Goal: Information Seeking & Learning: Learn about a topic

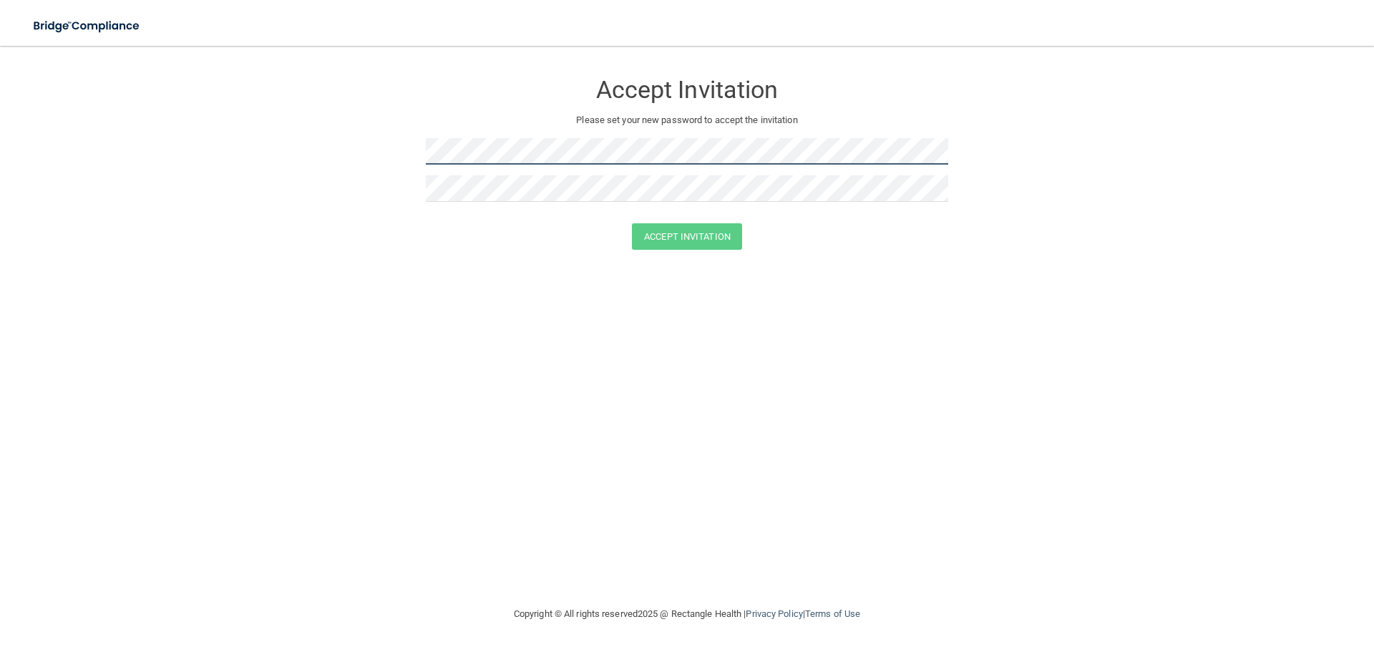
click at [424, 152] on form "Accept Invitation Please set your new password to accept the invitation Accept …" at bounding box center [687, 163] width 1317 height 207
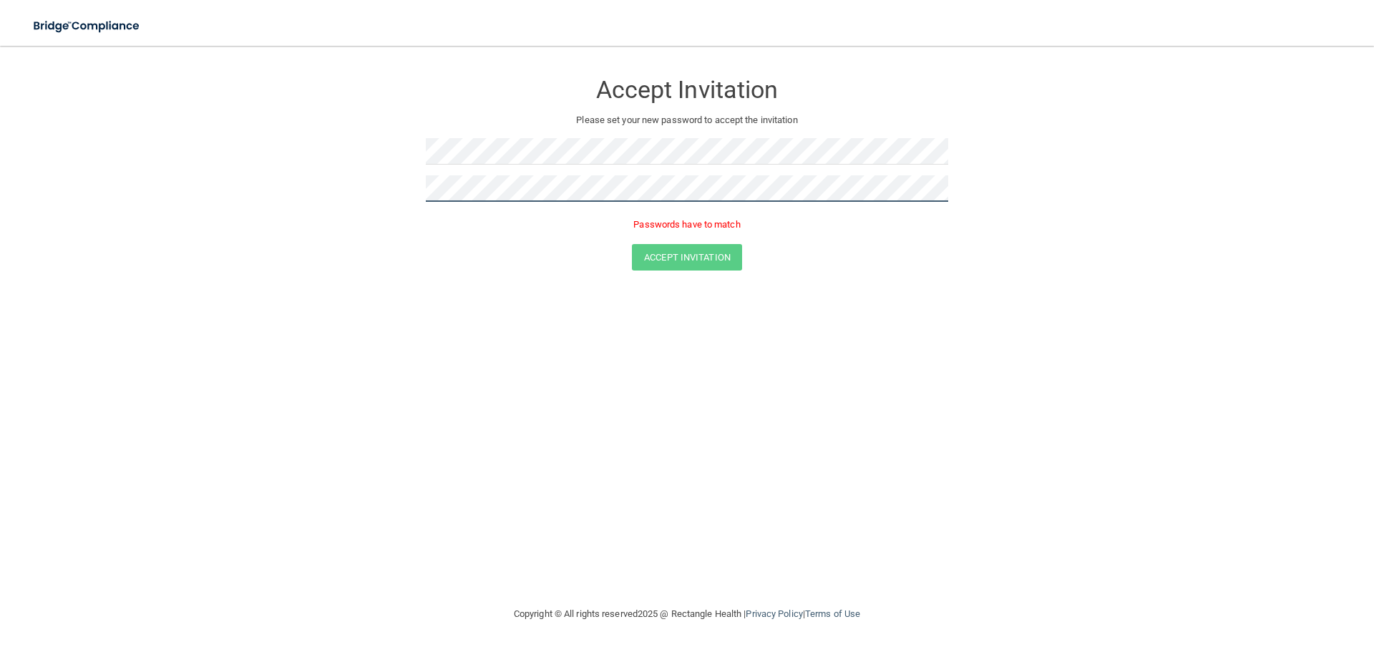
click at [632, 244] on button "Accept Invitation" at bounding box center [687, 257] width 110 height 26
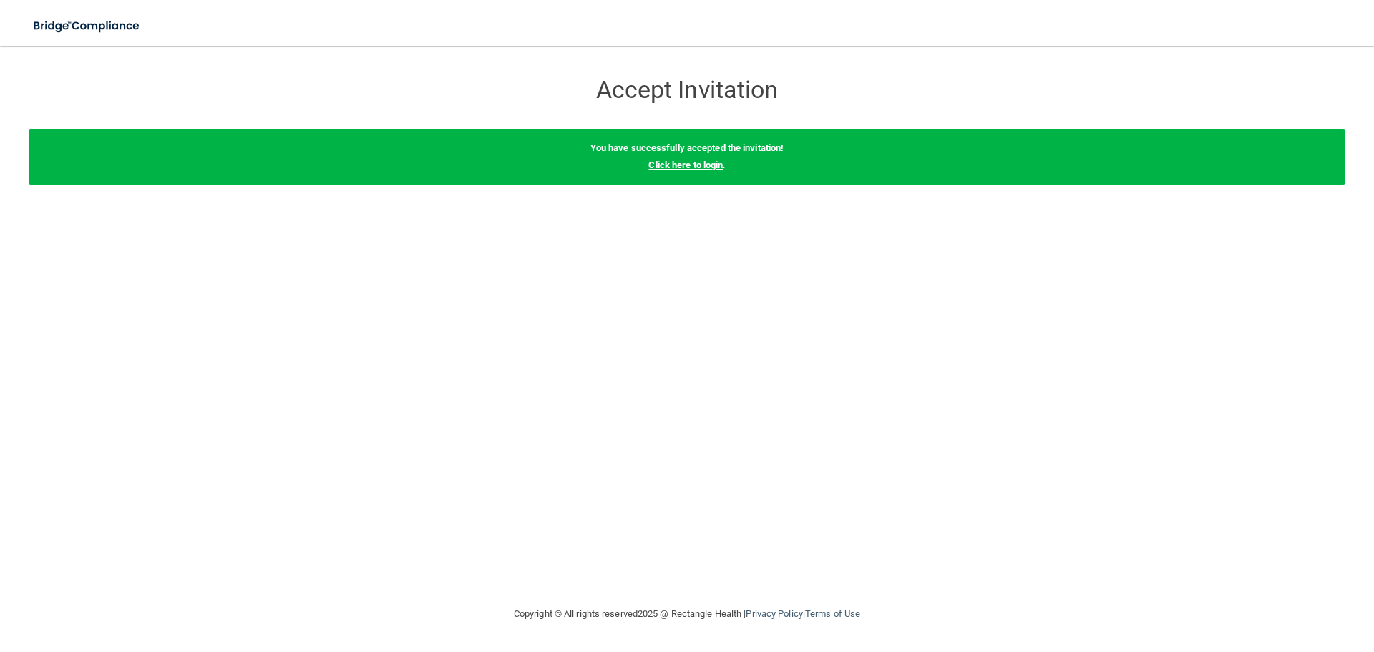
click at [661, 162] on link "Click here to login" at bounding box center [685, 165] width 74 height 11
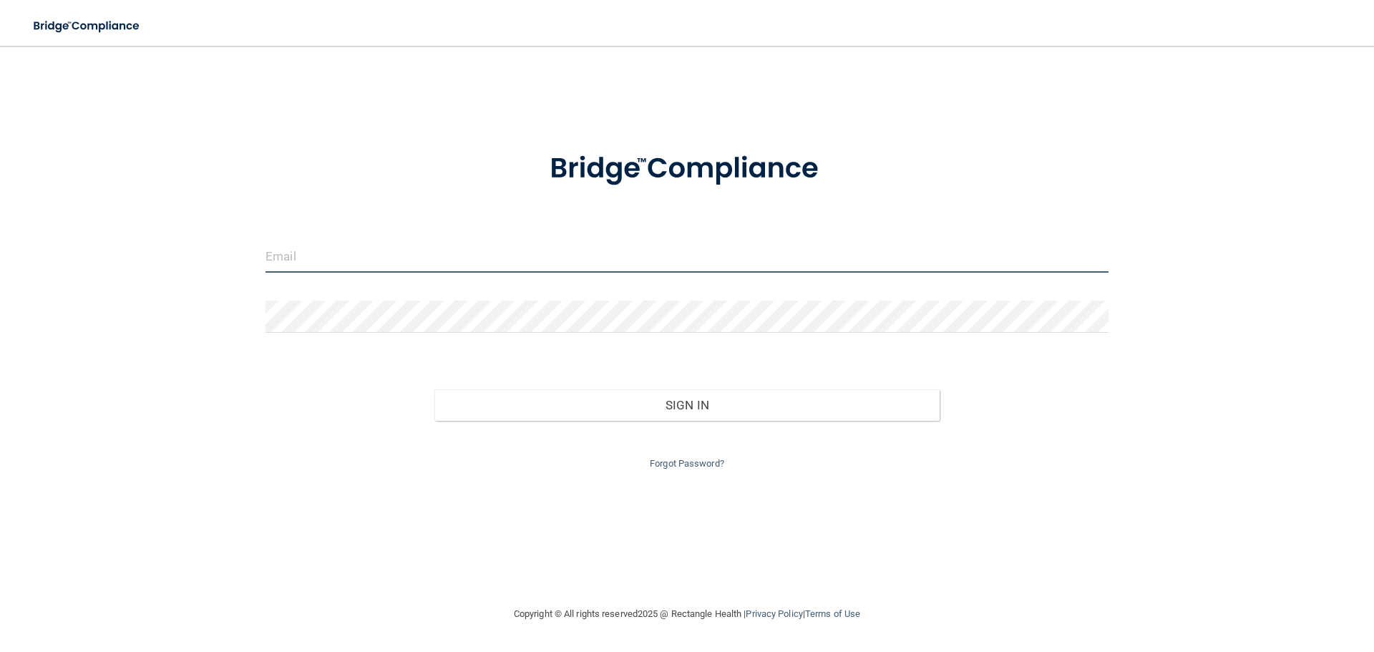
click at [359, 263] on input "email" at bounding box center [687, 256] width 843 height 32
type input "[EMAIL_ADDRESS][DOMAIN_NAME]"
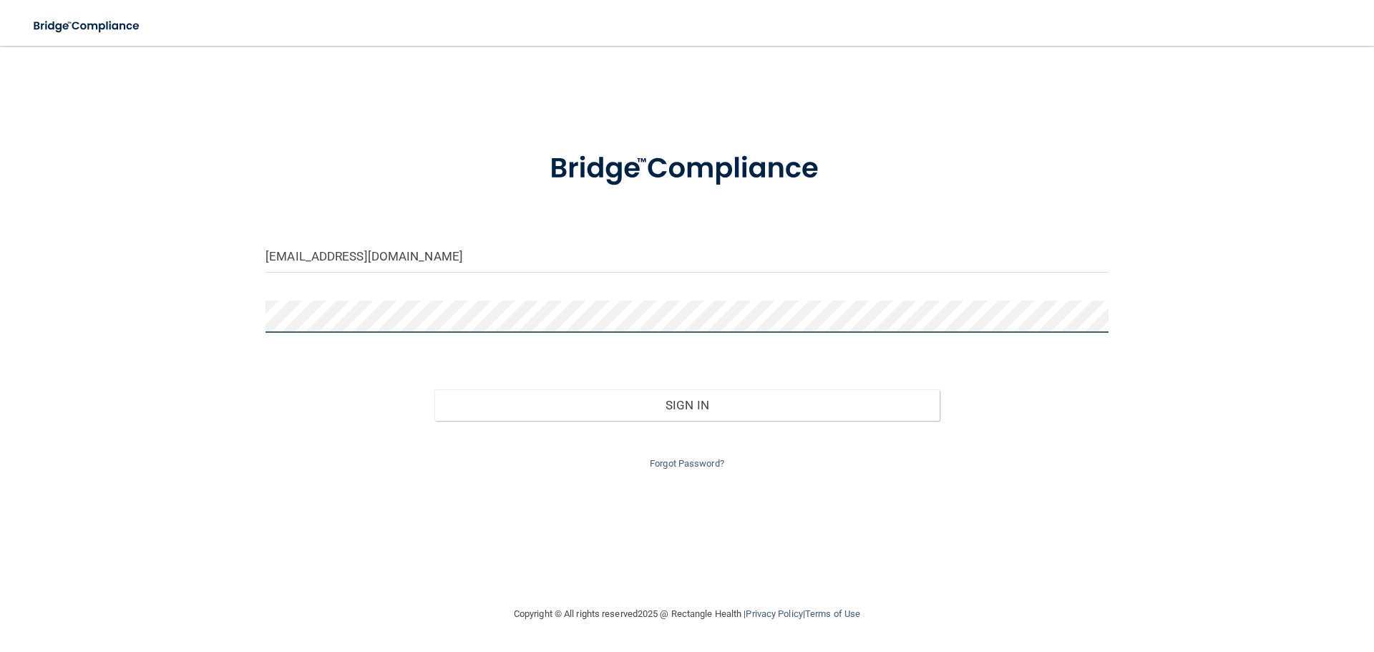
click at [434, 389] on button "Sign In" at bounding box center [687, 404] width 506 height 31
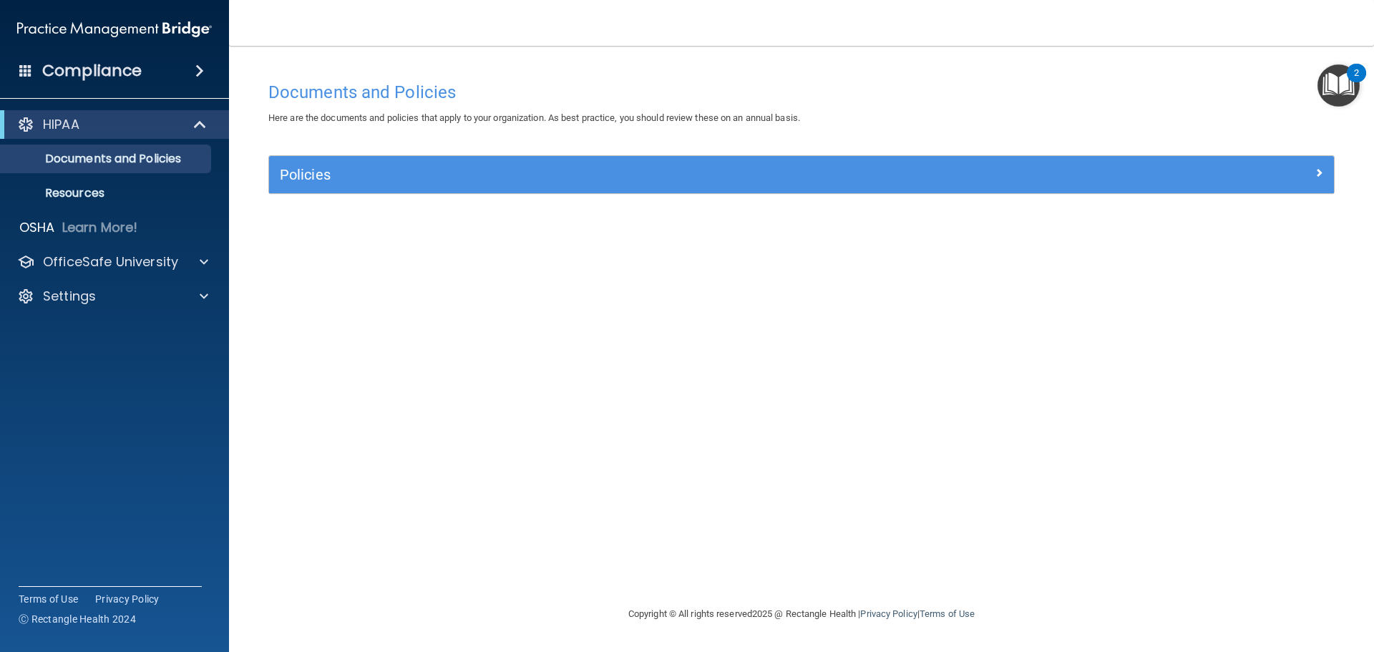
click at [508, 208] on div "Policies Select All (Unselect 0) Unselect All Print Selected (0) Acceptable Use…" at bounding box center [802, 182] width 1088 height 55
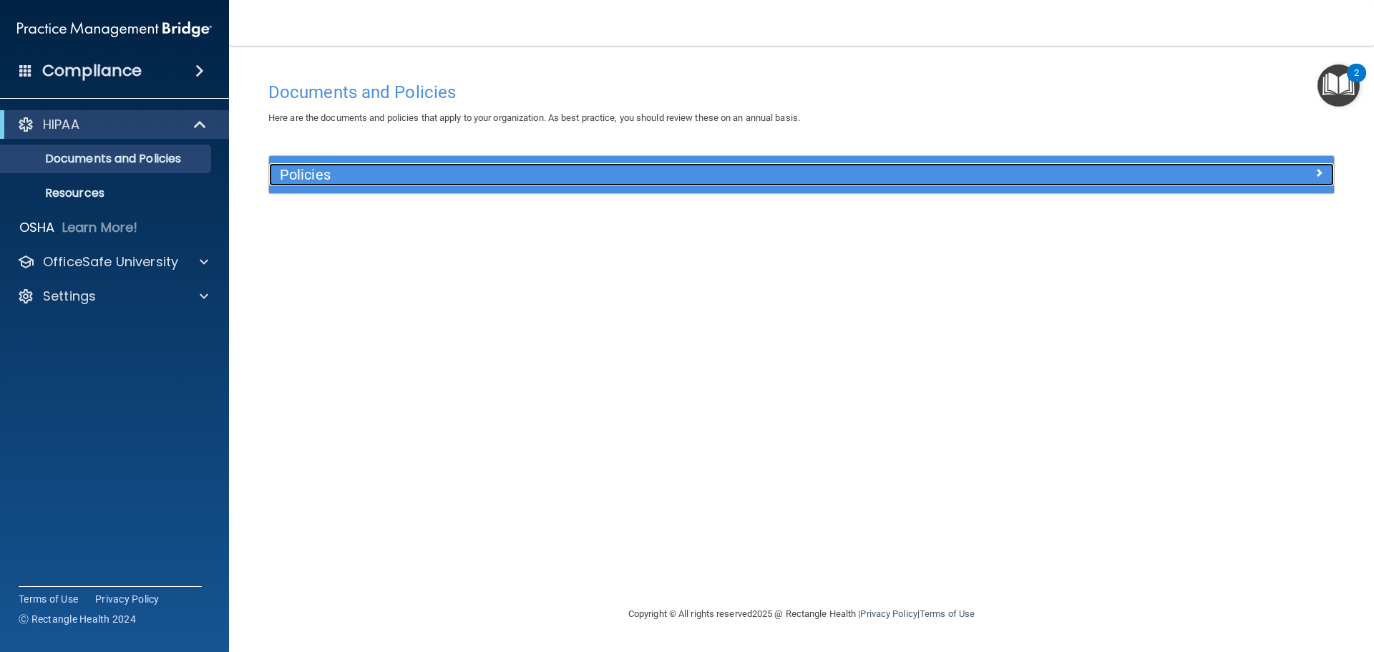
click at [520, 179] on h5 "Policies" at bounding box center [668, 175] width 777 height 16
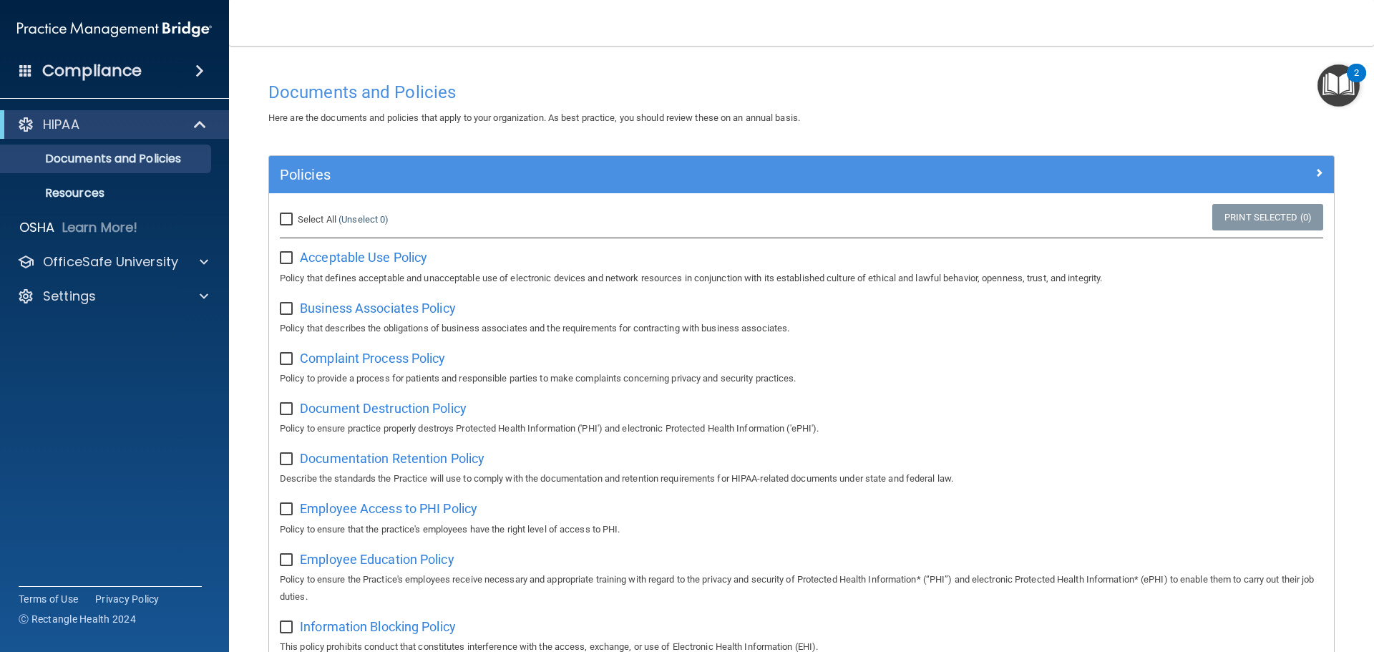
click at [285, 222] on input "Select All (Unselect 0) Unselect All" at bounding box center [288, 219] width 16 height 11
checkbox input "true"
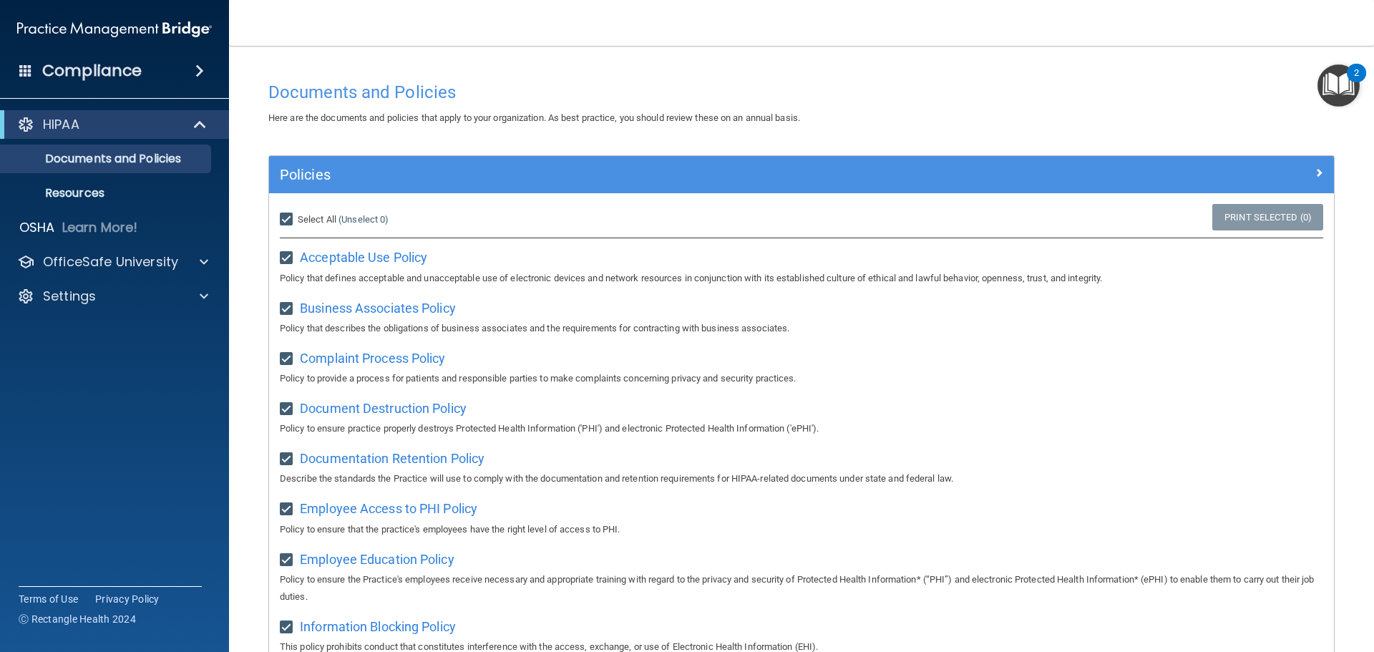
checkbox input "true"
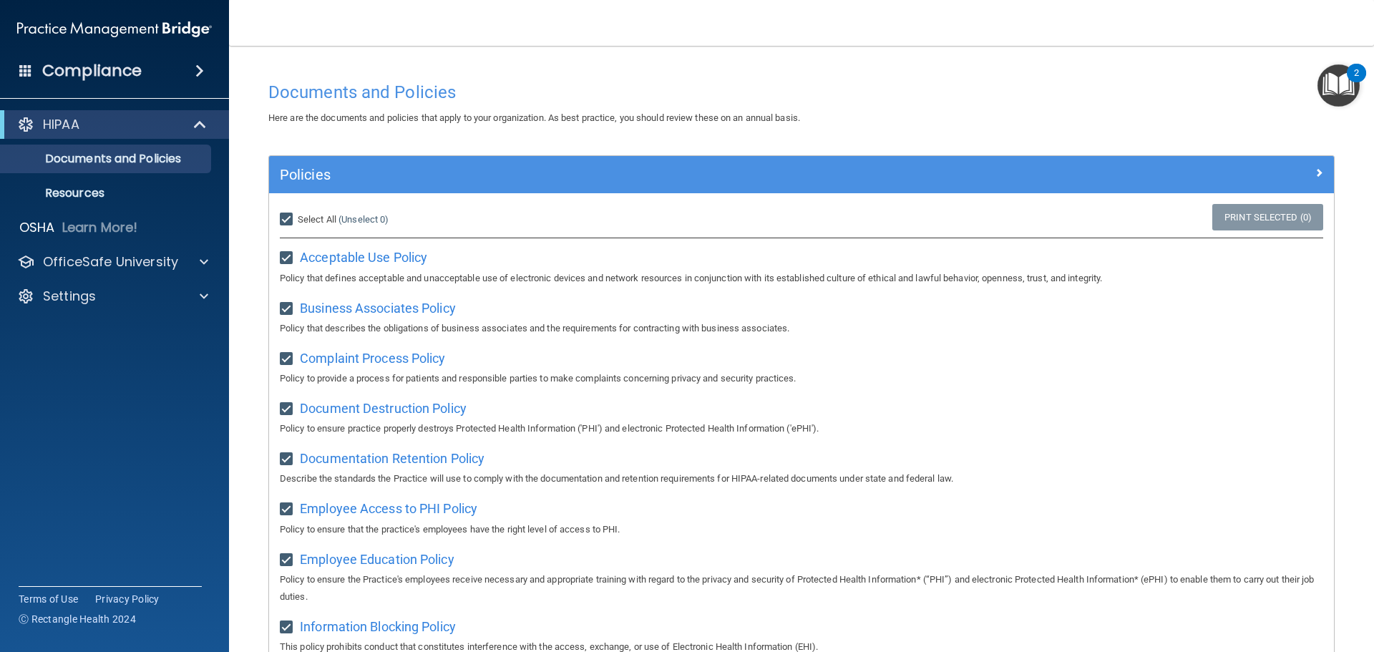
checkbox input "true"
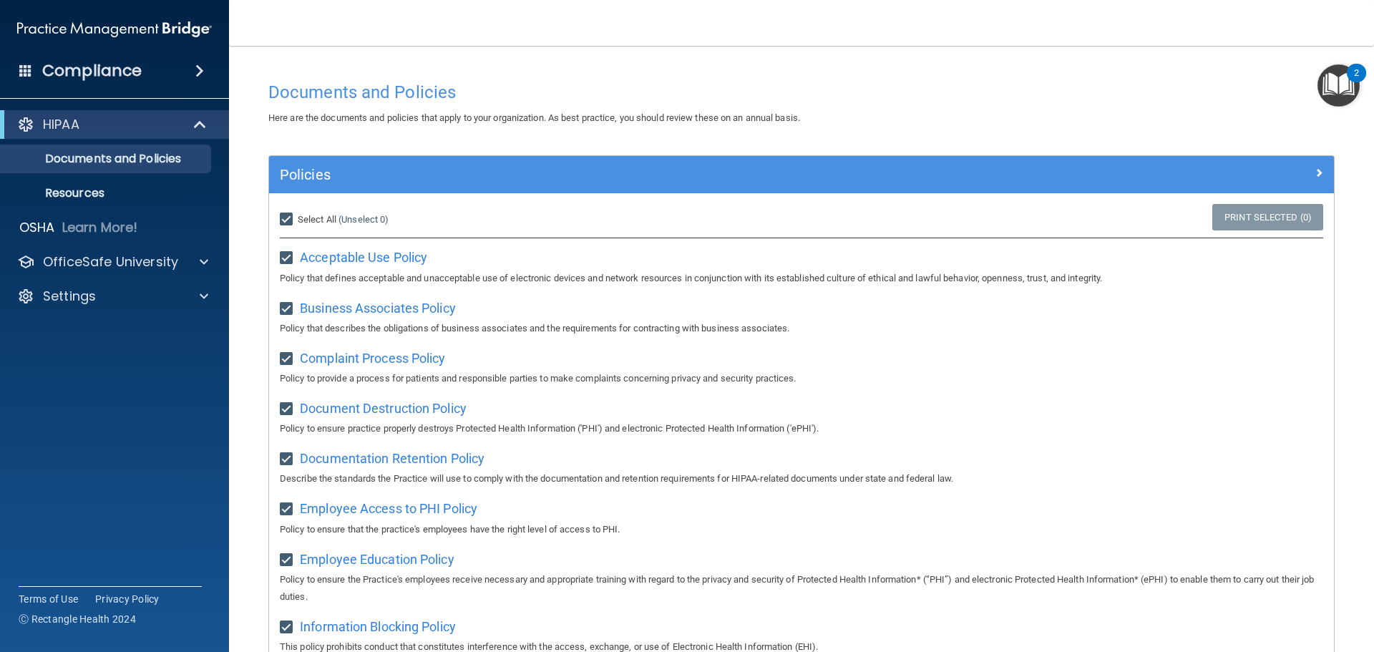
checkbox input "true"
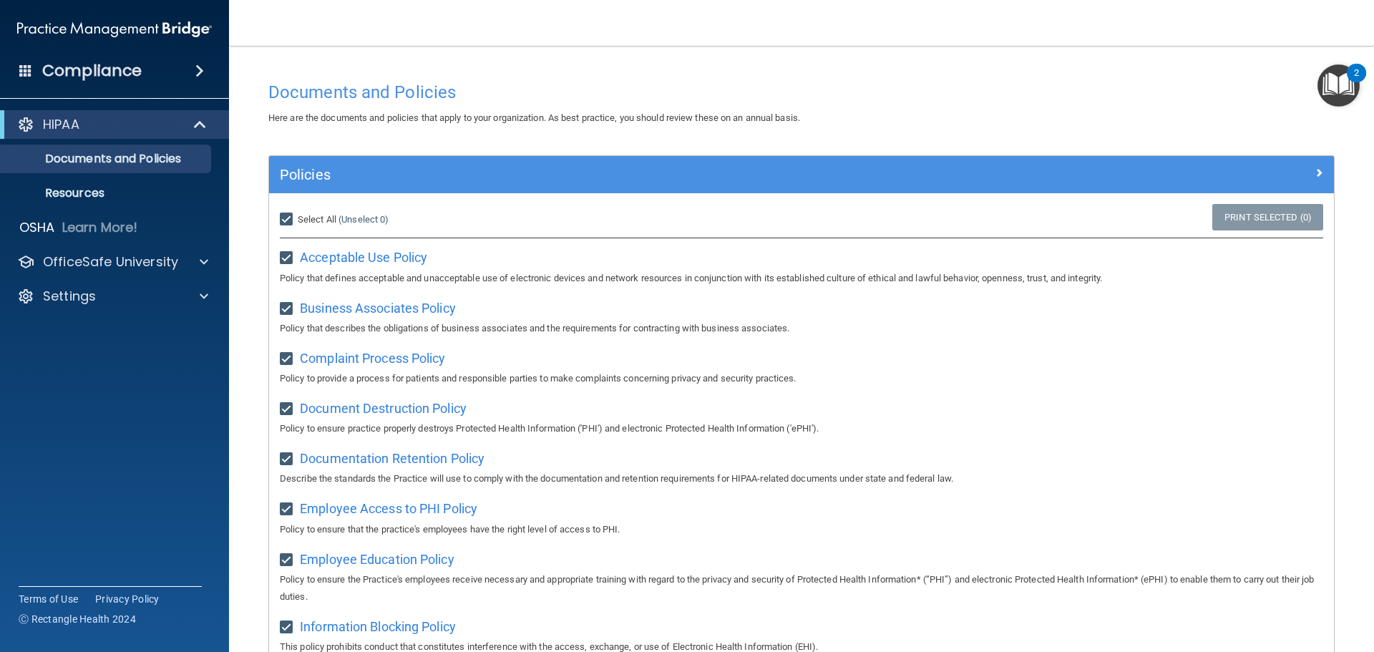
checkbox input "true"
click at [84, 203] on link "Resources" at bounding box center [98, 193] width 225 height 29
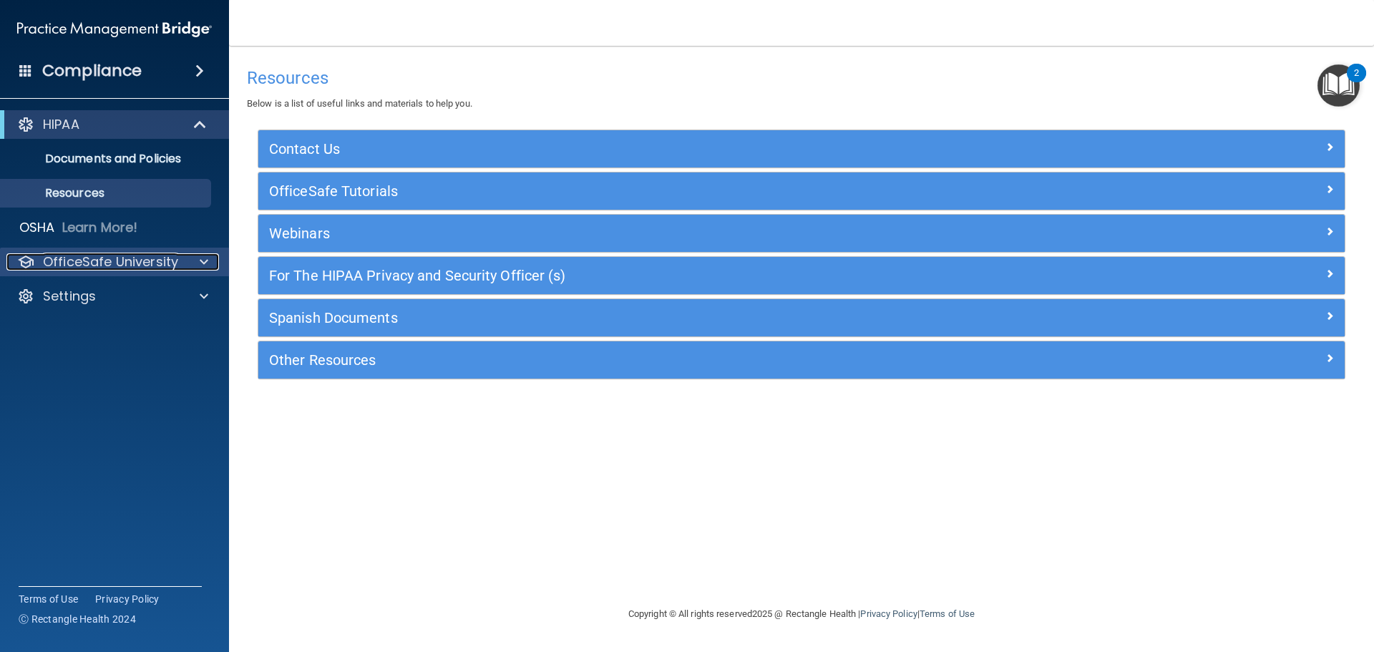
click at [96, 257] on p "OfficeSafe University" at bounding box center [110, 261] width 135 height 17
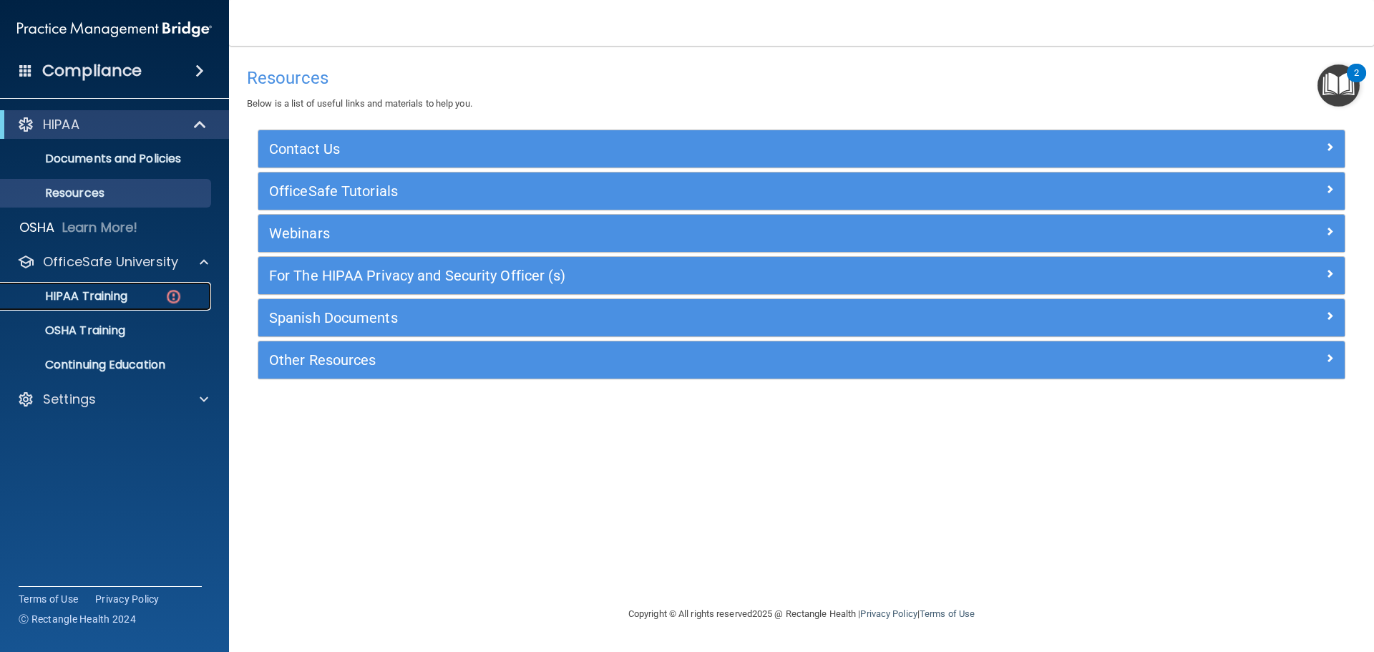
click at [109, 291] on p "HIPAA Training" at bounding box center [68, 296] width 118 height 14
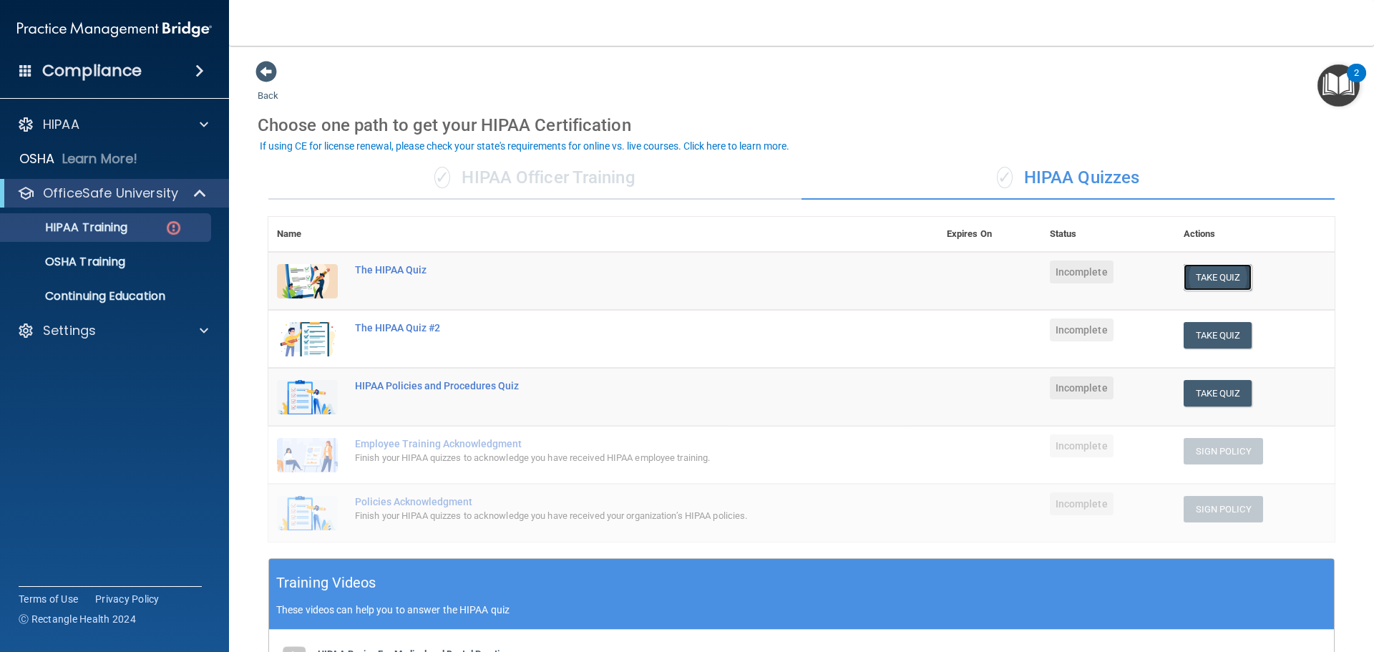
click at [1227, 276] on button "Take Quiz" at bounding box center [1218, 277] width 69 height 26
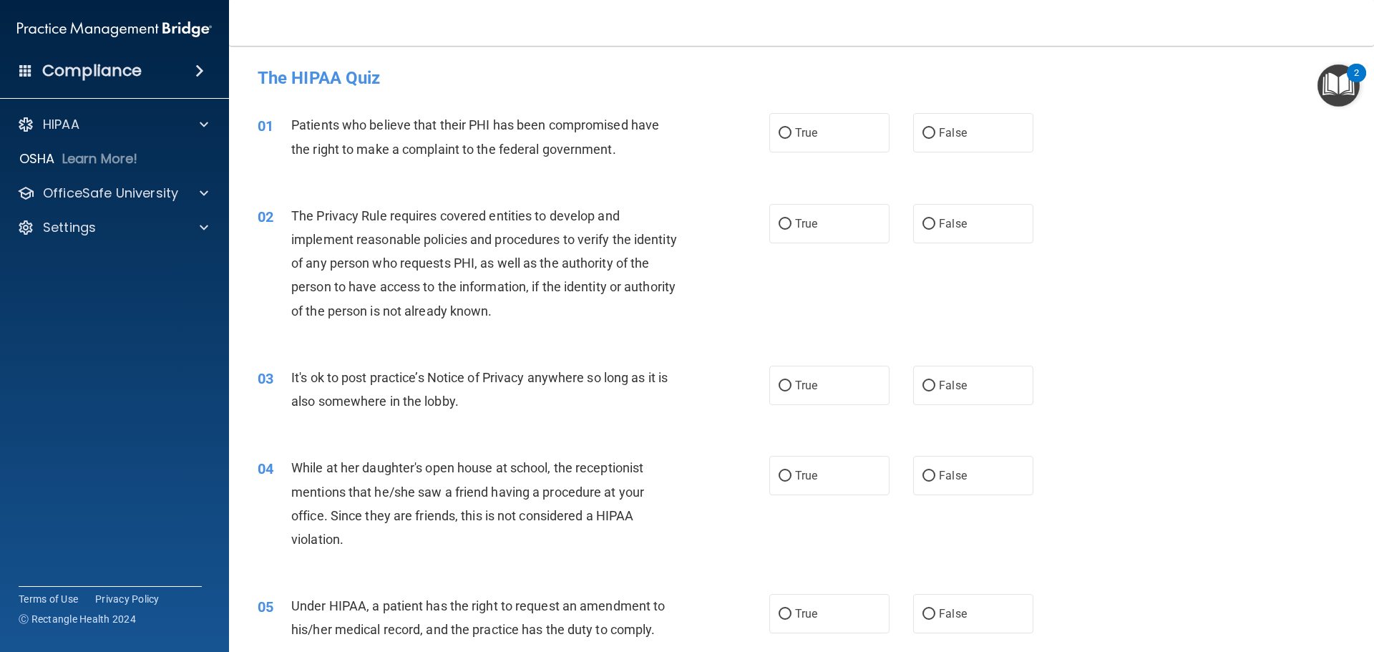
click at [591, 121] on span "Patients who believe that their PHI has been compromised have the right to make…" at bounding box center [475, 136] width 368 height 39
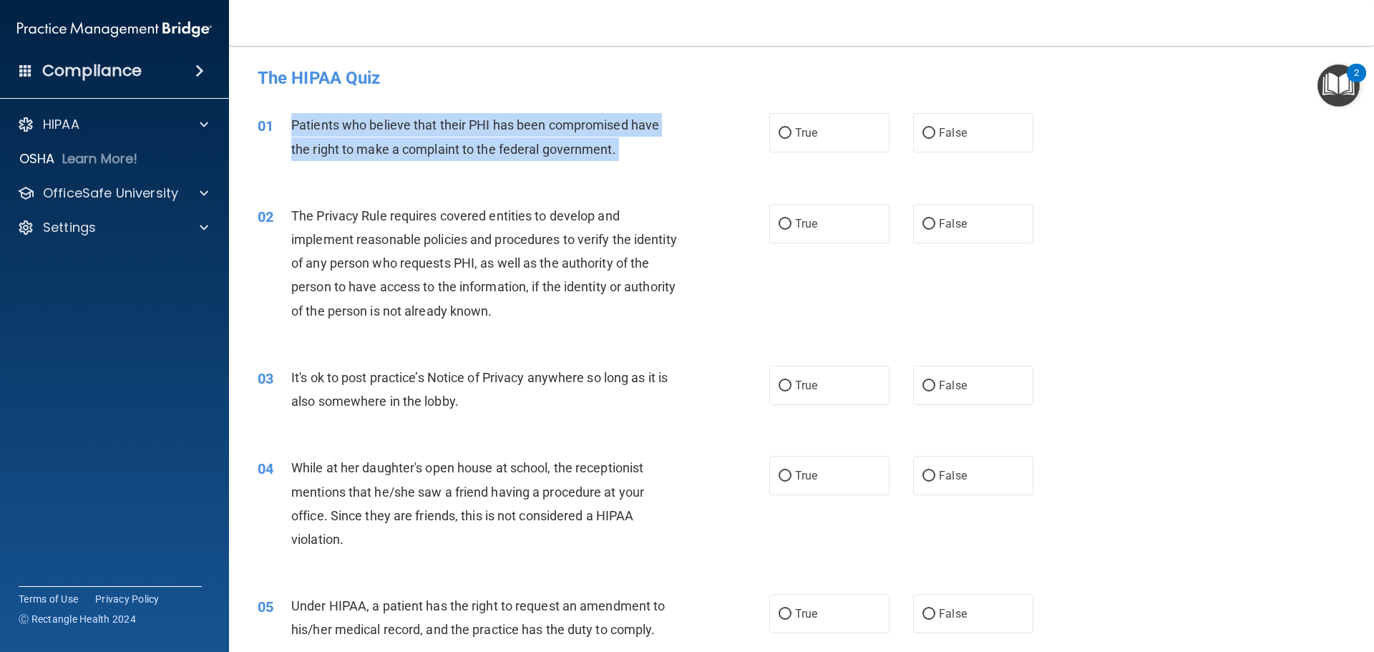
click at [591, 121] on span "Patients who believe that their PHI has been compromised have the right to make…" at bounding box center [475, 136] width 368 height 39
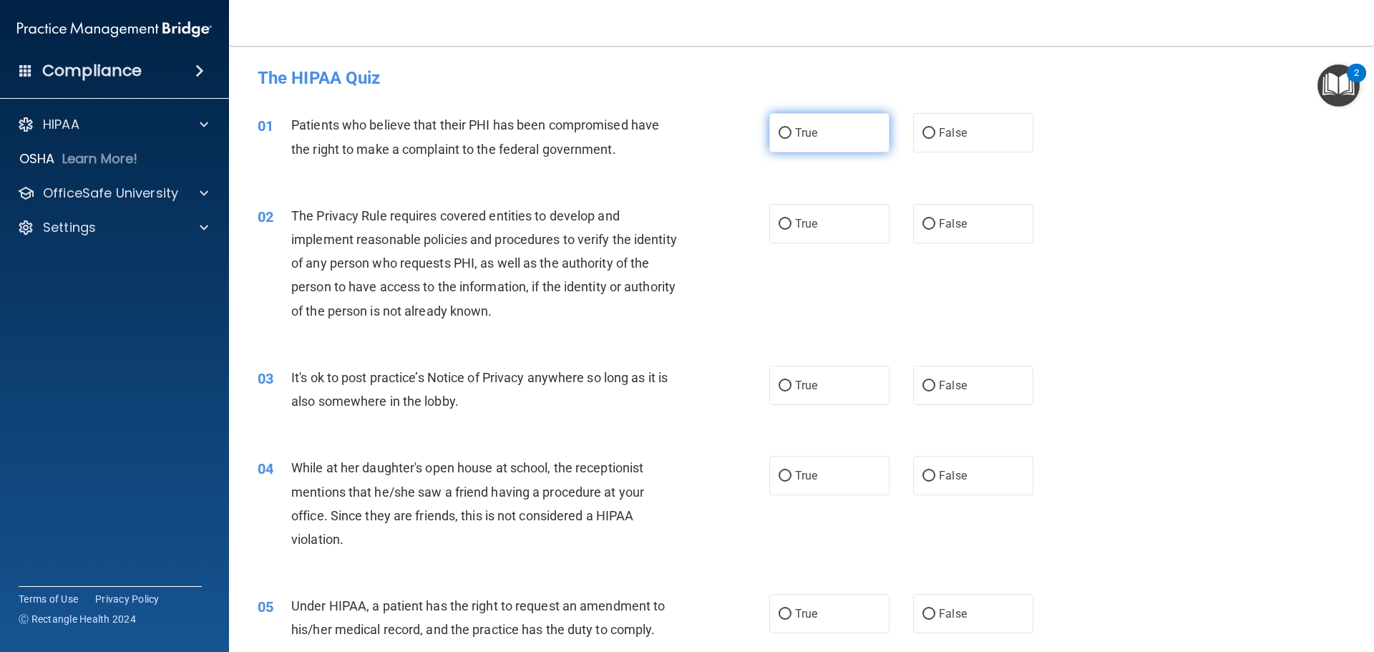
click at [816, 127] on label "True" at bounding box center [829, 132] width 120 height 39
click at [792, 128] on input "True" at bounding box center [785, 133] width 13 height 11
radio input "true"
click at [807, 220] on span "True" at bounding box center [806, 224] width 22 height 14
click at [792, 220] on input "True" at bounding box center [785, 224] width 13 height 11
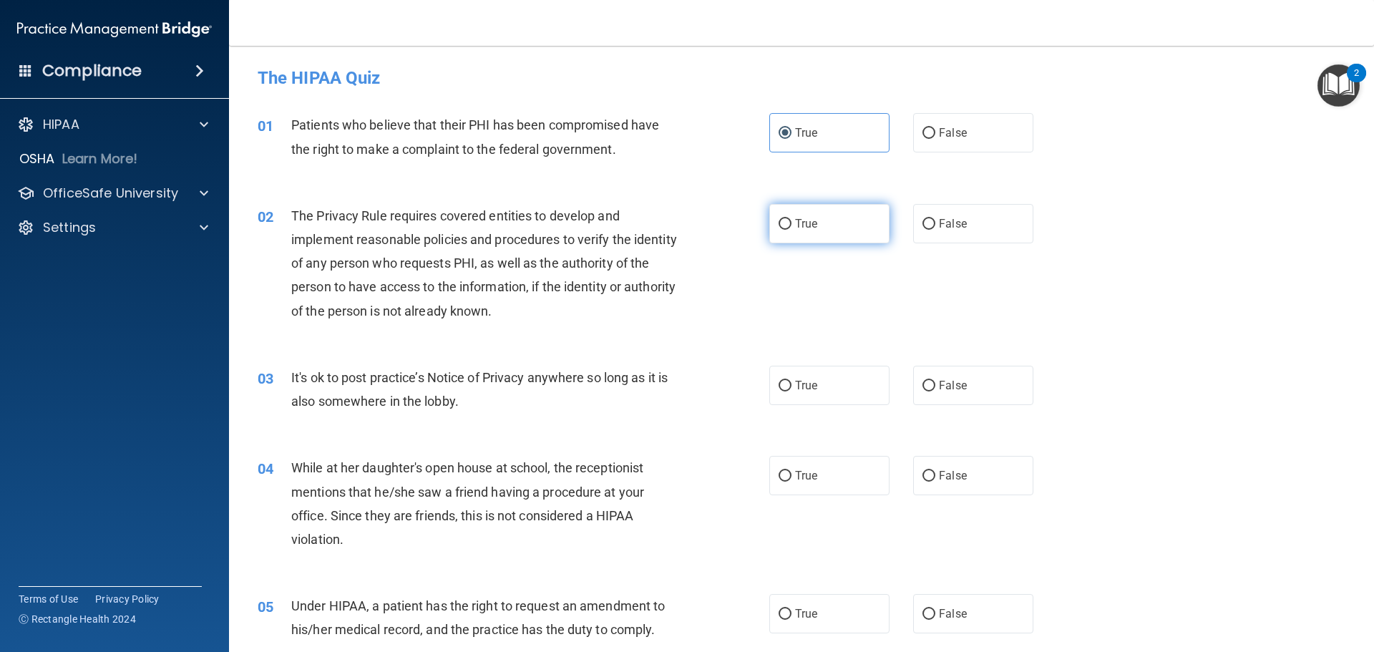
radio input "true"
click at [963, 391] on label "False" at bounding box center [973, 385] width 120 height 39
click at [935, 391] on input "False" at bounding box center [929, 386] width 13 height 11
radio input "true"
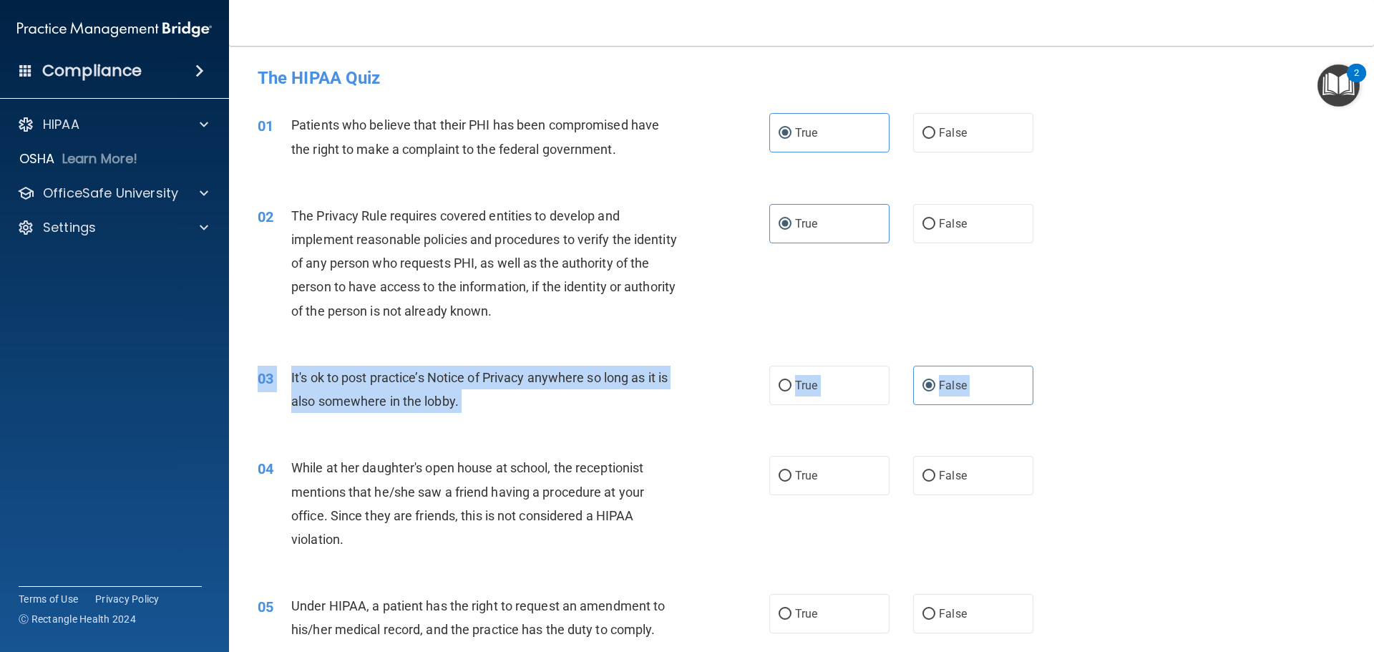
drag, startPoint x: 958, startPoint y: 210, endPoint x: 1061, endPoint y: 477, distance: 286.8
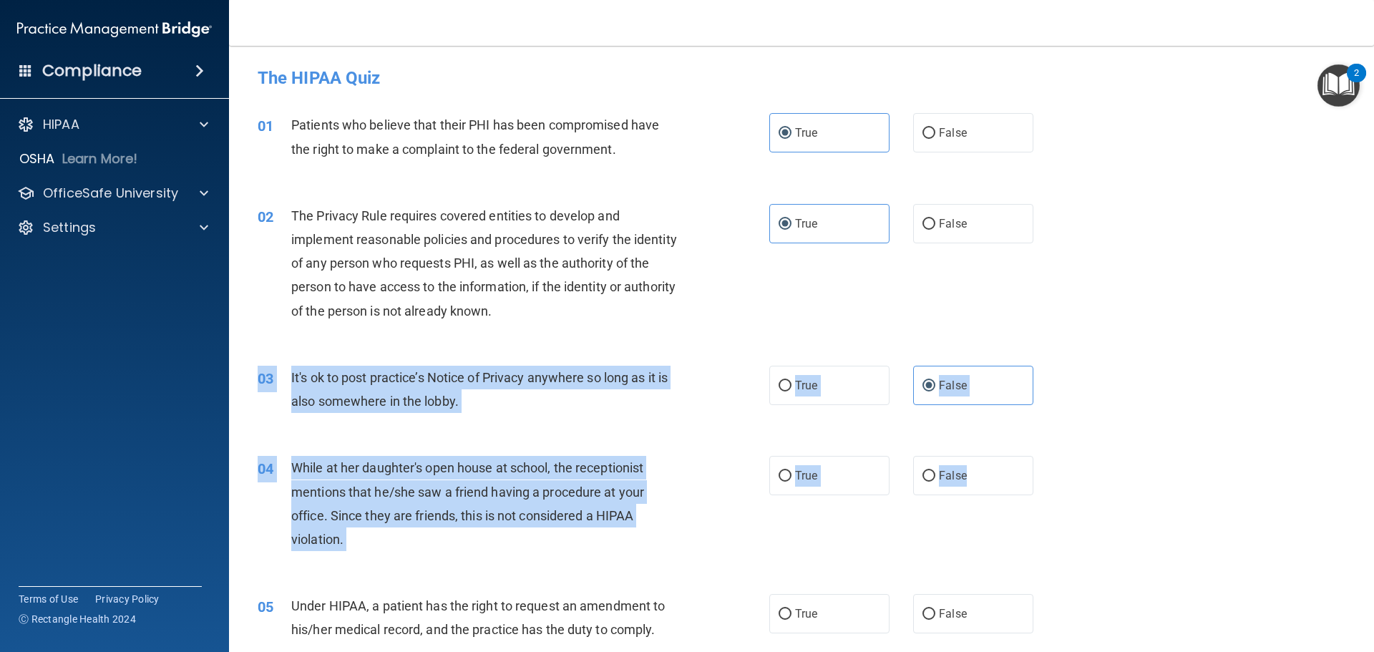
click at [1139, 429] on div "03 It's ok to post practice’s Notice of Privacy anywhere so long as it is also …" at bounding box center [801, 393] width 1109 height 90
click at [1020, 428] on div "03 It's ok to post practice’s Notice of Privacy anywhere so long as it is also …" at bounding box center [801, 393] width 1109 height 90
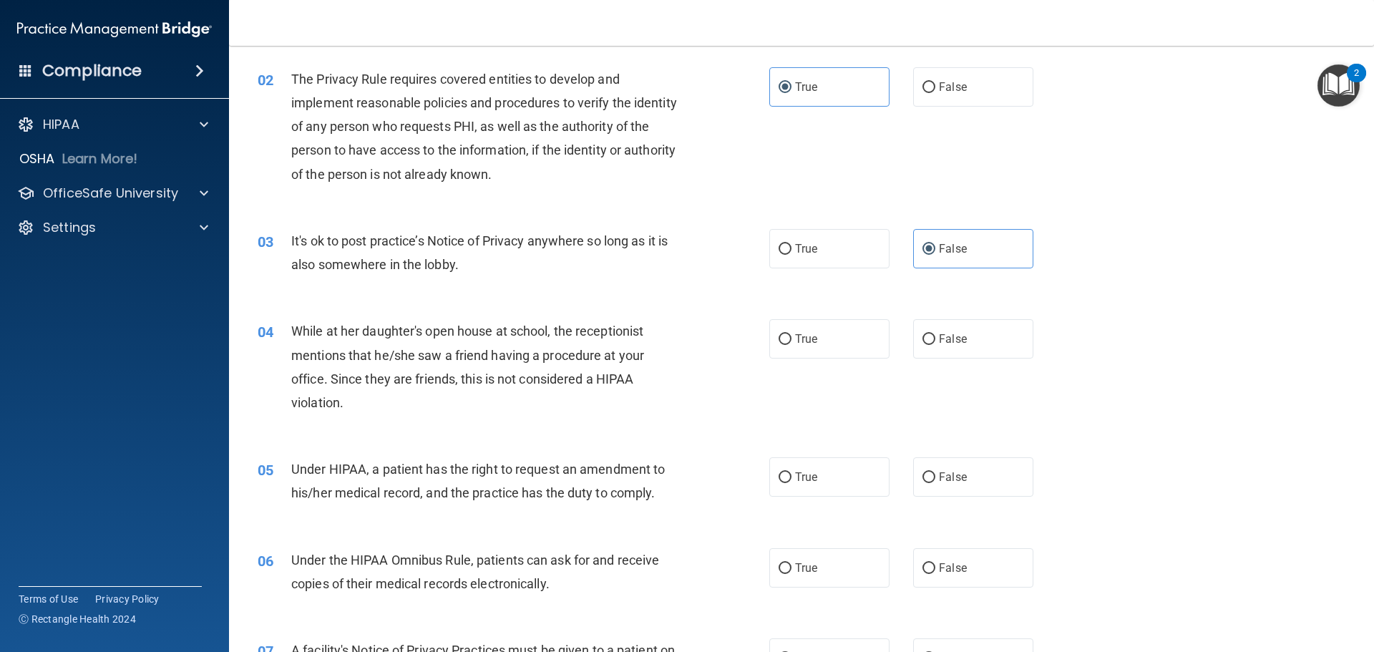
scroll to position [143, 0]
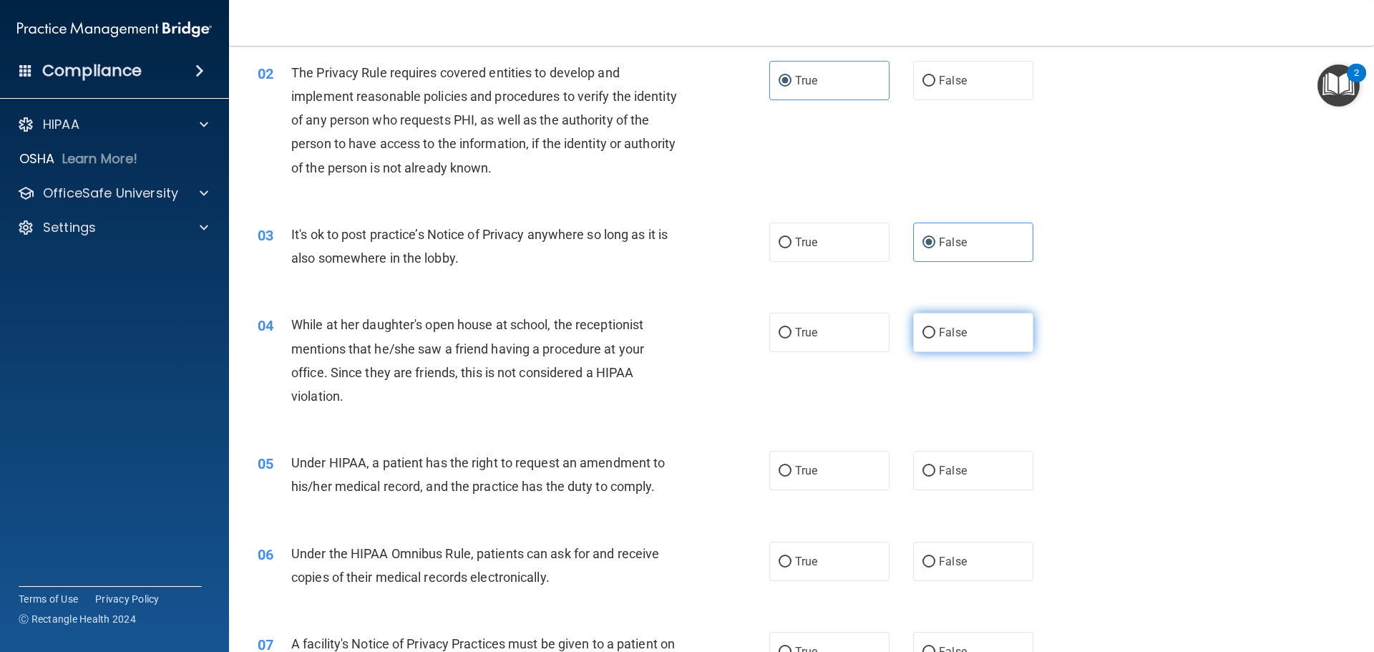
click at [945, 331] on span "False" at bounding box center [953, 333] width 28 height 14
click at [935, 331] on input "False" at bounding box center [929, 333] width 13 height 11
radio input "true"
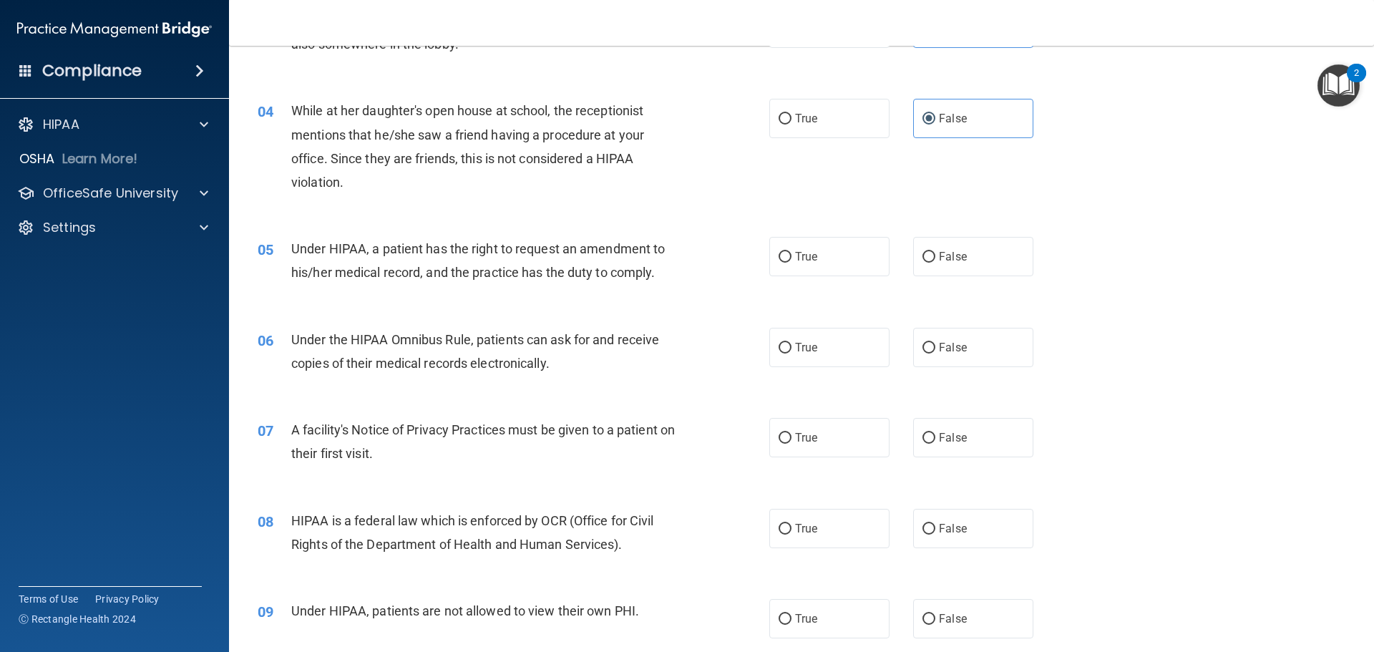
scroll to position [358, 0]
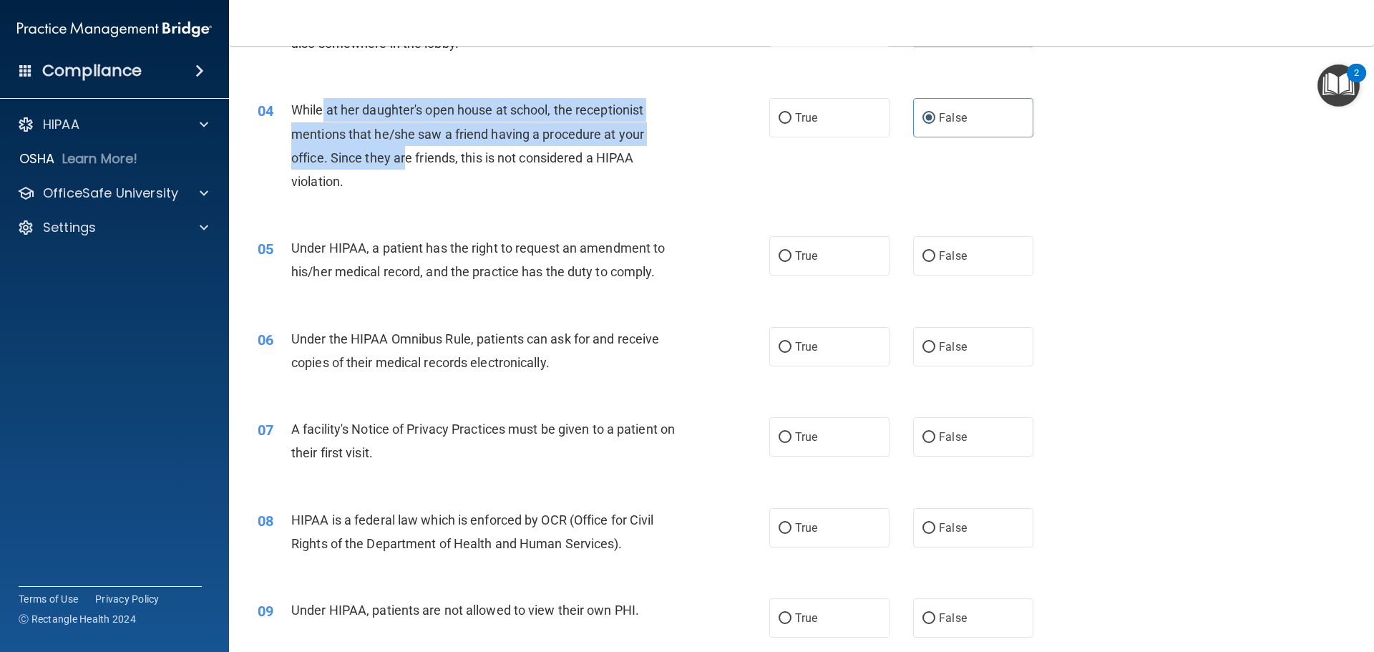
drag, startPoint x: 322, startPoint y: 113, endPoint x: 412, endPoint y: 157, distance: 99.9
click at [412, 156] on span "While at her daughter's open house at school, the receptionist mentions that he…" at bounding box center [467, 145] width 353 height 87
click at [419, 119] on div "While at her daughter's open house at school, the receptionist mentions that he…" at bounding box center [491, 145] width 400 height 95
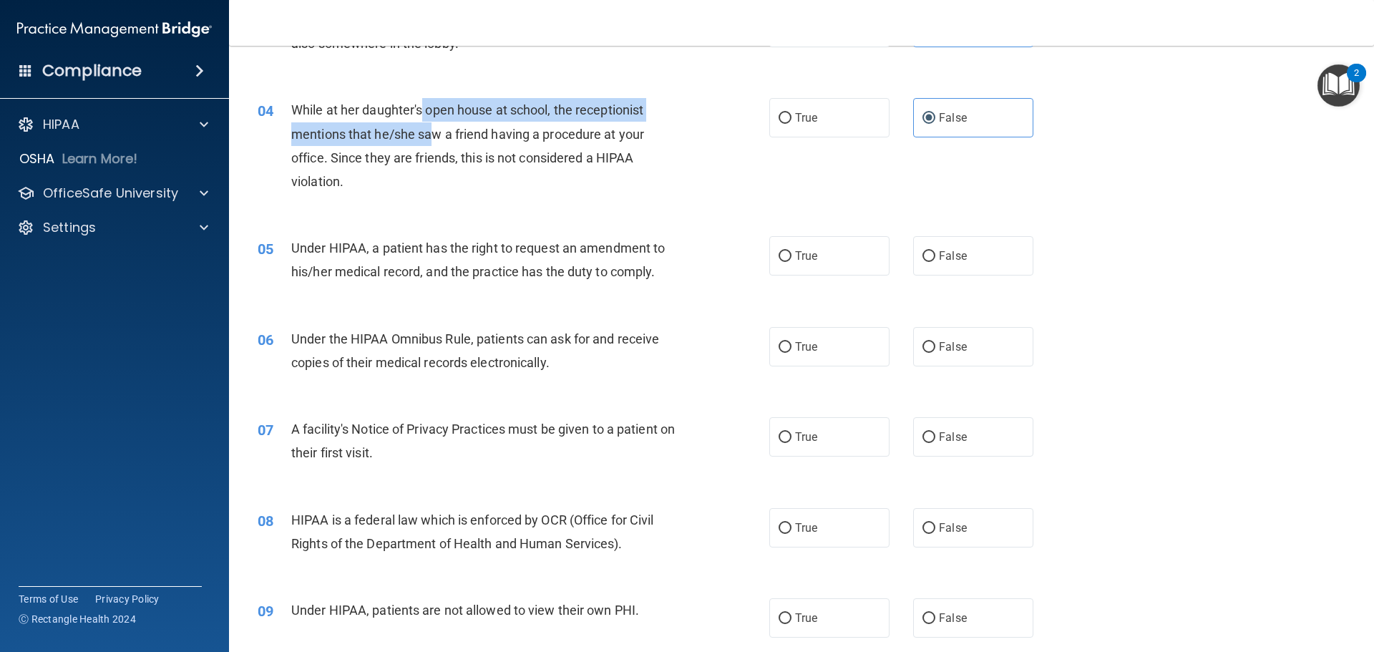
drag, startPoint x: 421, startPoint y: 112, endPoint x: 434, endPoint y: 127, distance: 20.3
click at [434, 127] on span "While at her daughter's open house at school, the receptionist mentions that he…" at bounding box center [467, 145] width 353 height 87
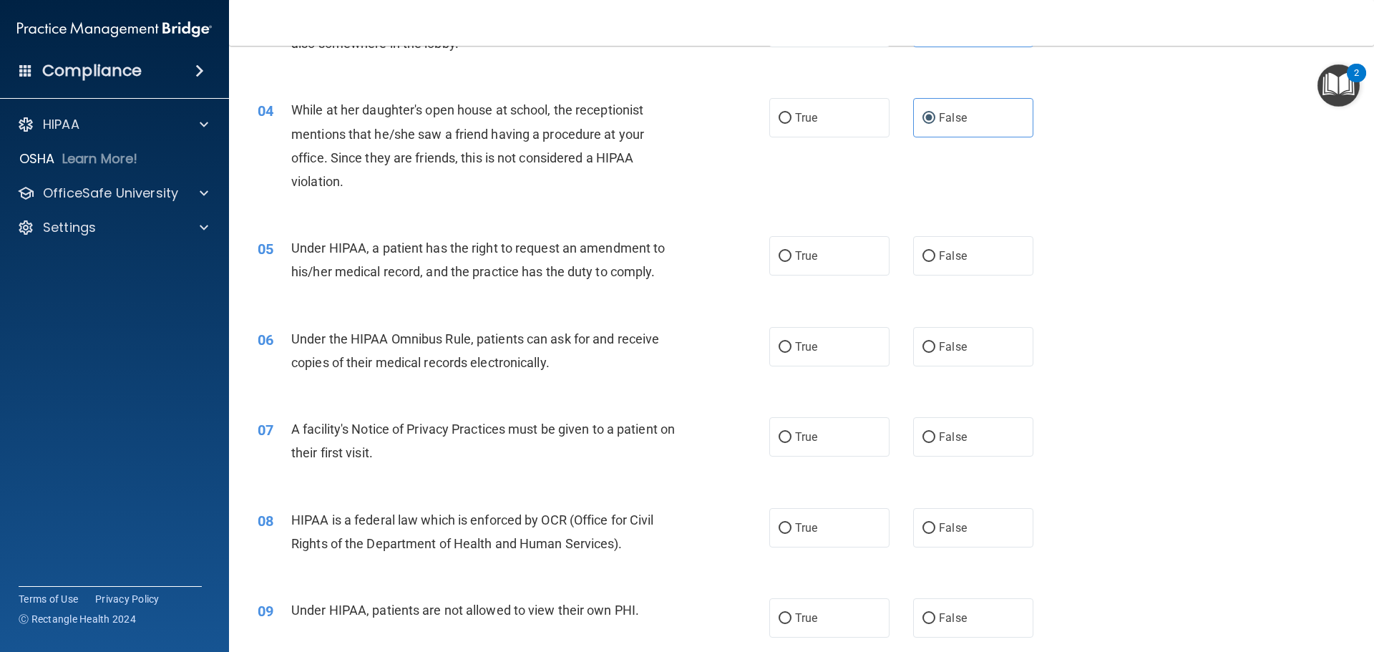
click at [429, 160] on span "While at her daughter's open house at school, the receptionist mentions that he…" at bounding box center [467, 145] width 353 height 87
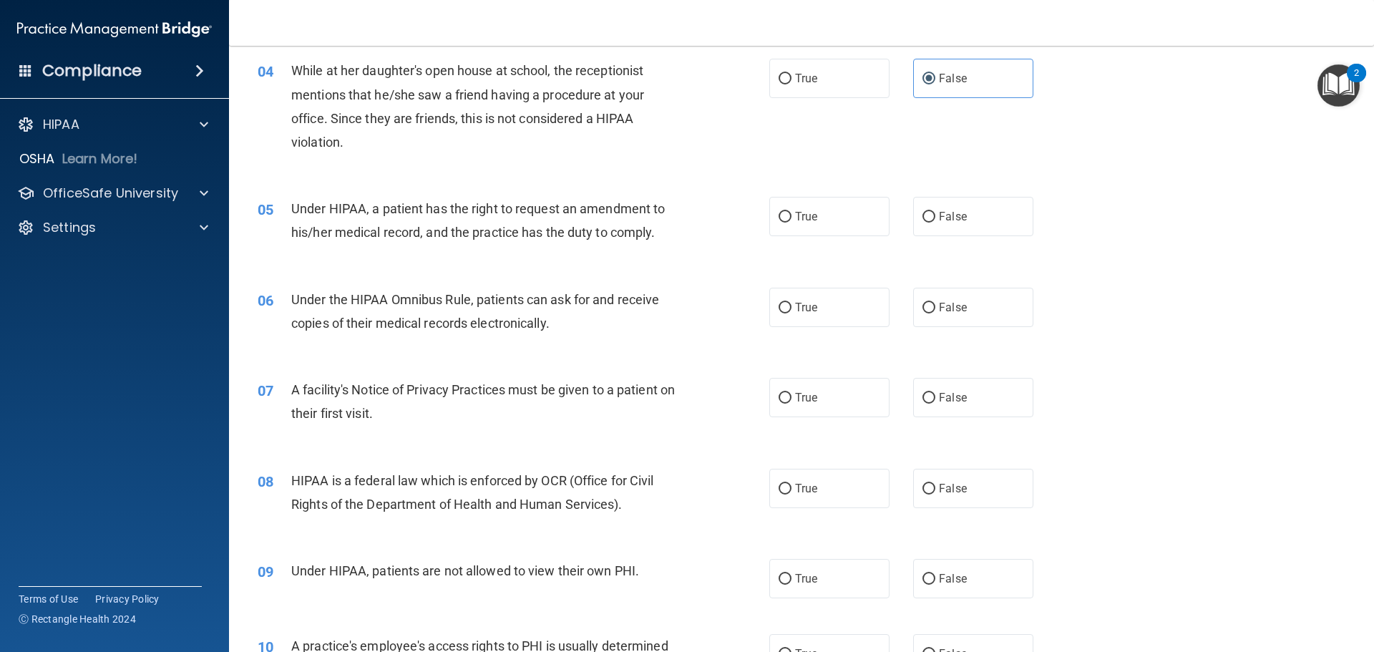
scroll to position [429, 0]
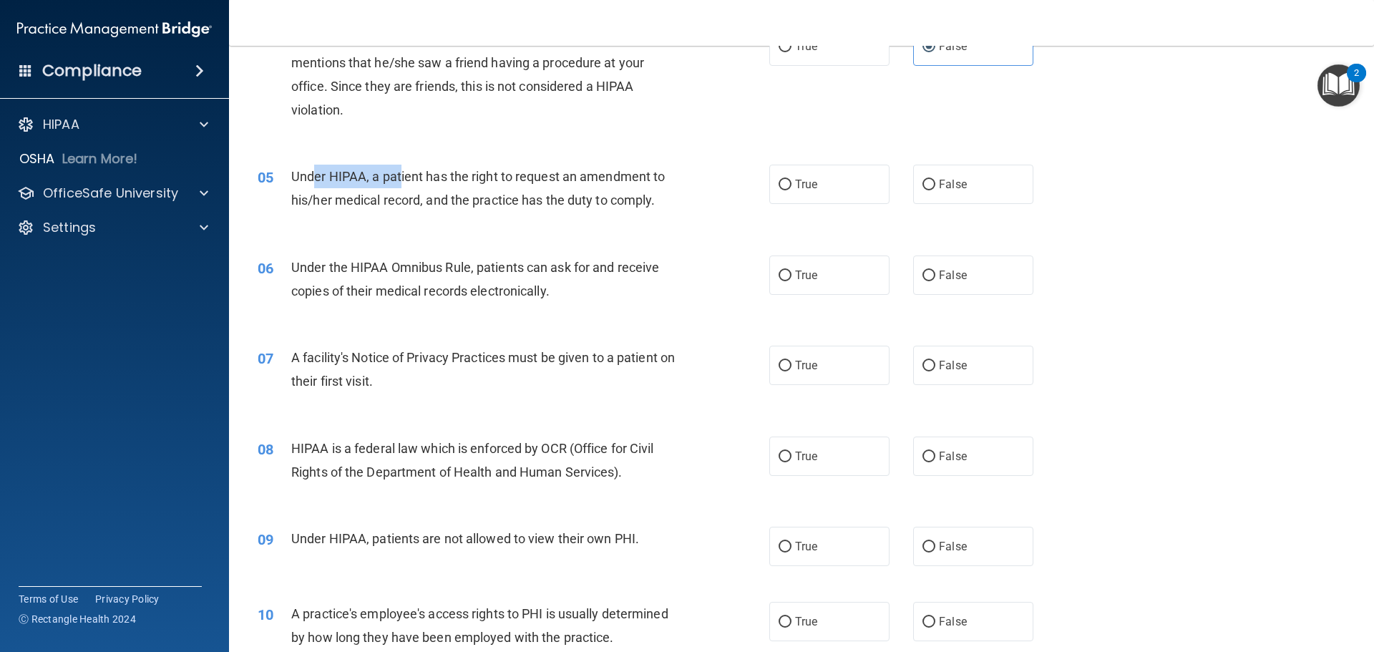
drag, startPoint x: 317, startPoint y: 173, endPoint x: 399, endPoint y: 187, distance: 83.4
click at [399, 187] on div "Under HIPAA, a patient has the right to request an amendment to his/her medical…" at bounding box center [491, 188] width 400 height 47
click at [425, 196] on span "Under HIPAA, a patient has the right to request an amendment to his/her medical…" at bounding box center [478, 188] width 374 height 39
click at [968, 186] on label "False" at bounding box center [973, 184] width 120 height 39
click at [935, 186] on input "False" at bounding box center [929, 185] width 13 height 11
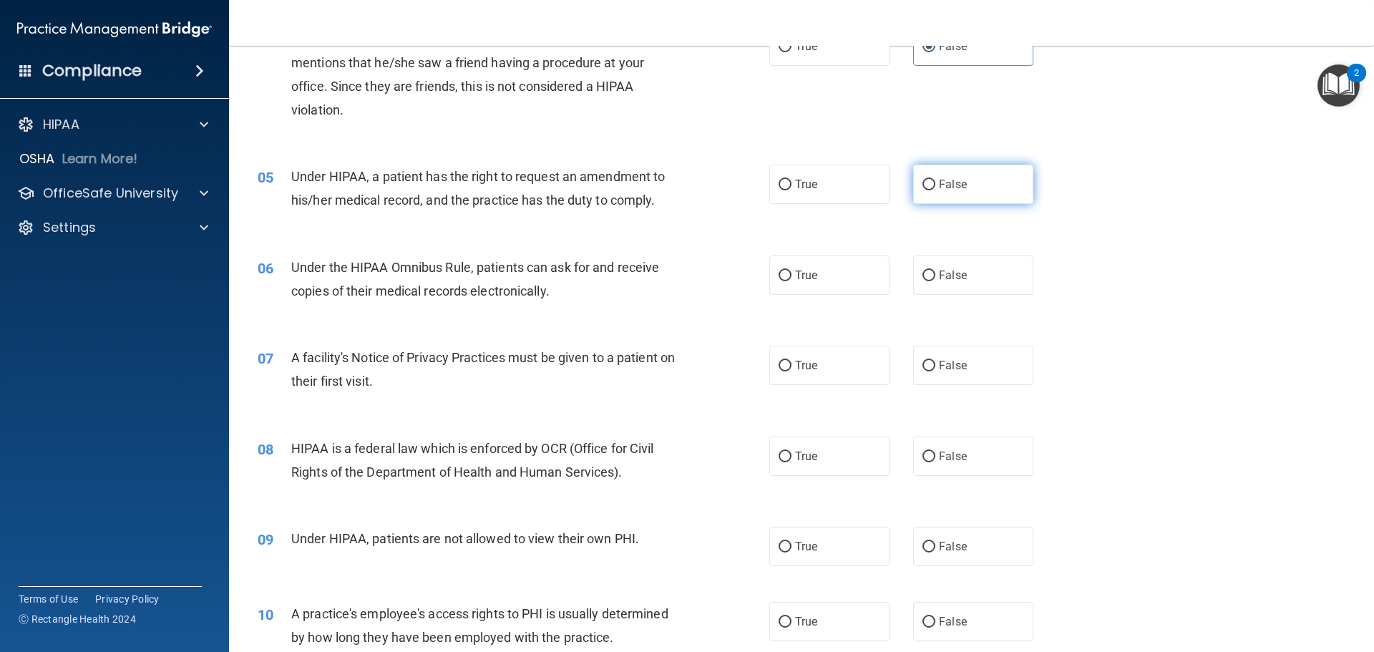
radio input "true"
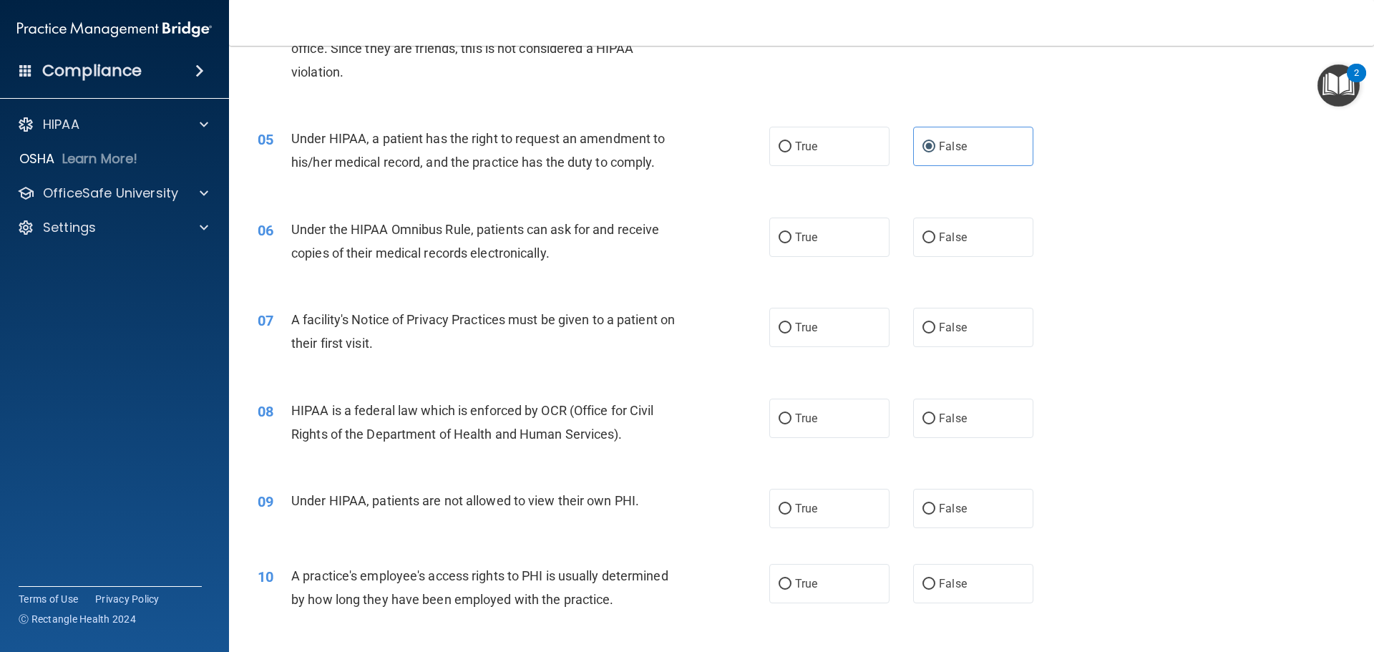
scroll to position [501, 0]
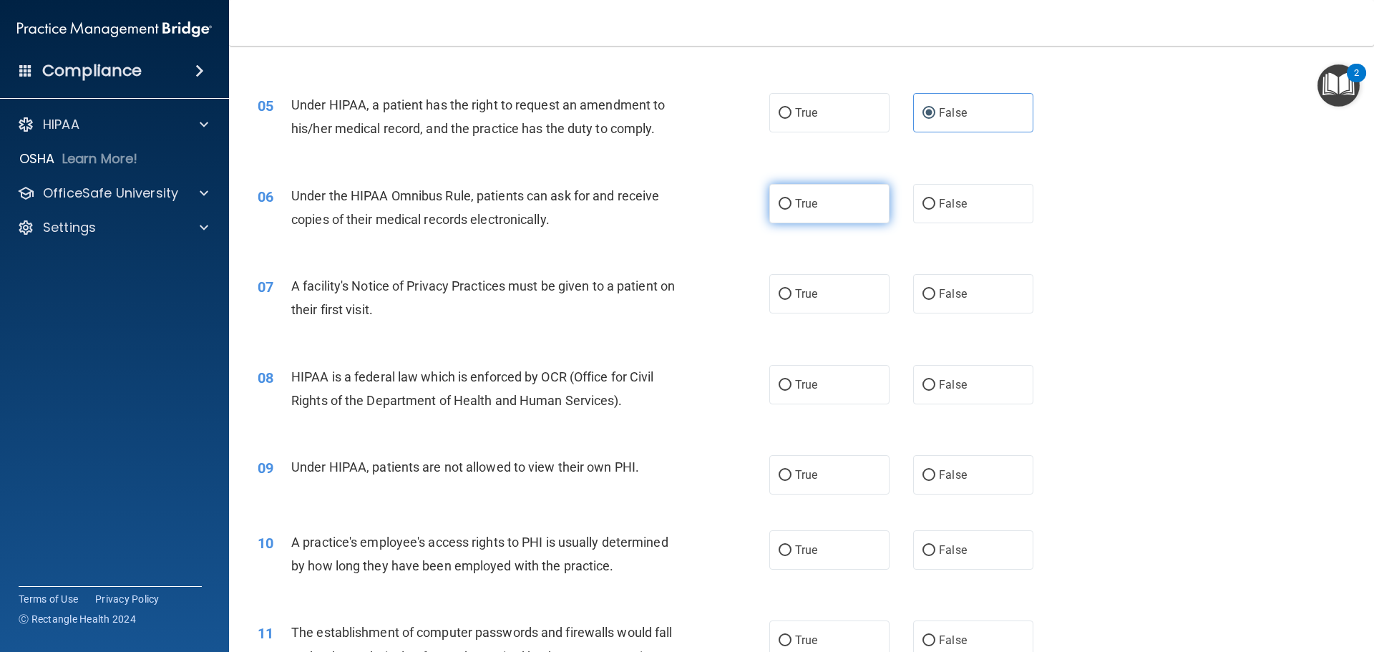
click at [822, 213] on label "True" at bounding box center [829, 203] width 120 height 39
click at [792, 210] on input "True" at bounding box center [785, 204] width 13 height 11
radio input "true"
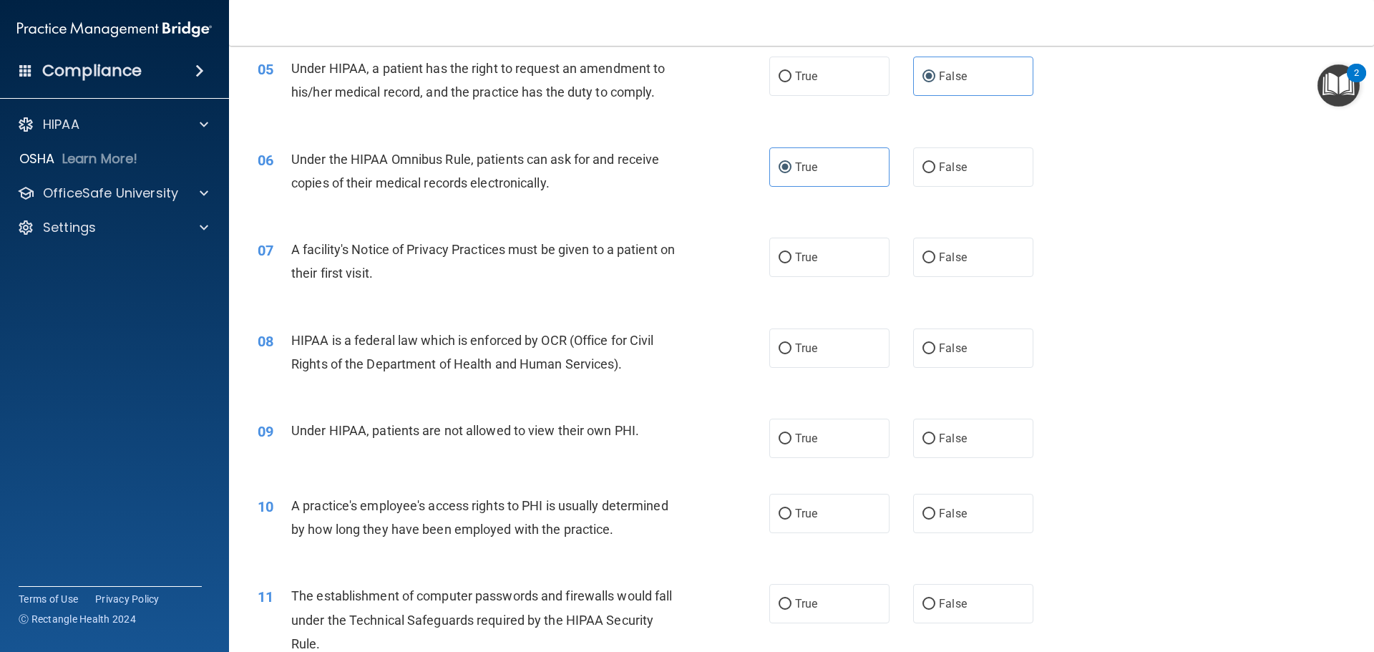
scroll to position [573, 0]
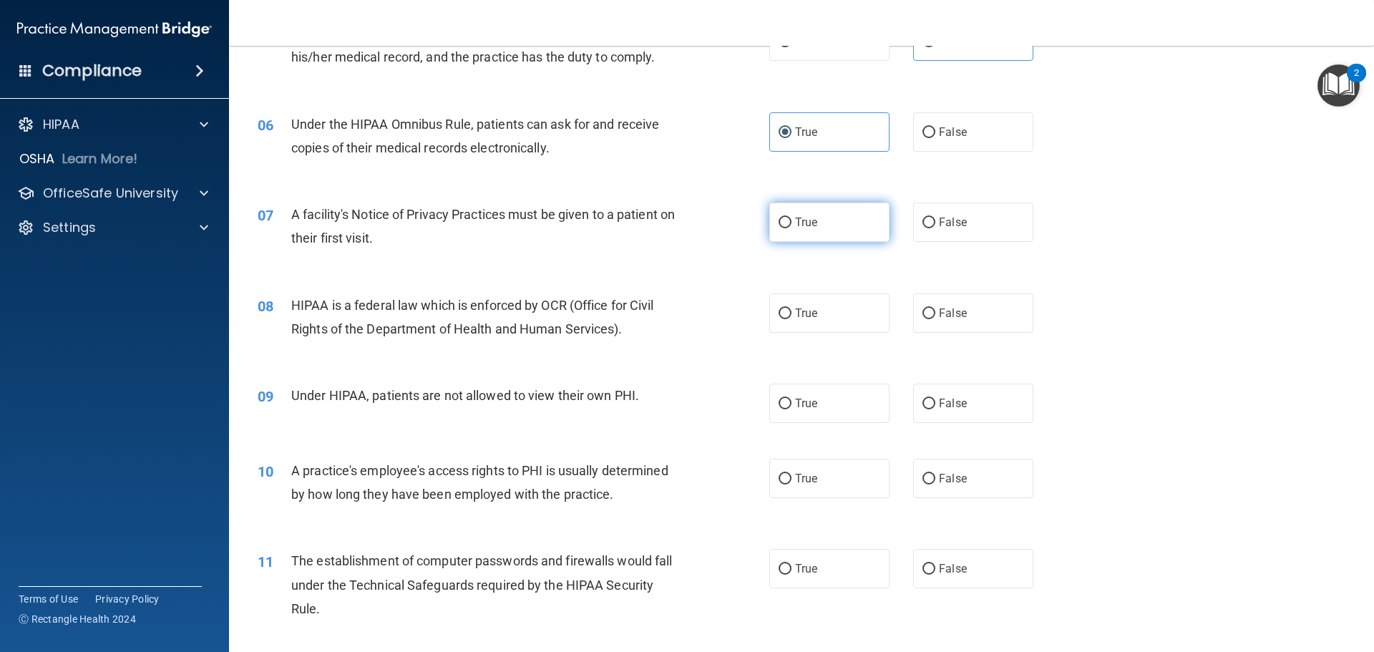
click at [776, 231] on label "True" at bounding box center [829, 222] width 120 height 39
click at [779, 228] on input "True" at bounding box center [785, 223] width 13 height 11
radio input "true"
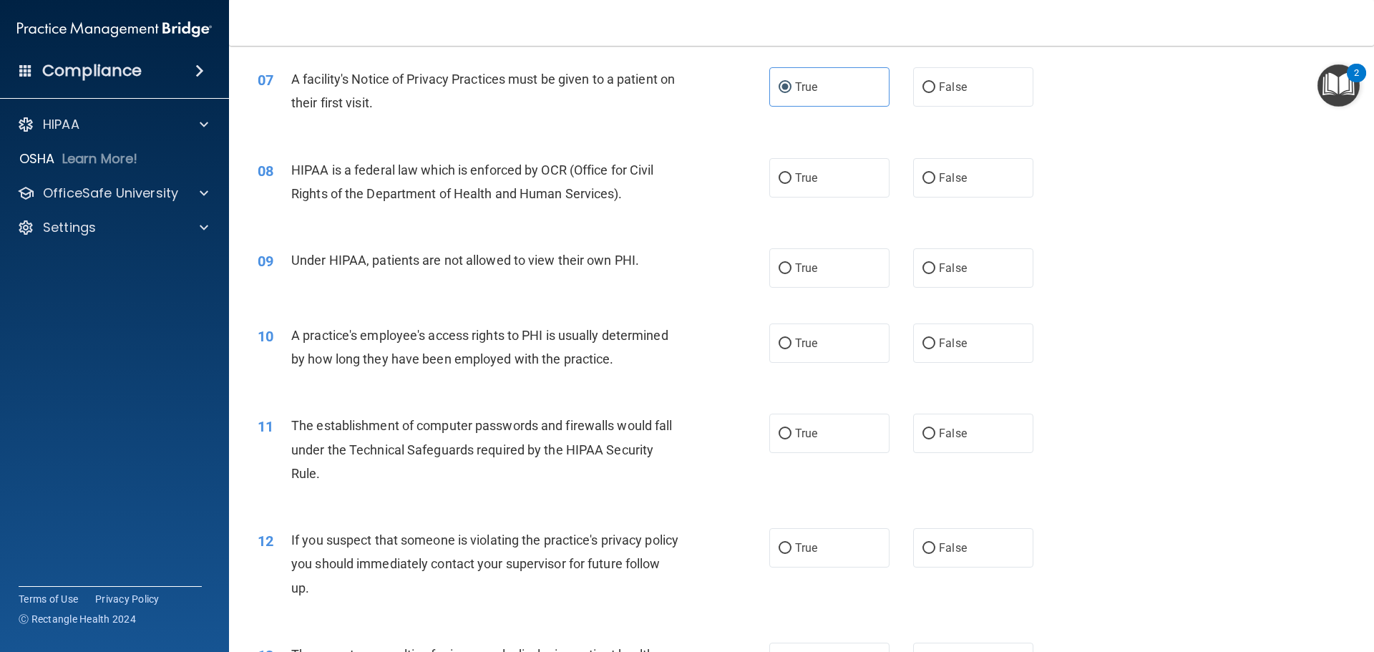
scroll to position [716, 0]
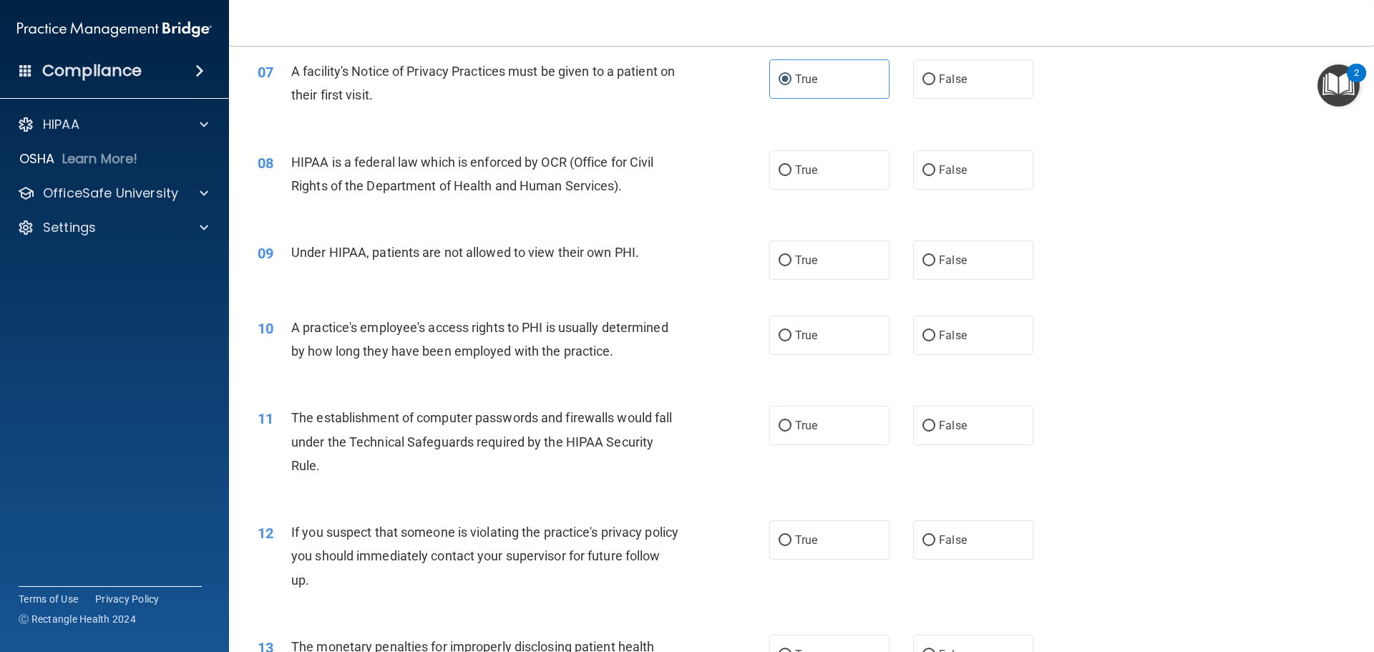
click at [424, 190] on span "HIPAA is a federal law which is enforced by OCR (Office for Civil Rights of the…" at bounding box center [472, 174] width 363 height 39
click at [837, 165] on label "True" at bounding box center [829, 169] width 120 height 39
click at [792, 165] on input "True" at bounding box center [785, 170] width 13 height 11
radio input "true"
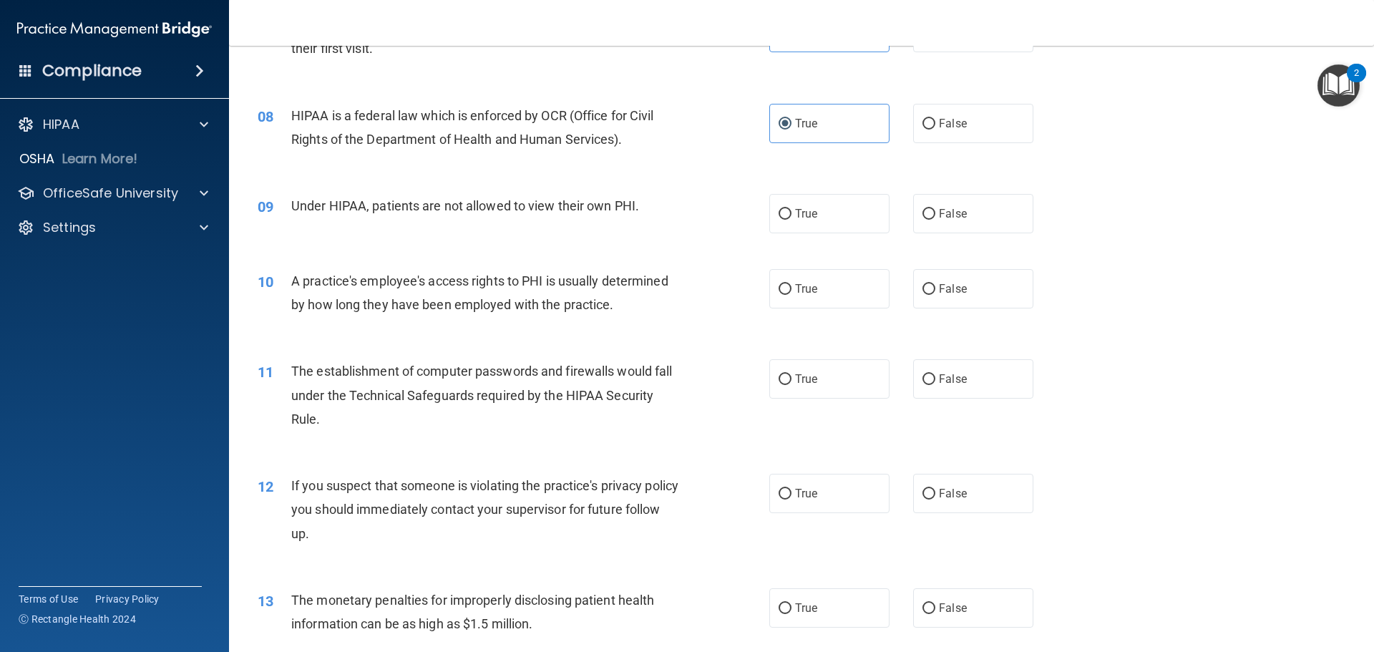
scroll to position [787, 0]
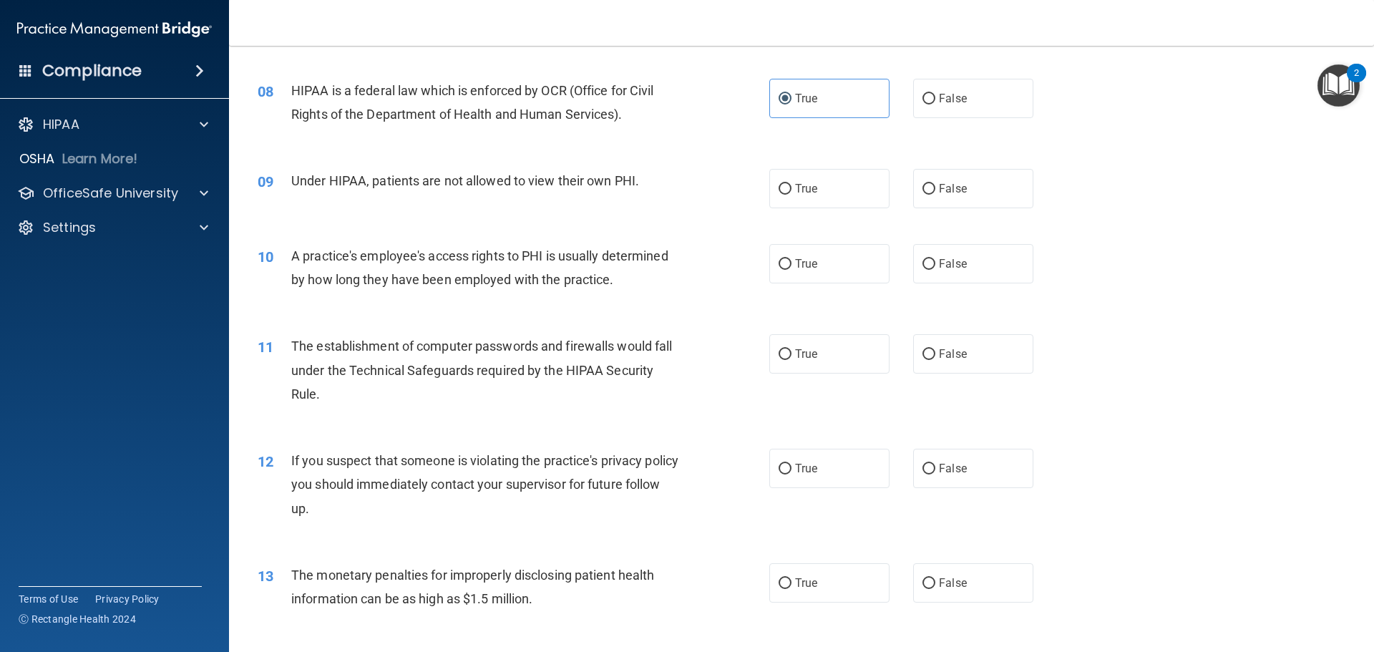
click at [449, 180] on span "Under HIPAA, patients are not allowed to view their own PHI." at bounding box center [465, 180] width 348 height 15
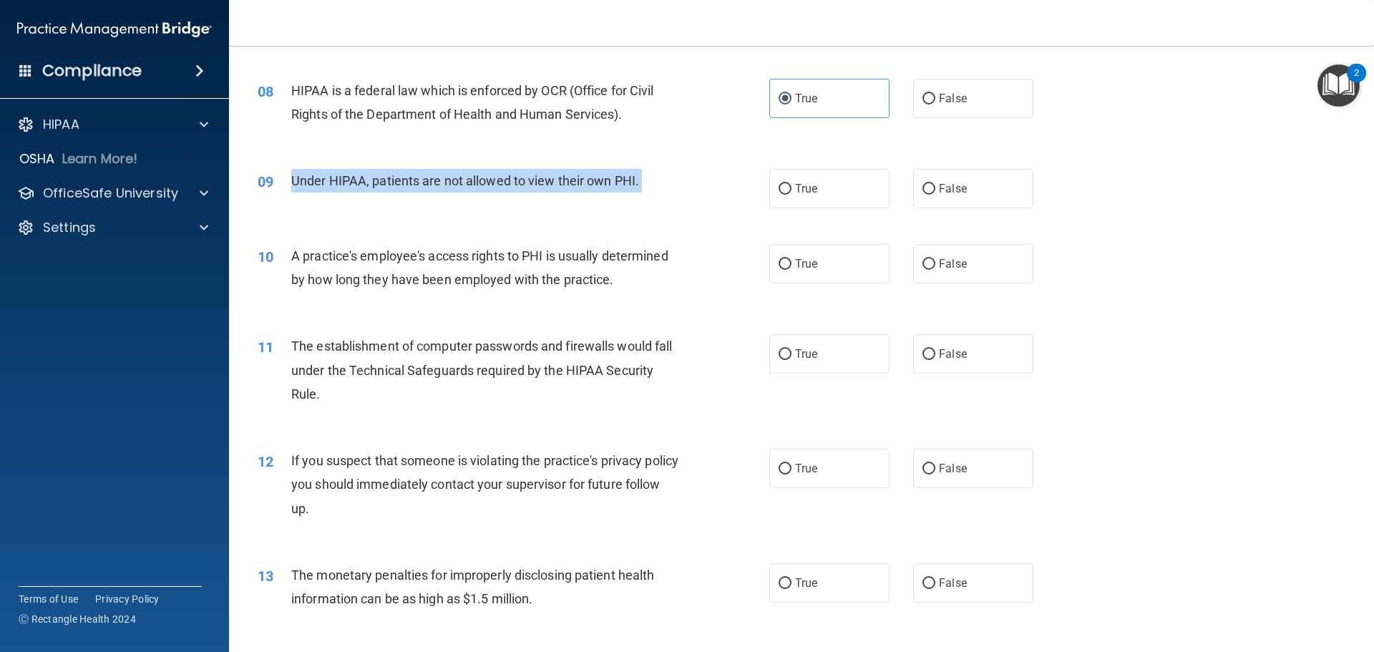
click at [449, 180] on span "Under HIPAA, patients are not allowed to view their own PHI." at bounding box center [465, 180] width 348 height 15
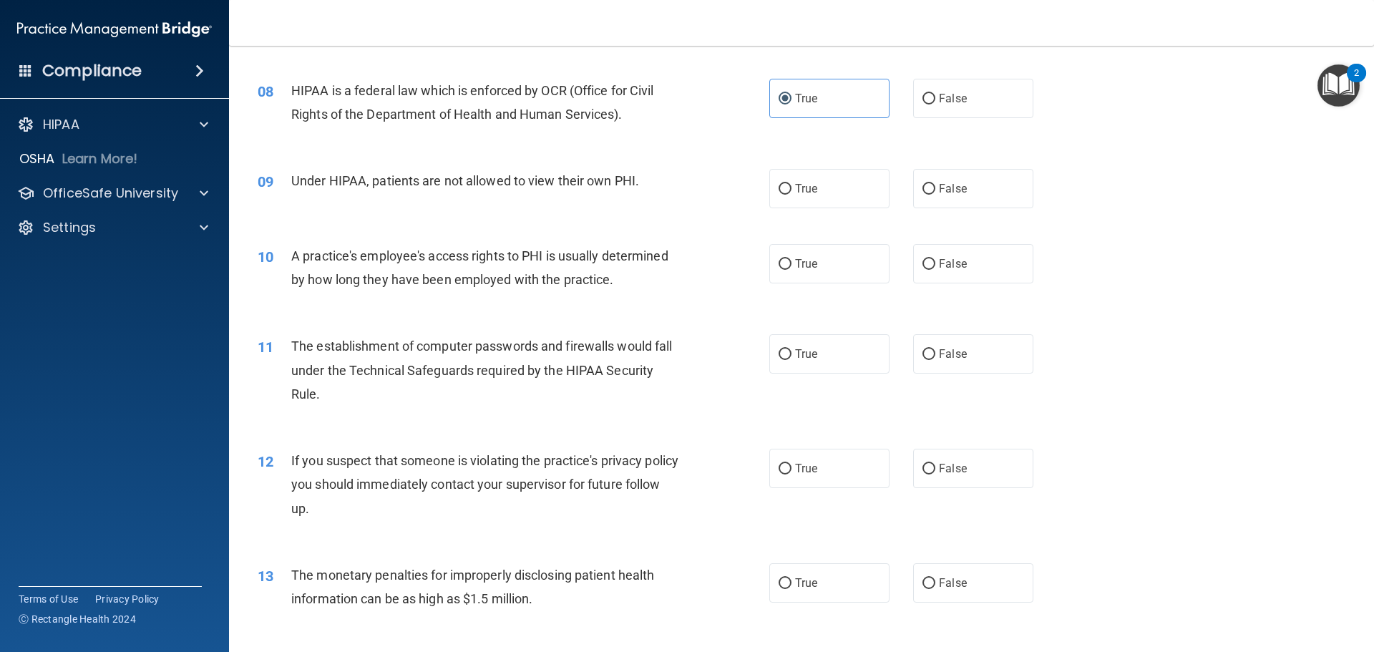
click at [898, 188] on div "True False" at bounding box center [913, 188] width 288 height 39
click at [939, 186] on span "False" at bounding box center [953, 189] width 28 height 14
click at [935, 186] on input "False" at bounding box center [929, 189] width 13 height 11
radio input "true"
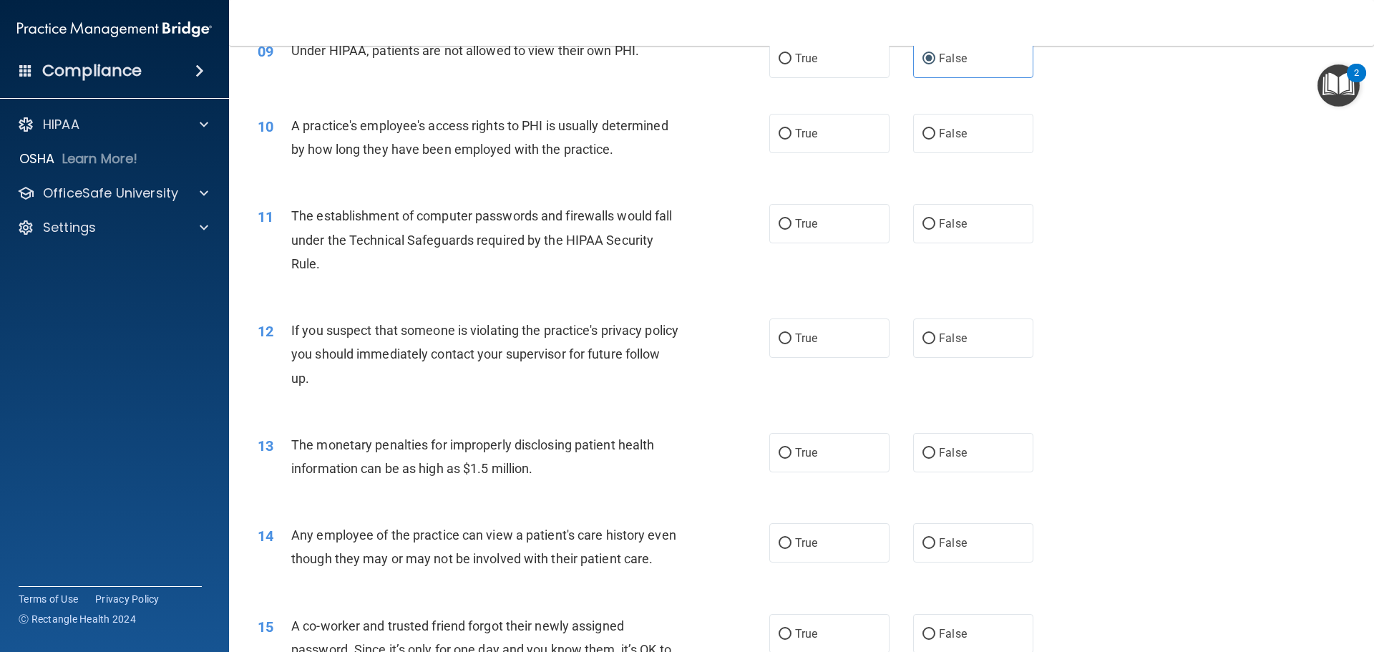
scroll to position [930, 0]
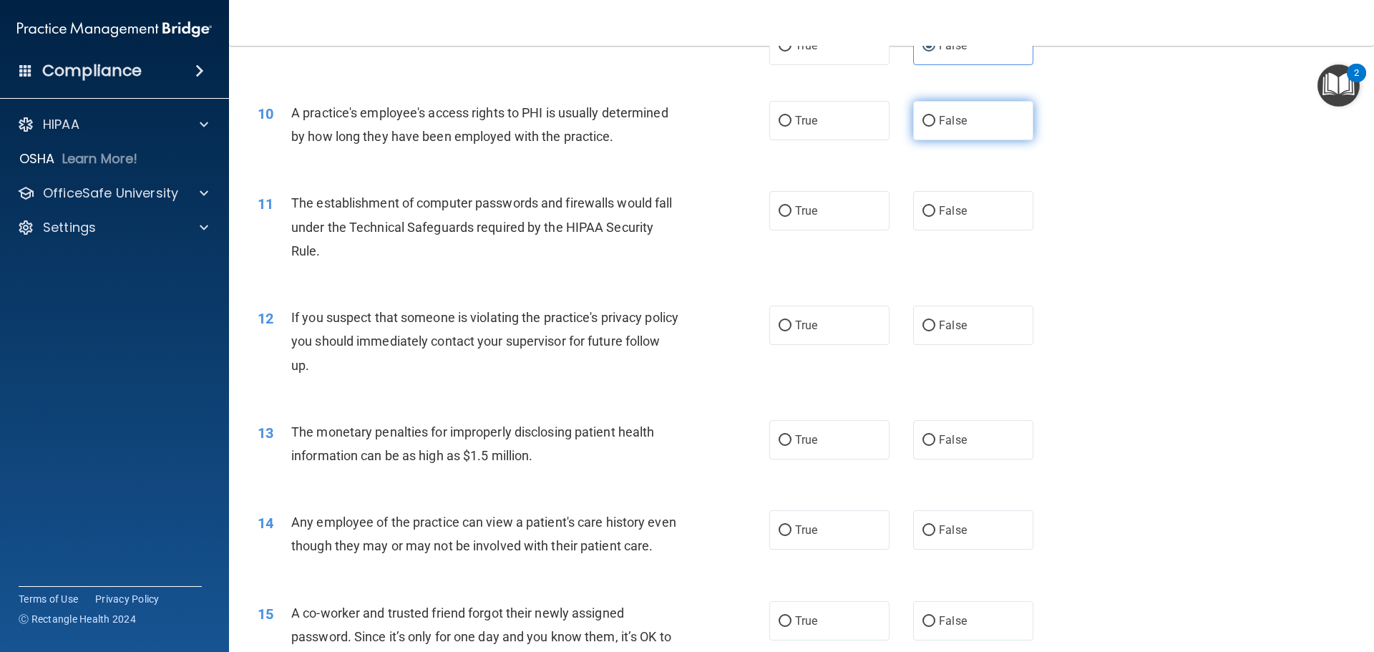
click at [973, 116] on label "False" at bounding box center [973, 120] width 120 height 39
click at [935, 116] on input "False" at bounding box center [929, 121] width 13 height 11
radio input "true"
drag, startPoint x: 311, startPoint y: 208, endPoint x: 407, endPoint y: 213, distance: 95.3
click at [407, 213] on div "The establishment of computer passwords and firewalls would fall under the Tech…" at bounding box center [491, 227] width 400 height 72
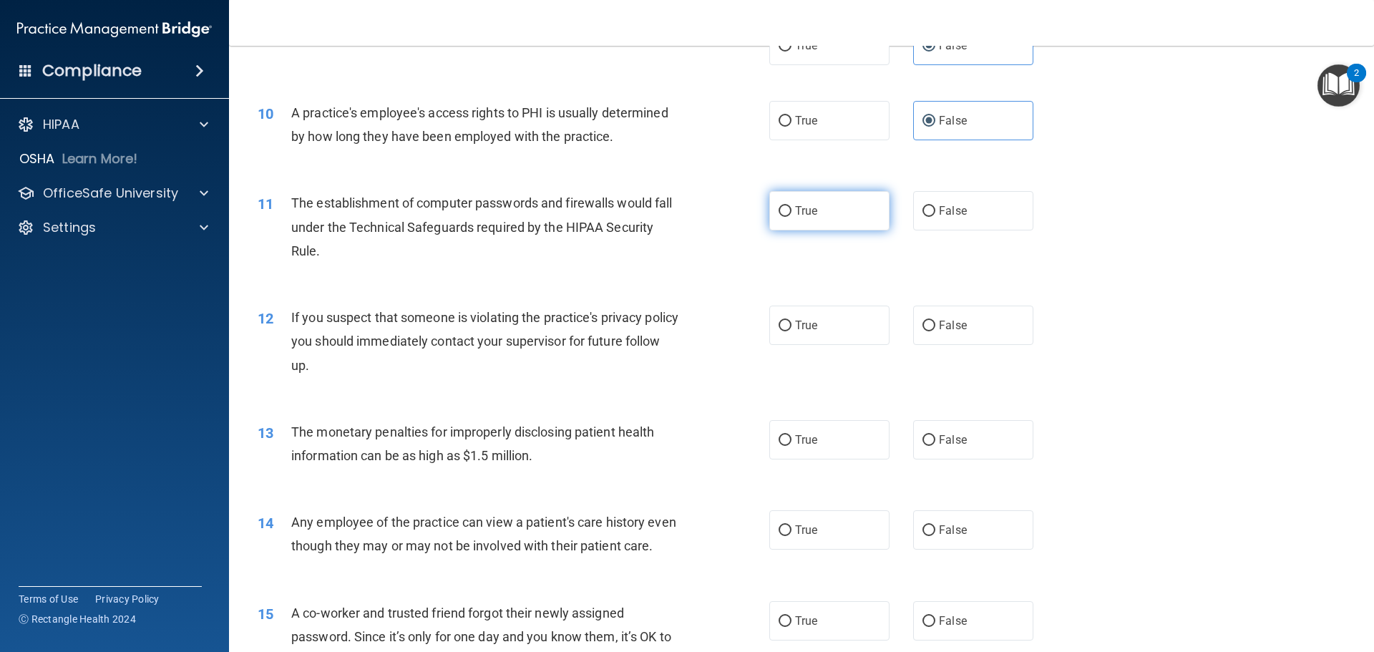
click at [823, 221] on label "True" at bounding box center [829, 210] width 120 height 39
click at [792, 217] on input "True" at bounding box center [785, 211] width 13 height 11
radio input "true"
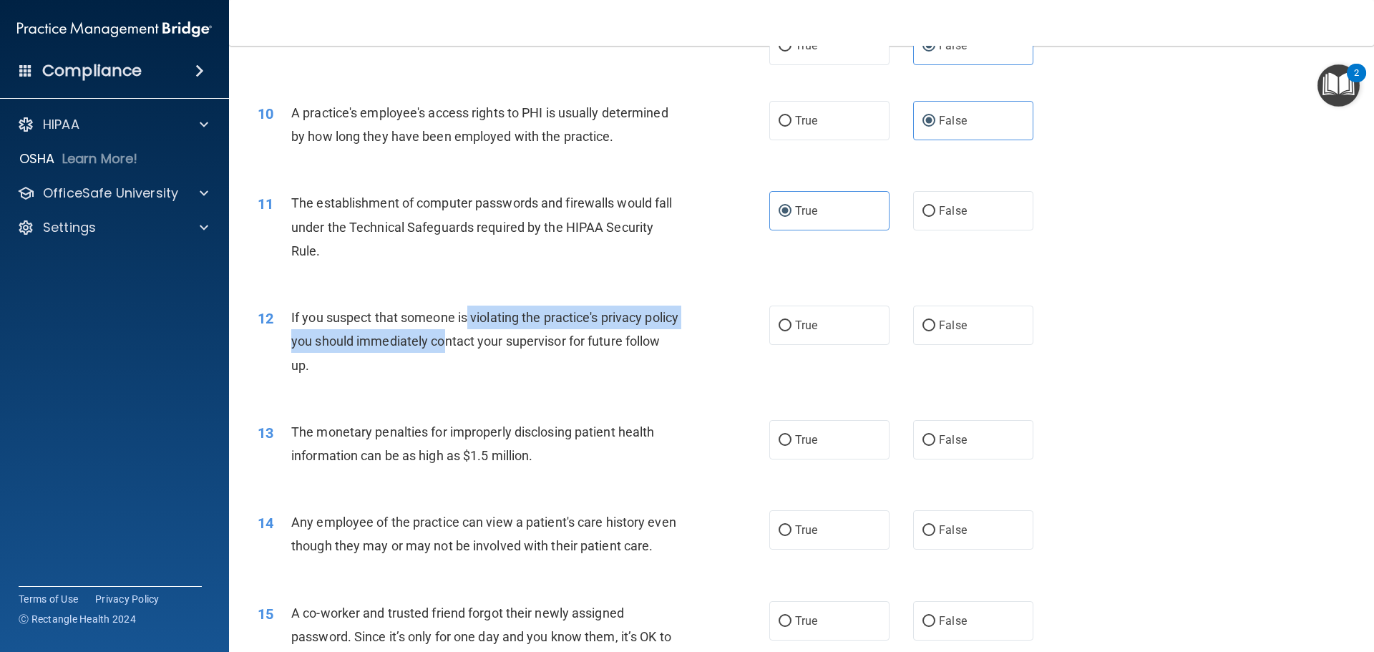
drag, startPoint x: 470, startPoint y: 315, endPoint x: 480, endPoint y: 335, distance: 22.1
click at [480, 335] on span "If you suspect that someone is violating the practice's privacy policy you shou…" at bounding box center [484, 341] width 387 height 62
click at [361, 346] on span "If you suspect that someone is violating the practice's privacy policy you shou…" at bounding box center [484, 341] width 387 height 62
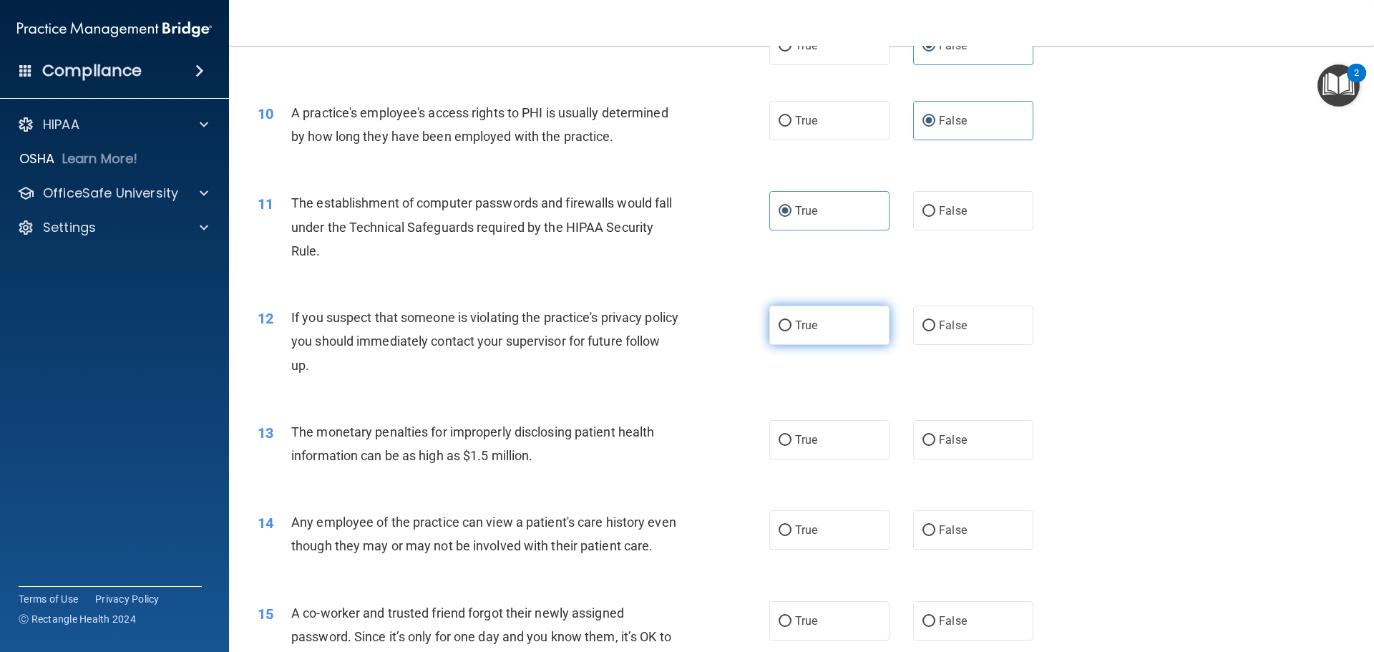
click at [783, 335] on label "True" at bounding box center [829, 325] width 120 height 39
click at [783, 331] on input "True" at bounding box center [785, 326] width 13 height 11
radio input "true"
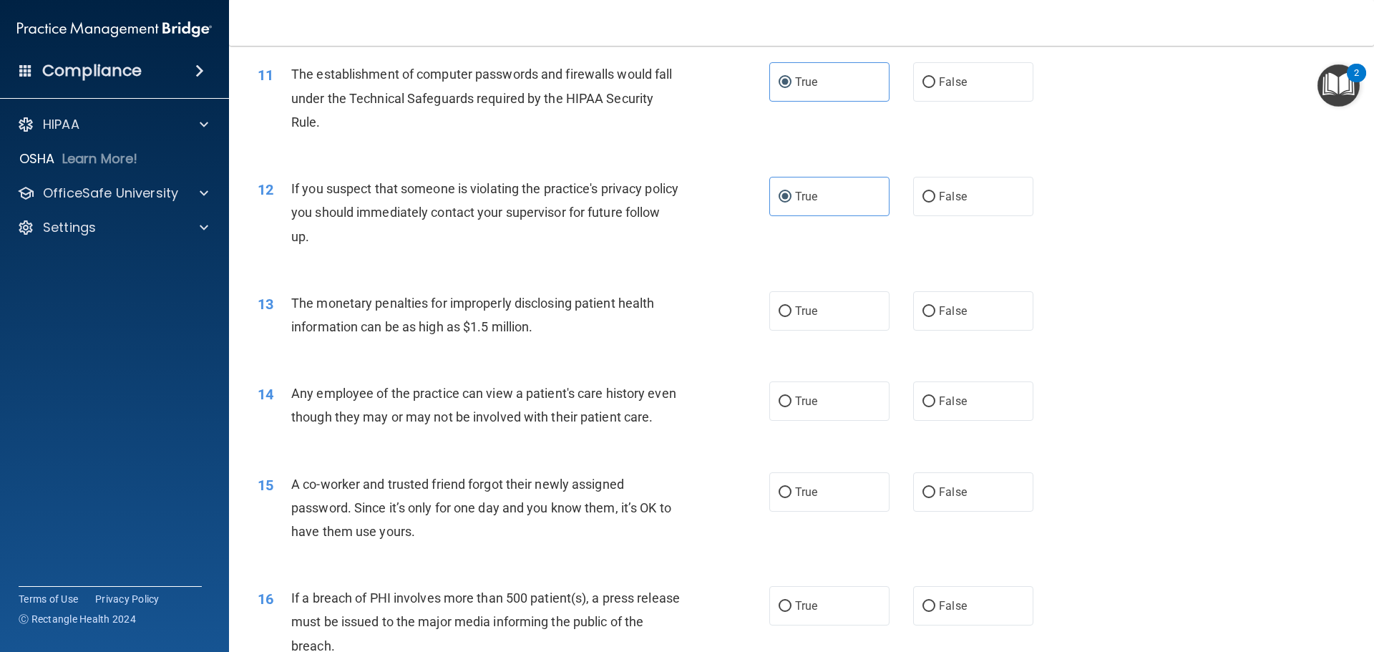
scroll to position [1074, 0]
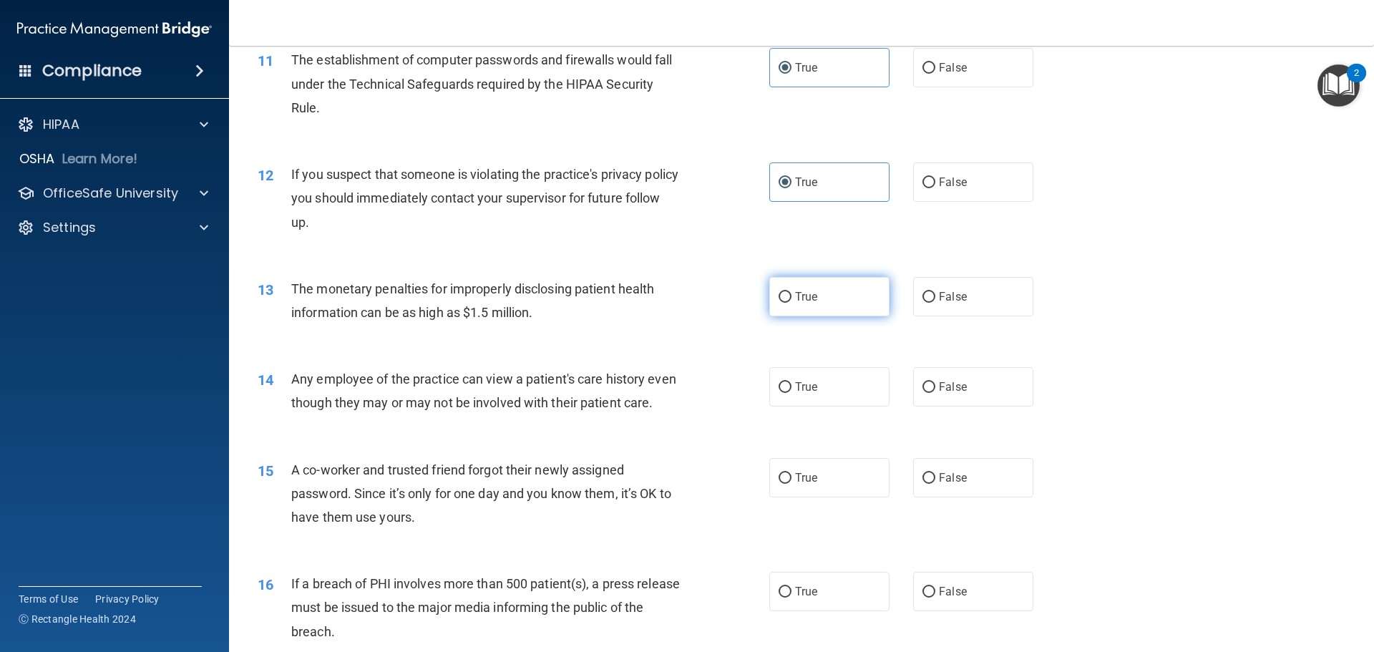
click at [804, 301] on span "True" at bounding box center [806, 297] width 22 height 14
click at [792, 301] on input "True" at bounding box center [785, 297] width 13 height 11
radio input "true"
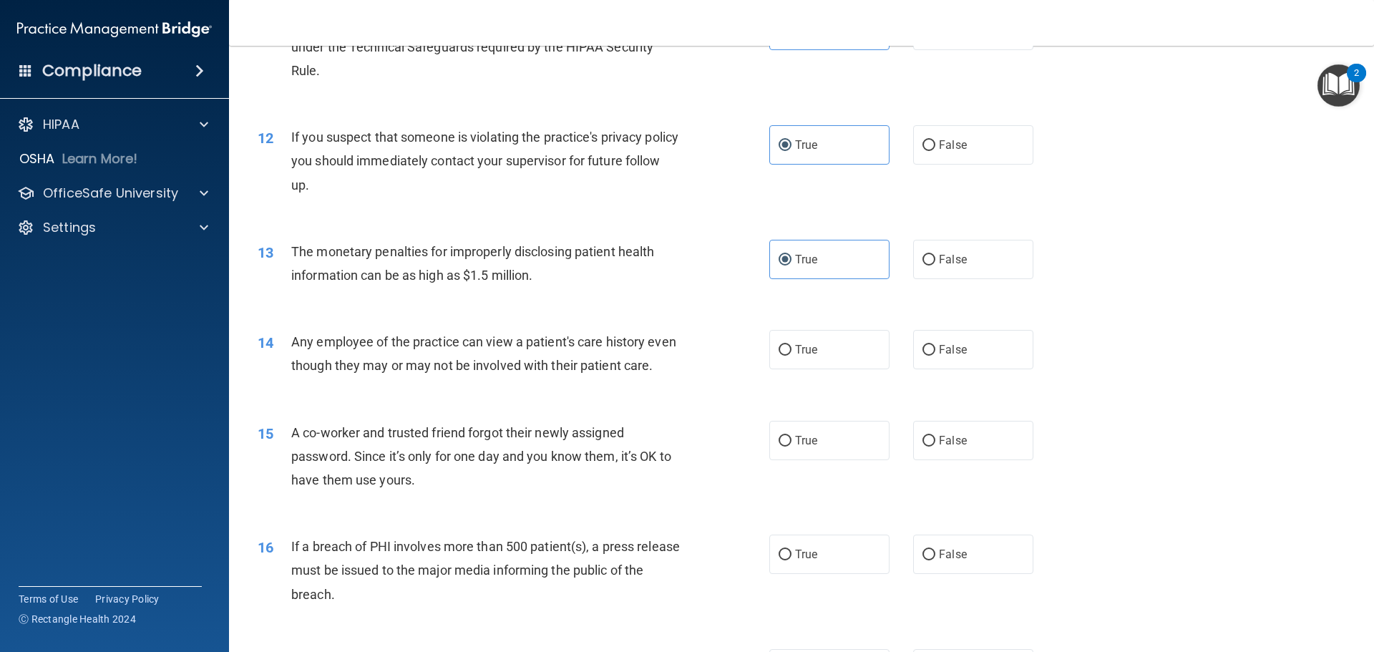
scroll to position [1145, 0]
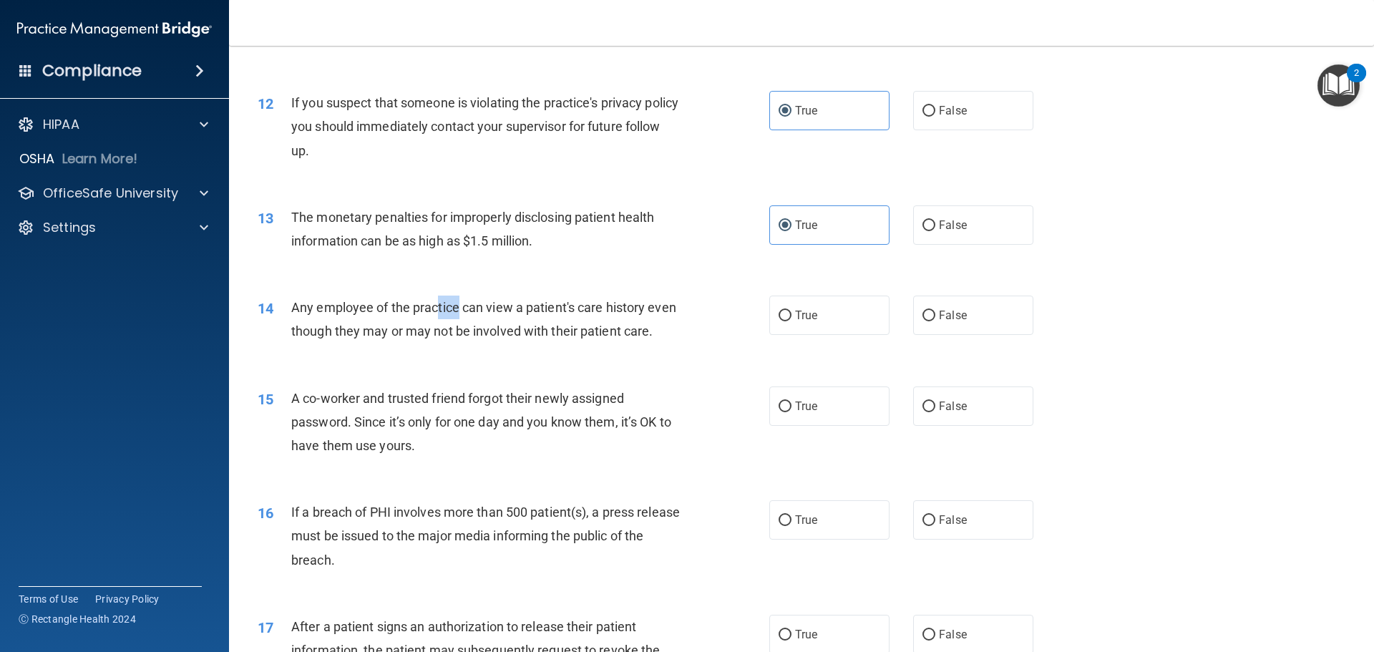
drag, startPoint x: 437, startPoint y: 306, endPoint x: 460, endPoint y: 319, distance: 26.9
click at [460, 319] on div "Any employee of the practice can view a patient's care history even though they…" at bounding box center [491, 319] width 400 height 47
drag, startPoint x: 522, startPoint y: 307, endPoint x: 527, endPoint y: 319, distance: 12.9
click at [527, 319] on div "Any employee of the practice can view a patient's care history even though they…" at bounding box center [491, 319] width 400 height 47
click at [340, 337] on span "Any employee of the practice can view a patient's care history even though they…" at bounding box center [483, 319] width 385 height 39
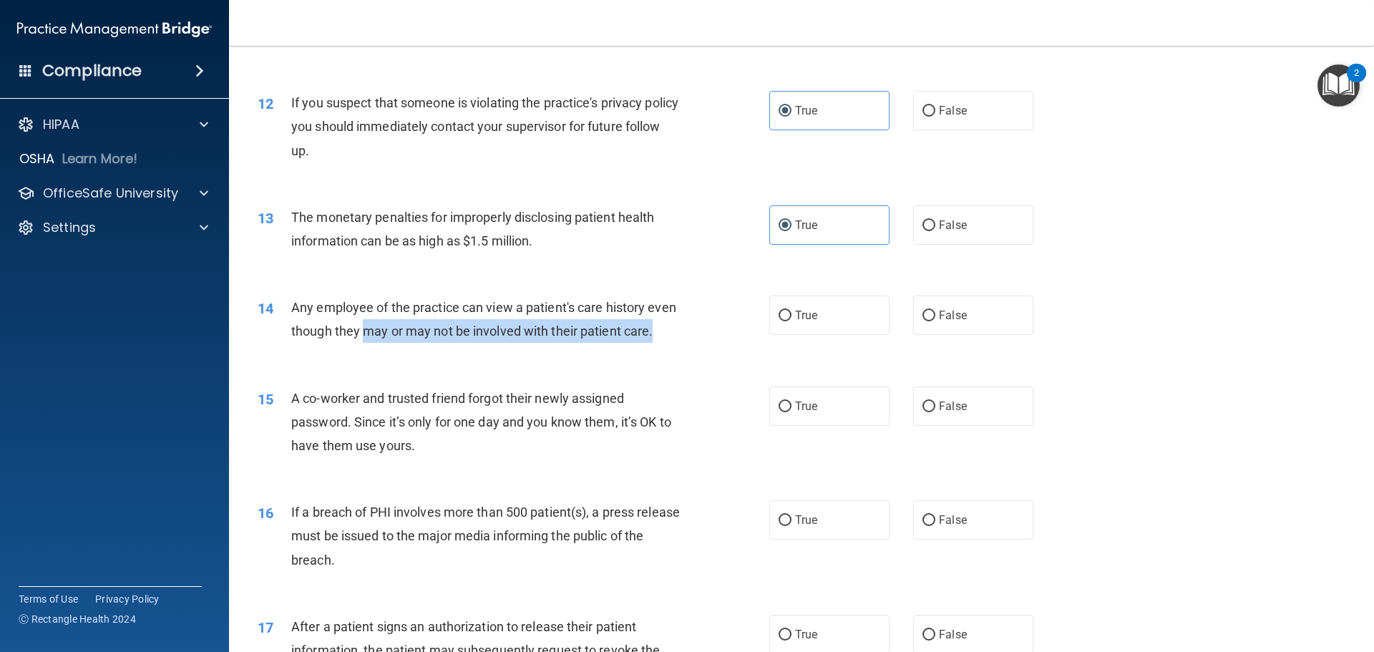
drag, startPoint x: 396, startPoint y: 325, endPoint x: 415, endPoint y: 344, distance: 27.3
click at [415, 343] on div "Any employee of the practice can view a patient's care history even though they…" at bounding box center [491, 319] width 400 height 47
click at [461, 343] on div "Any employee of the practice can view a patient's care history even though they…" at bounding box center [491, 319] width 400 height 47
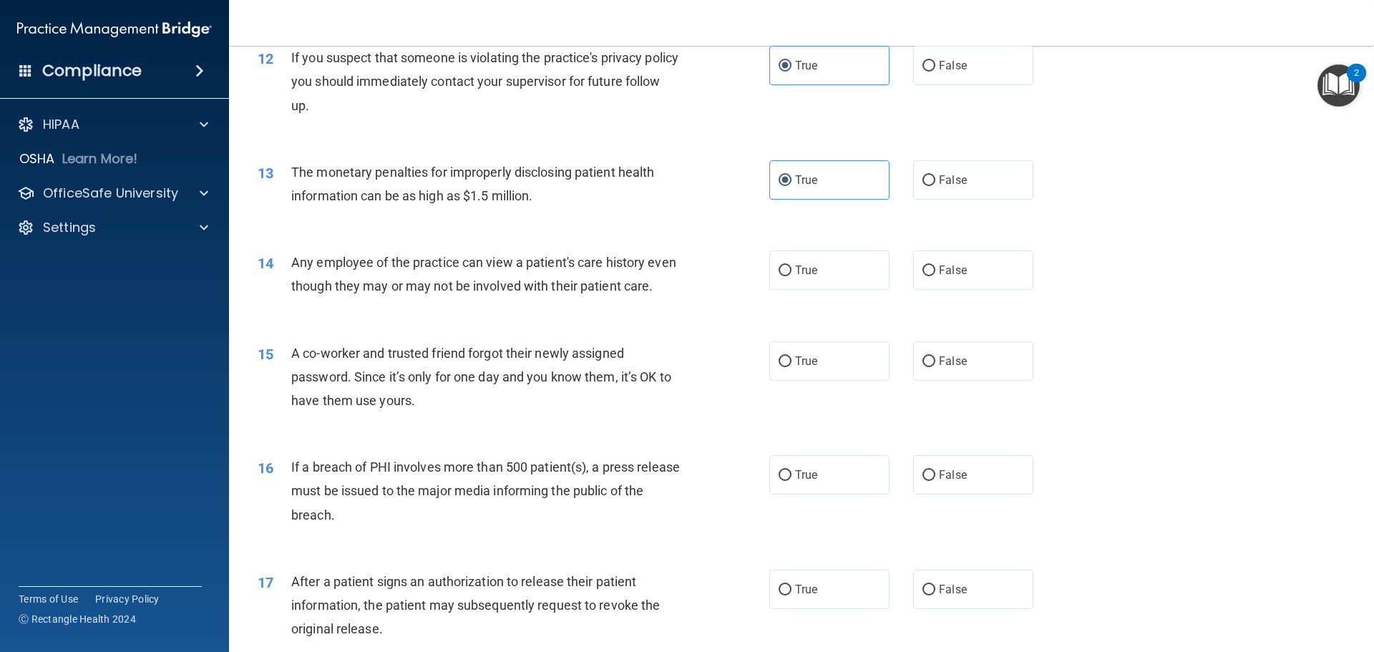
scroll to position [1217, 0]
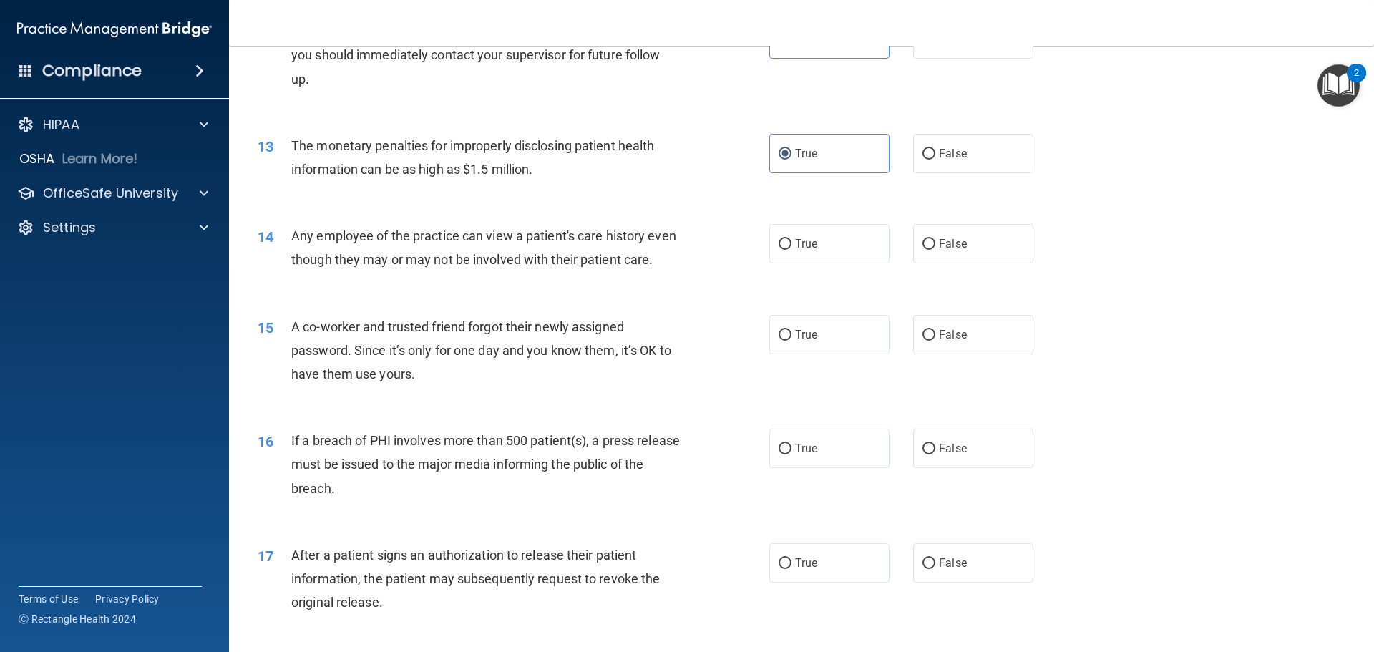
click at [476, 270] on div "Any employee of the practice can view a patient's care history even though they…" at bounding box center [491, 247] width 400 height 47
click at [479, 257] on span "Any employee of the practice can view a patient's care history even though they…" at bounding box center [483, 247] width 385 height 39
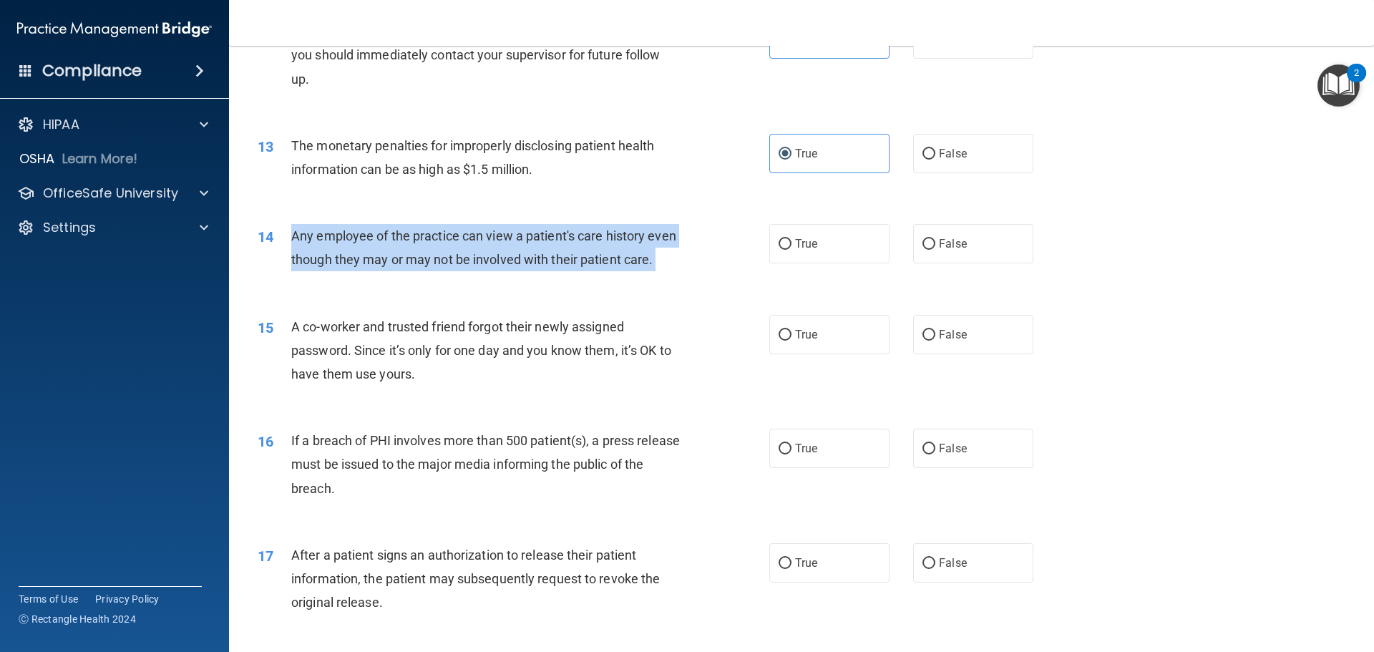
click at [479, 257] on span "Any employee of the practice can view a patient's care history even though they…" at bounding box center [483, 247] width 385 height 39
copy ng-form "Any employee of the practice can view a patient's care history even though they…"
click at [621, 271] on div "Any employee of the practice can view a patient's care history even though they…" at bounding box center [491, 247] width 400 height 47
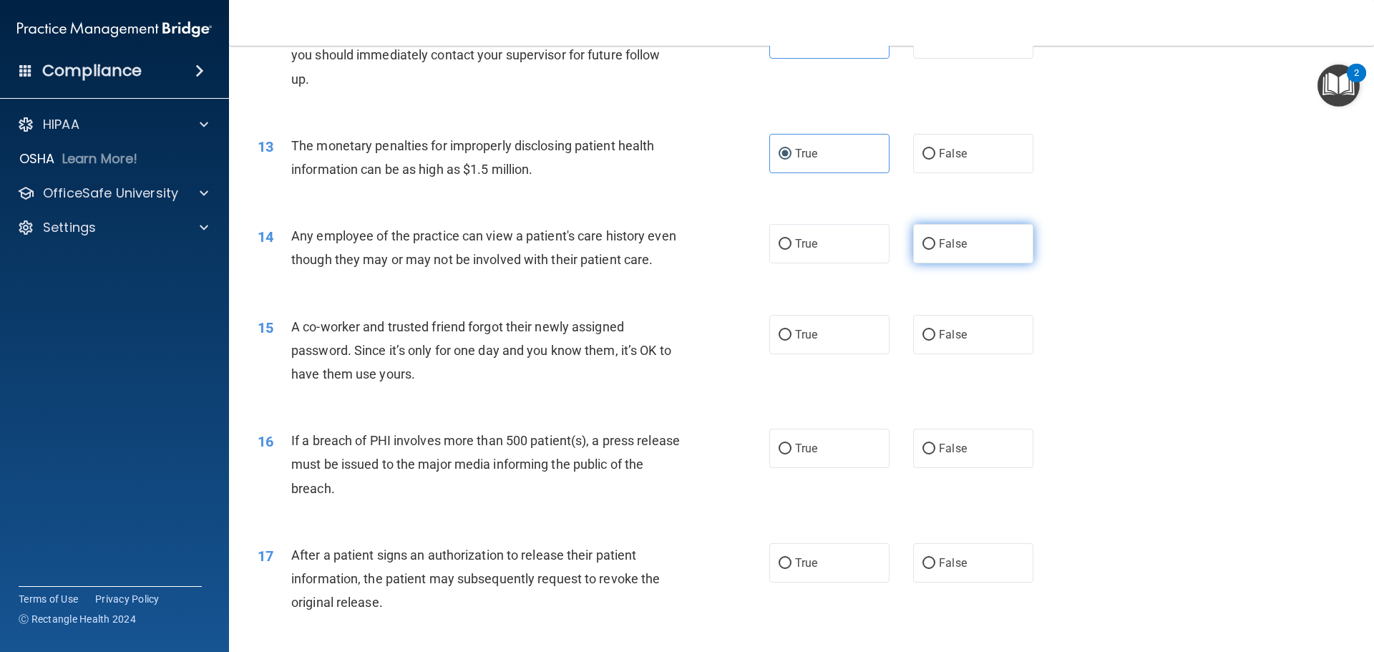
click at [955, 249] on span "False" at bounding box center [953, 244] width 28 height 14
click at [935, 249] on input "False" at bounding box center [929, 244] width 13 height 11
radio input "true"
click at [939, 341] on span "False" at bounding box center [953, 335] width 28 height 14
click at [935, 341] on input "False" at bounding box center [929, 335] width 13 height 11
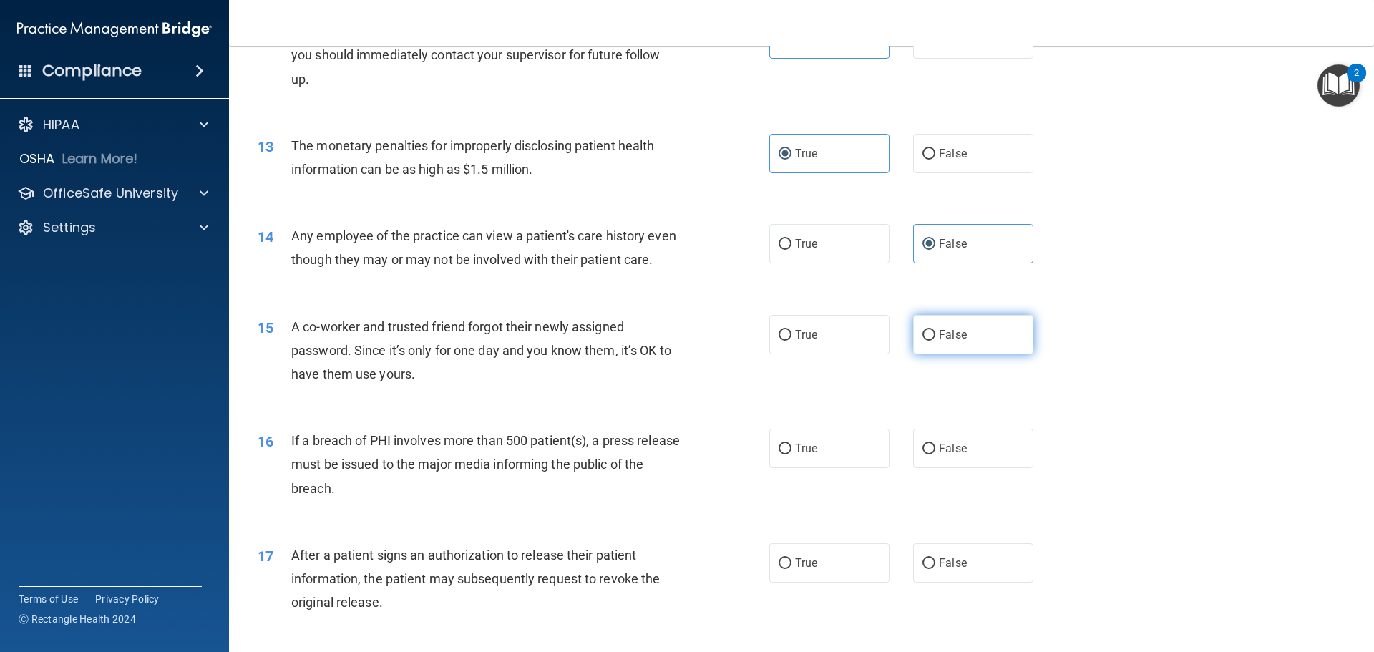
radio input "true"
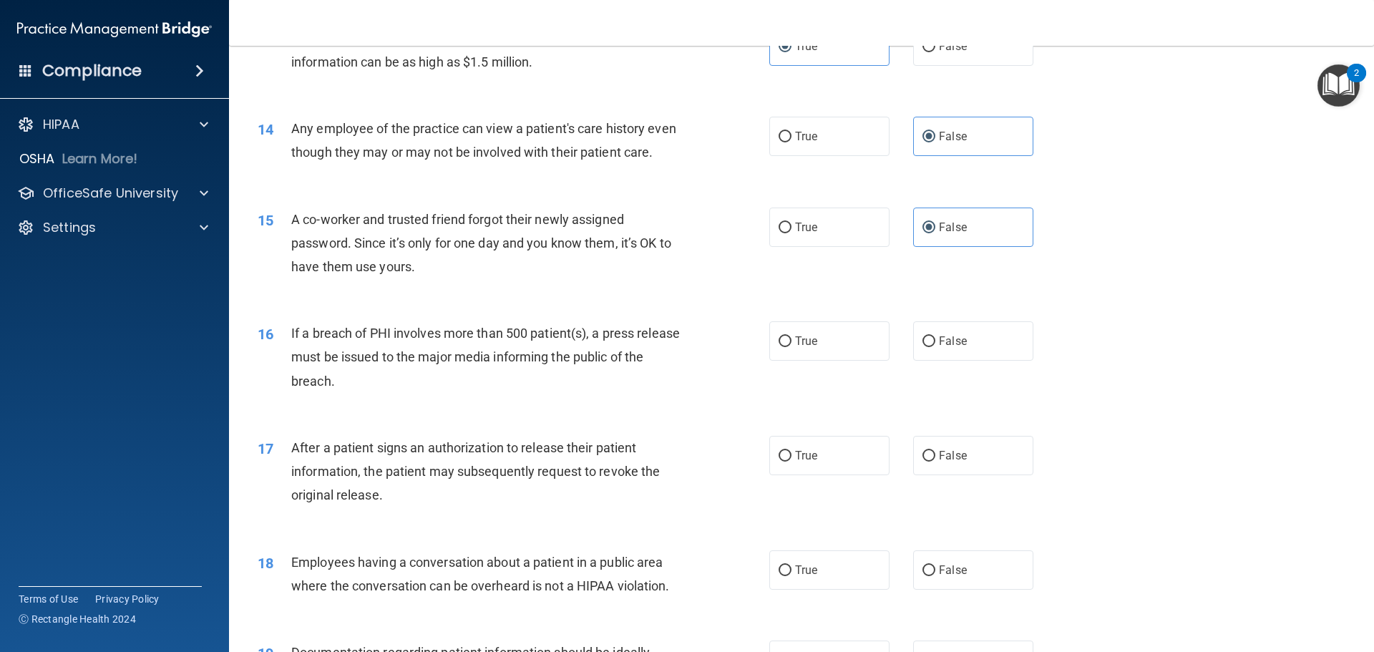
scroll to position [1360, 0]
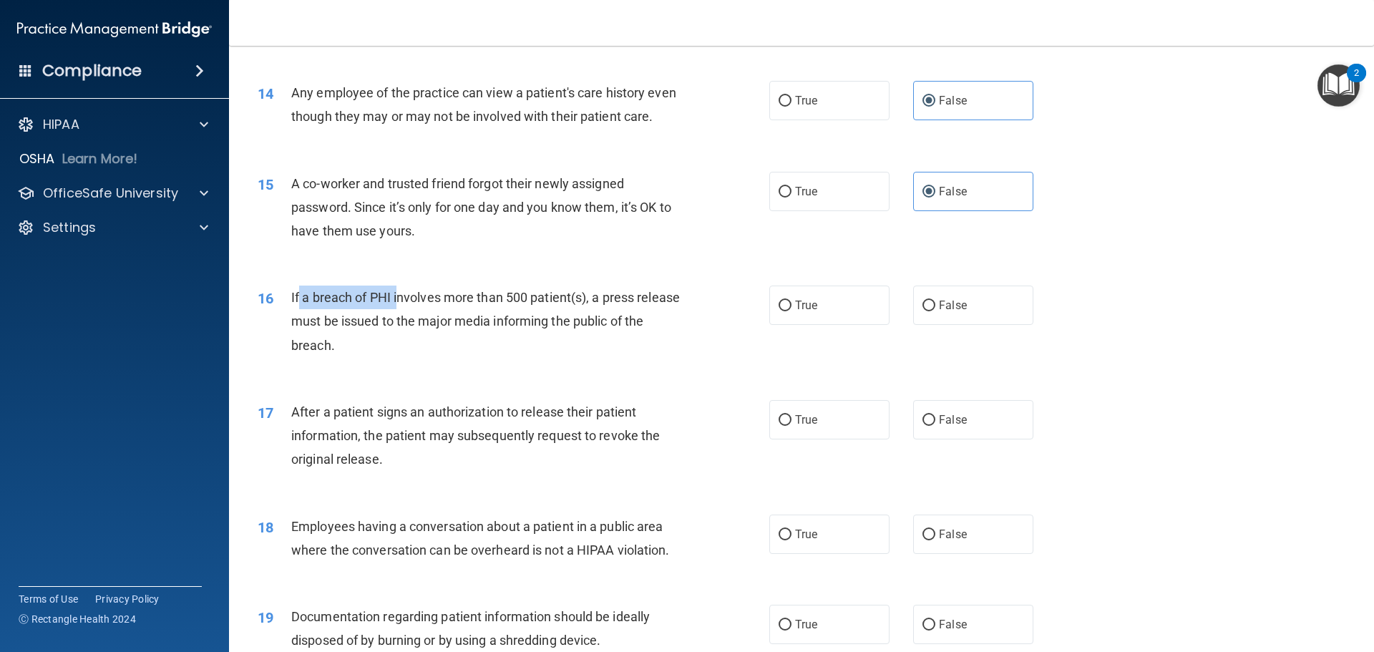
drag, startPoint x: 297, startPoint y: 309, endPoint x: 399, endPoint y: 326, distance: 103.1
click at [399, 326] on div "If a breach of PHI involves more than 500 patient(s), a press release must be i…" at bounding box center [491, 322] width 400 height 72
click at [816, 325] on label "True" at bounding box center [829, 305] width 120 height 39
click at [792, 311] on input "True" at bounding box center [785, 306] width 13 height 11
radio input "true"
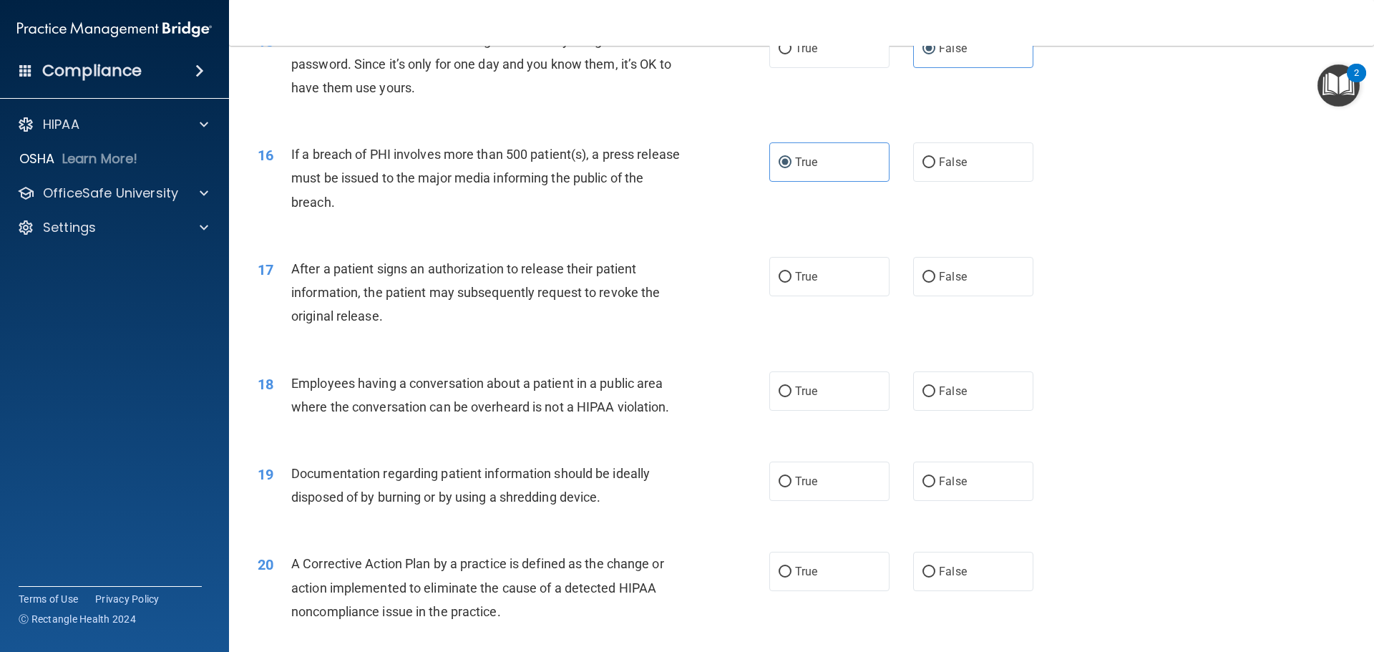
scroll to position [1575, 0]
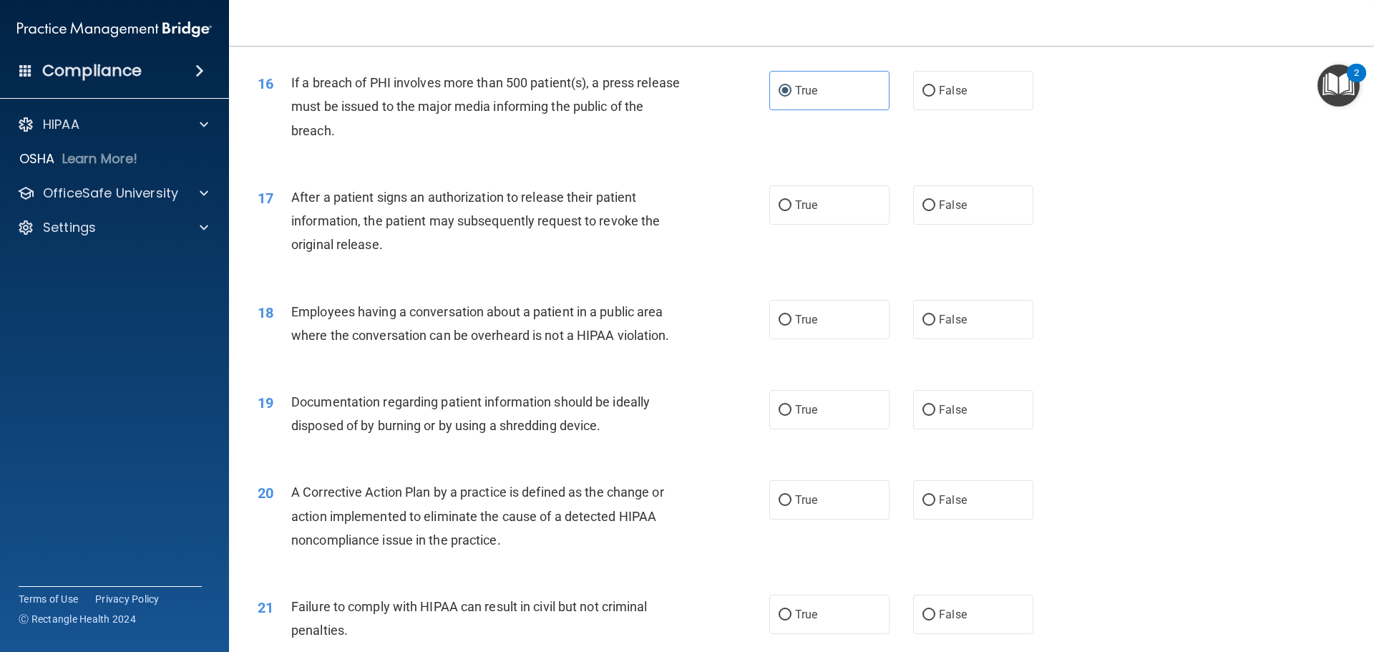
click at [366, 240] on span "After a patient signs an authorization to release their patient information, th…" at bounding box center [475, 221] width 369 height 62
click at [513, 241] on span "After a patient signs an authorization to release their patient information, th…" at bounding box center [475, 221] width 369 height 62
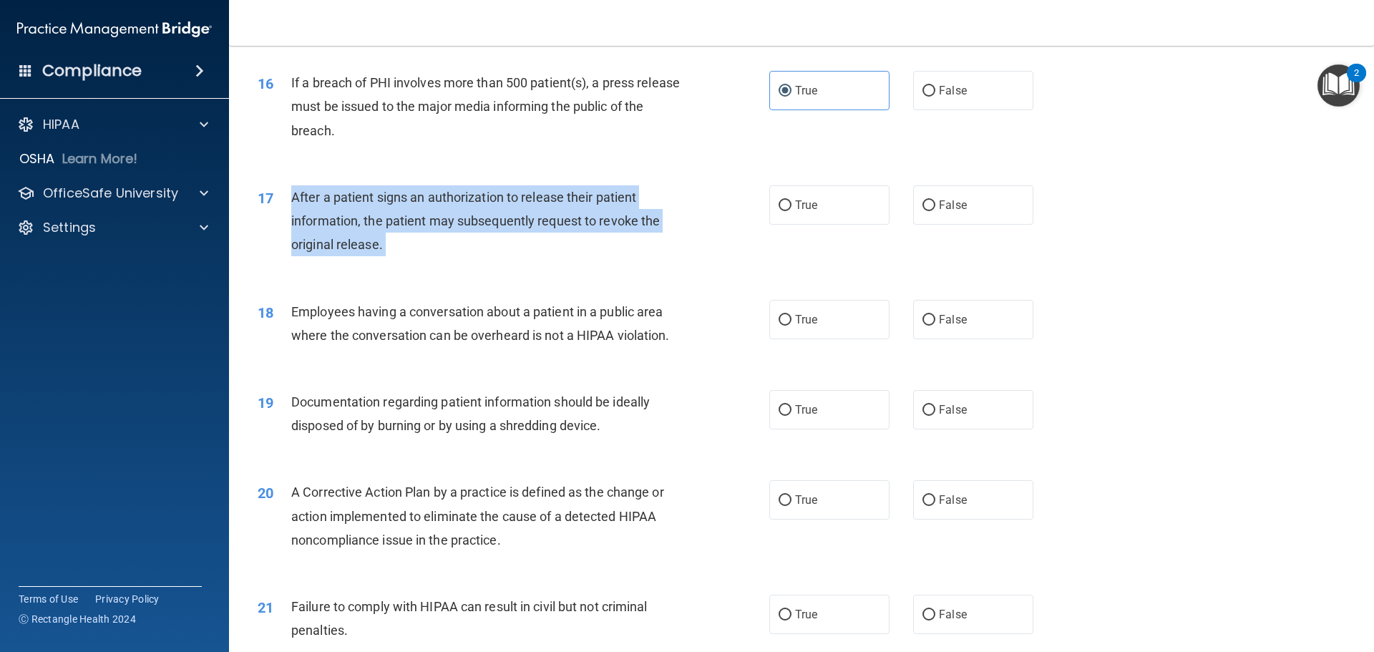
click at [513, 241] on span "After a patient signs an authorization to release their patient information, th…" at bounding box center [475, 221] width 369 height 62
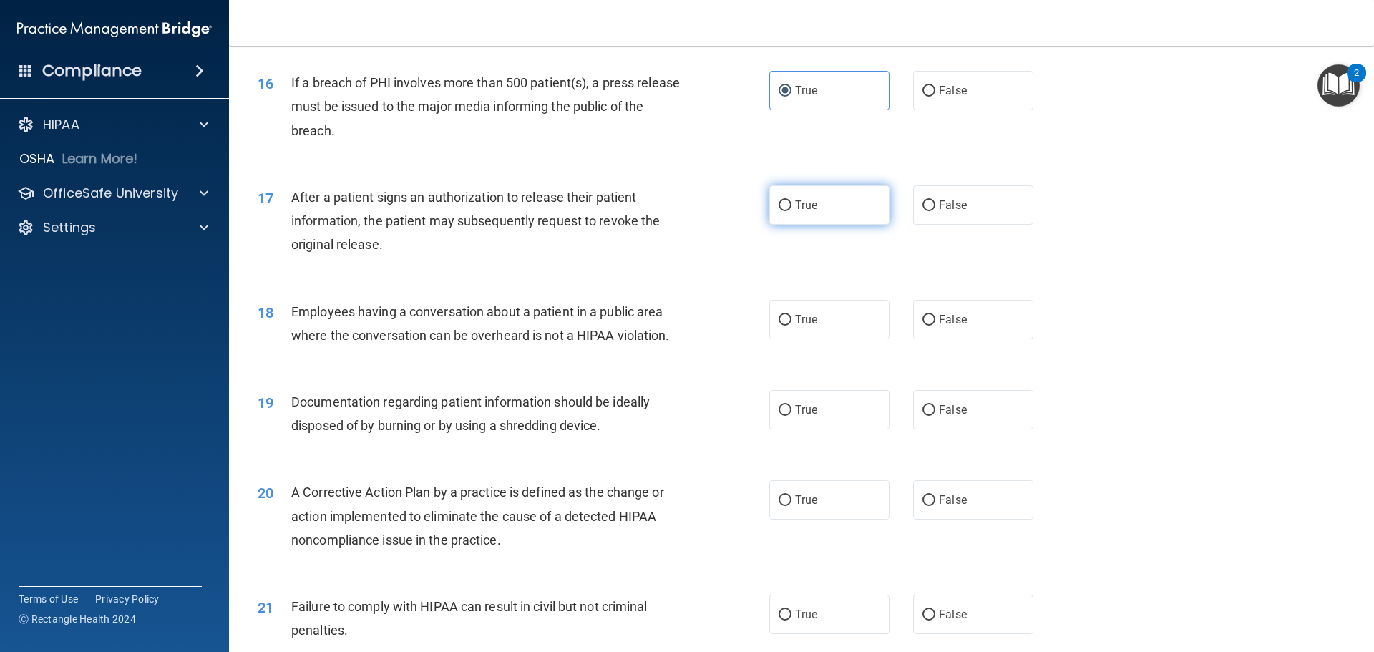
click at [804, 212] on span "True" at bounding box center [806, 205] width 22 height 14
click at [792, 211] on input "True" at bounding box center [785, 205] width 13 height 11
radio input "true"
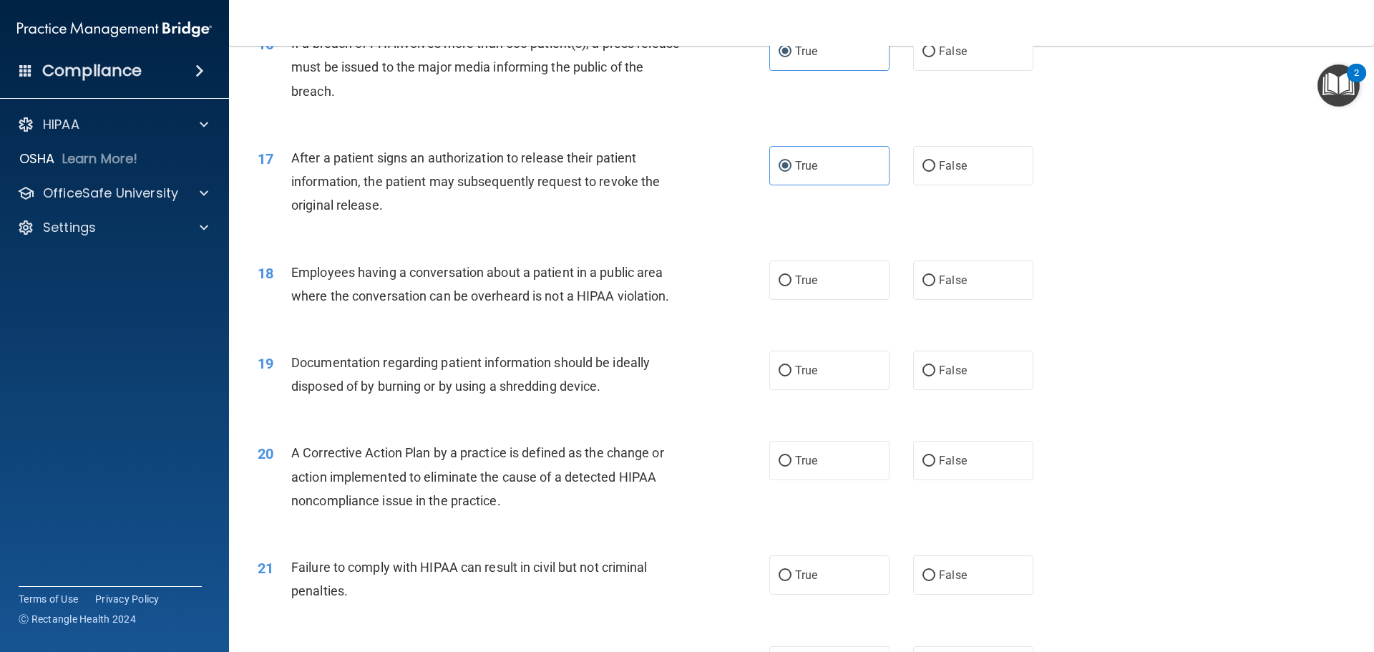
scroll to position [1646, 0]
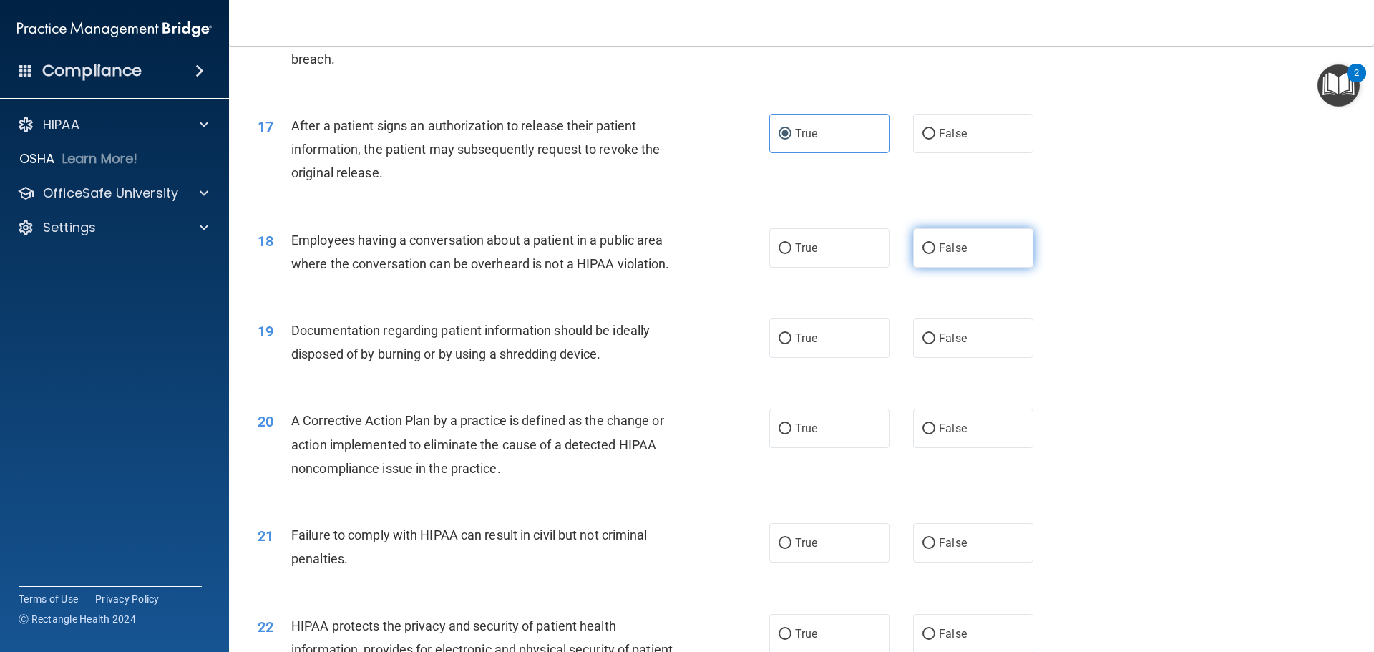
click at [936, 268] on label "False" at bounding box center [973, 247] width 120 height 39
click at [935, 254] on input "False" at bounding box center [929, 248] width 13 height 11
radio input "true"
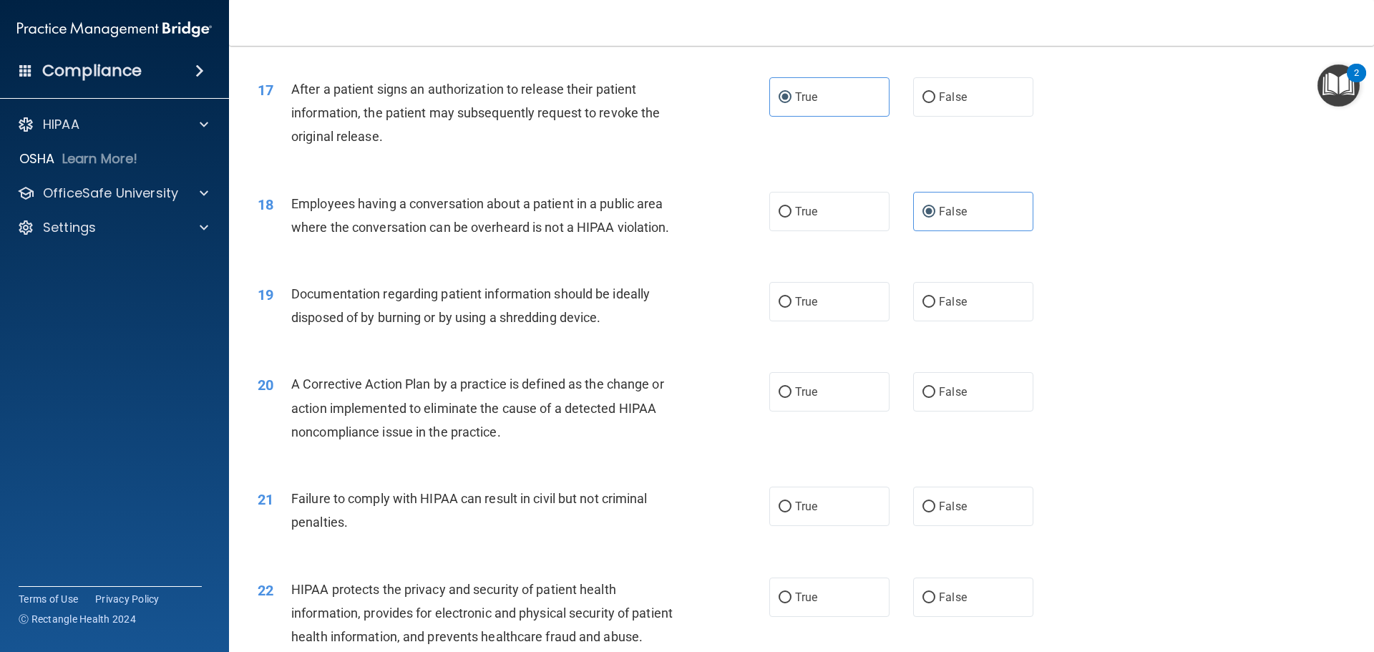
scroll to position [1718, 0]
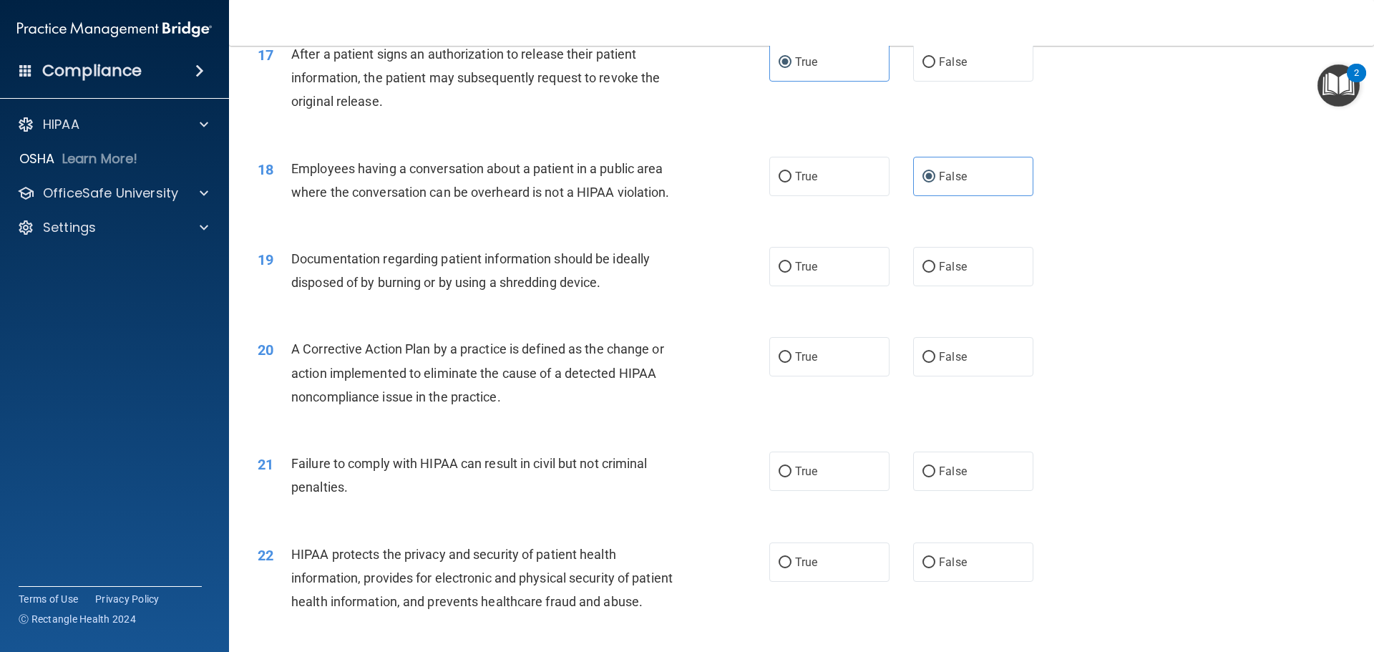
click at [504, 282] on span "Documentation regarding patient information should be ideally disposed of by bu…" at bounding box center [470, 270] width 359 height 39
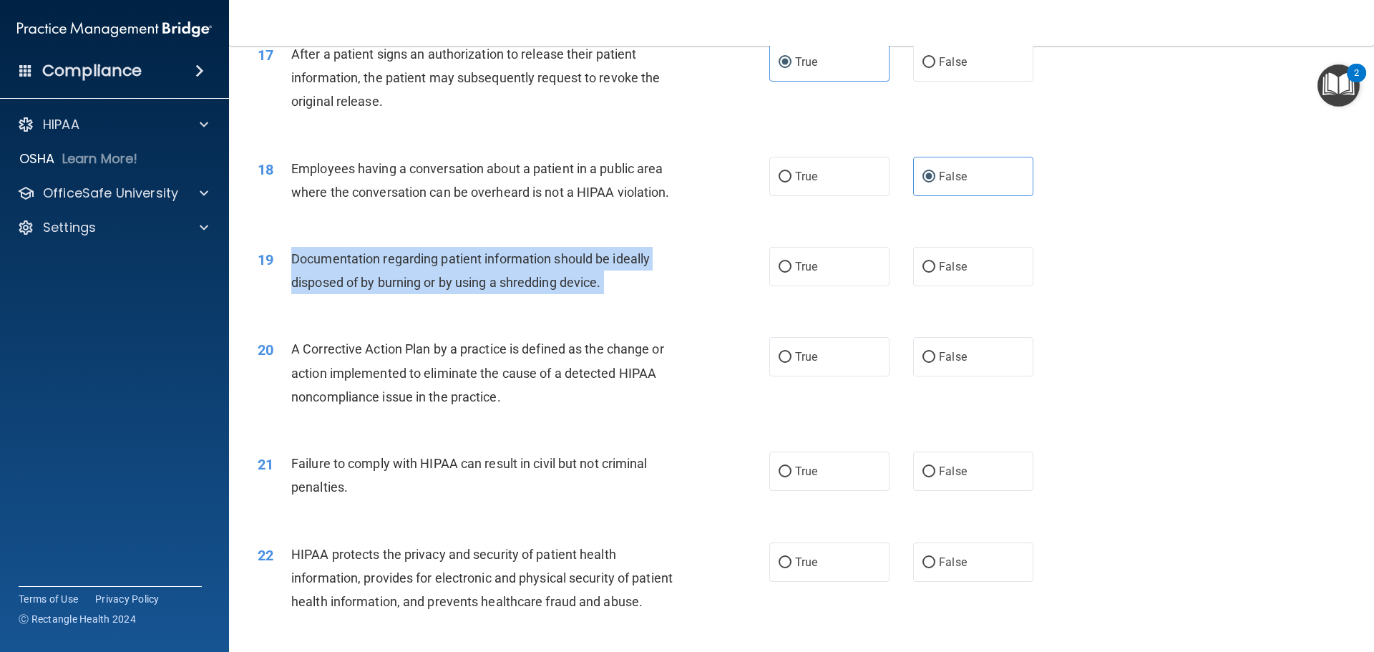
click at [504, 282] on span "Documentation regarding patient information should be ideally disposed of by bu…" at bounding box center [470, 270] width 359 height 39
copy ng-form "Documentation regarding patient information should be ideally disposed of by bu…"
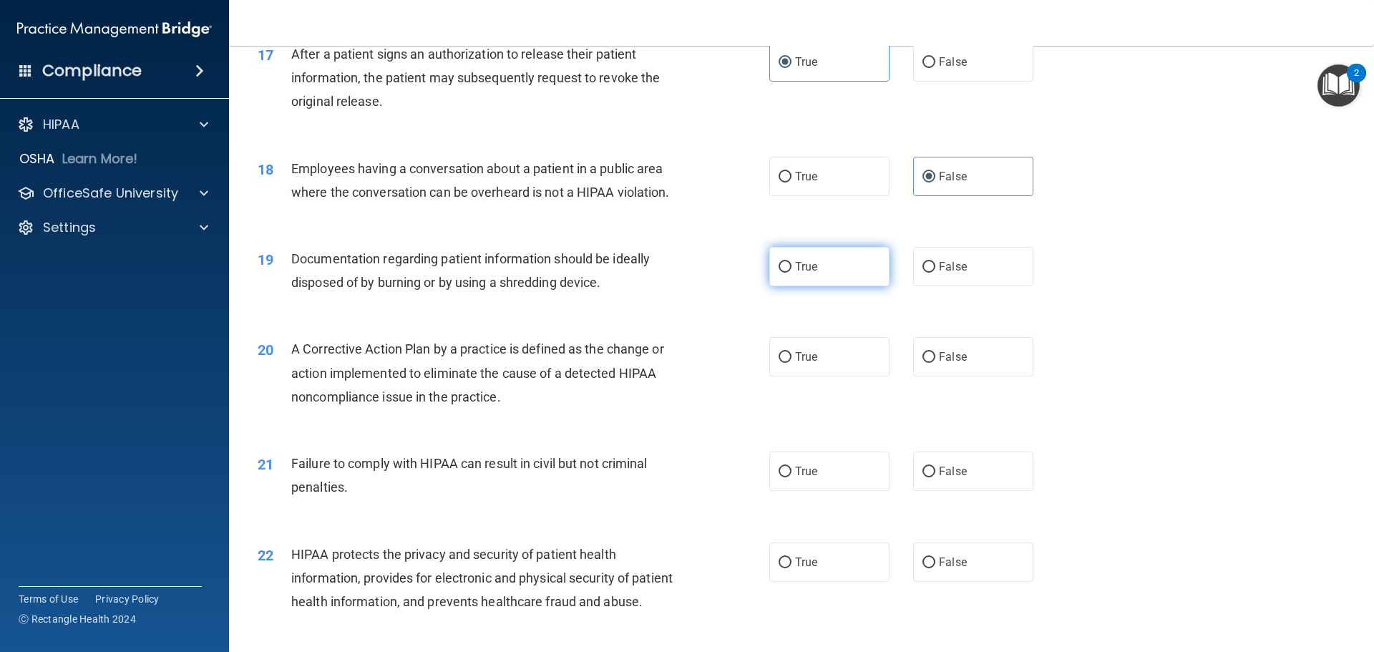
click at [823, 281] on label "True" at bounding box center [829, 266] width 120 height 39
click at [792, 273] on input "True" at bounding box center [785, 267] width 13 height 11
radio input "true"
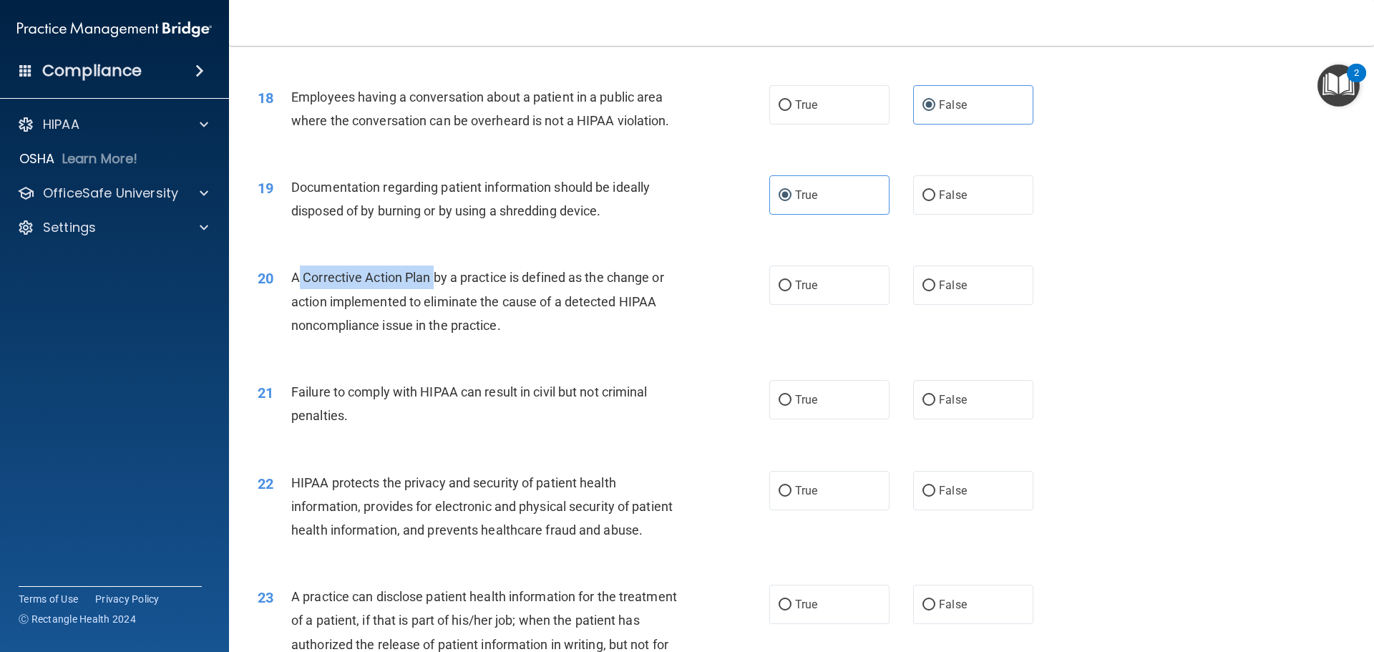
drag, startPoint x: 433, startPoint y: 298, endPoint x: 299, endPoint y: 303, distance: 133.9
click at [299, 303] on span "A Corrective Action Plan by a practice is defined as the change or action imple…" at bounding box center [477, 301] width 373 height 62
copy span "Corrective Action Plan"
click at [366, 320] on span "A Corrective Action Plan by a practice is defined as the change or action imple…" at bounding box center [477, 301] width 373 height 62
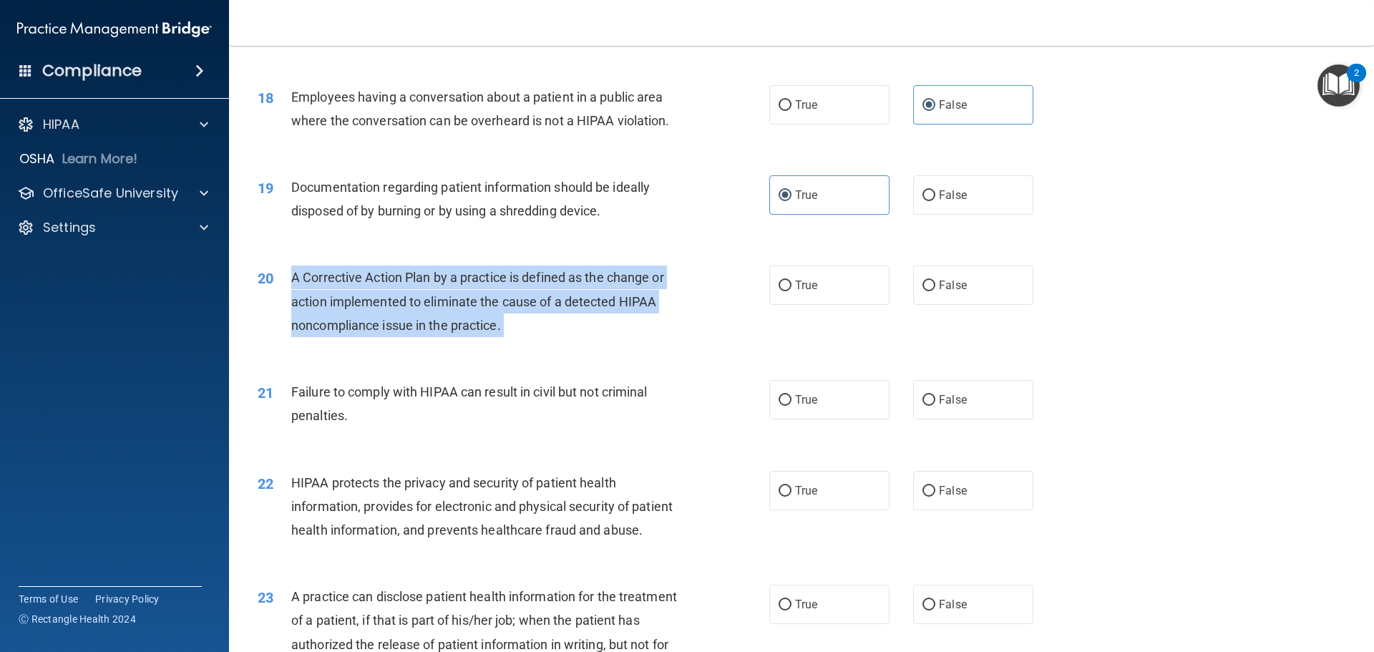
click at [366, 319] on span "A Corrective Action Plan by a practice is defined as the change or action imple…" at bounding box center [477, 301] width 373 height 62
copy ng-form "A Corrective Action Plan by a practice is defined as the change or action imple…"
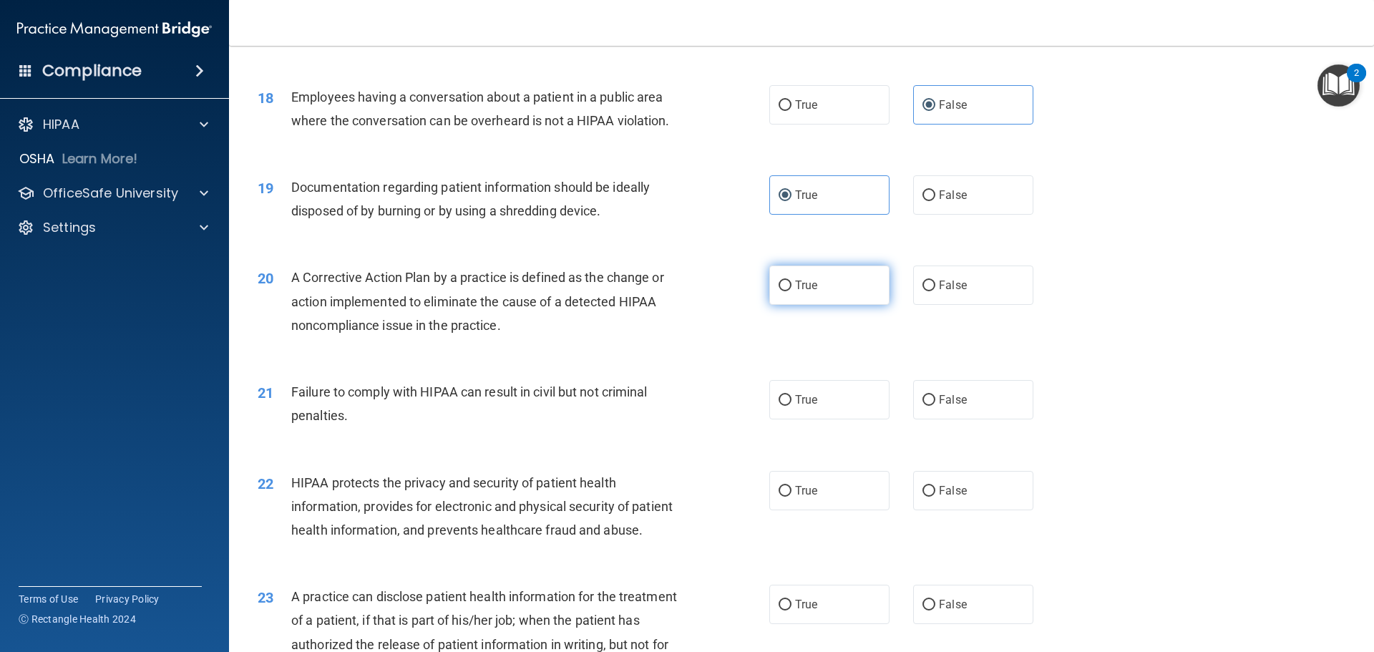
click at [789, 305] on label "True" at bounding box center [829, 285] width 120 height 39
click at [789, 291] on input "True" at bounding box center [785, 286] width 13 height 11
radio input "true"
click at [391, 411] on span "Failure to comply with HIPAA can result in civil but not criminal penalties." at bounding box center [469, 403] width 356 height 39
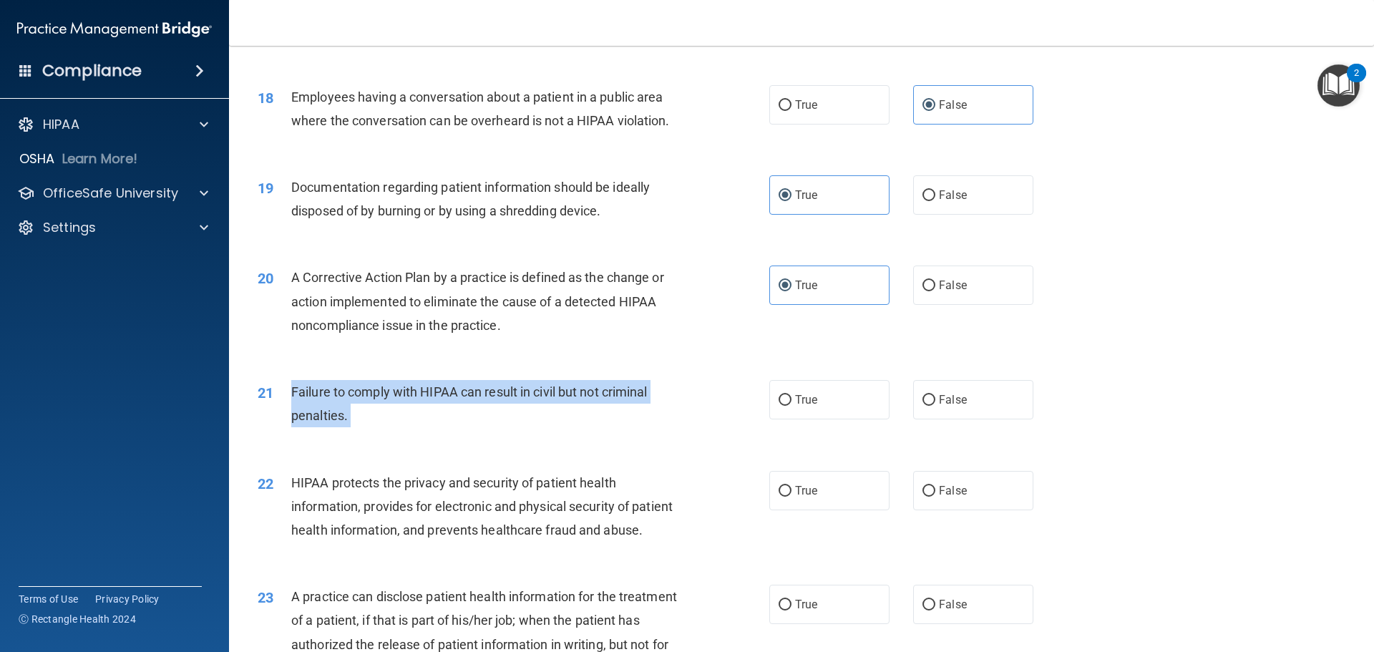
click at [391, 411] on span "Failure to comply with HIPAA can result in civil but not criminal penalties." at bounding box center [469, 403] width 356 height 39
copy ng-form "Failure to comply with HIPAA can result in civil but not criminal penalties."
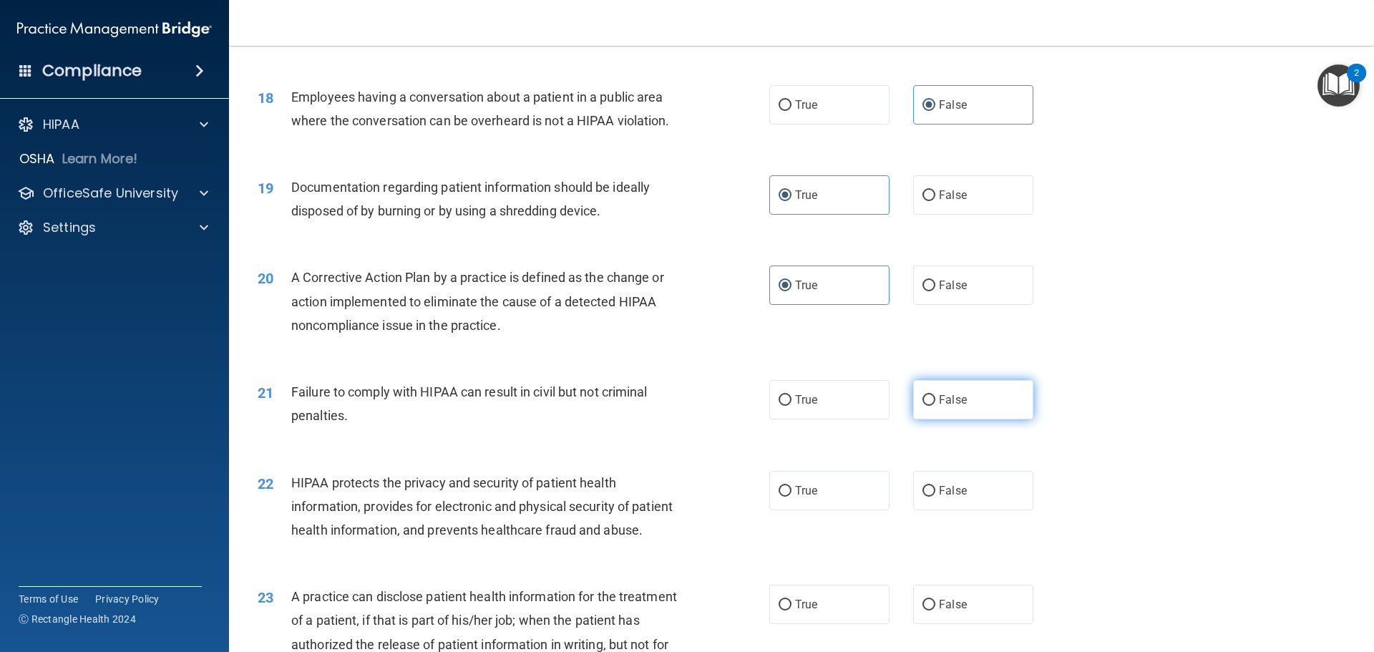
click at [940, 407] on span "False" at bounding box center [953, 400] width 28 height 14
click at [935, 406] on input "False" at bounding box center [929, 400] width 13 height 11
radio input "true"
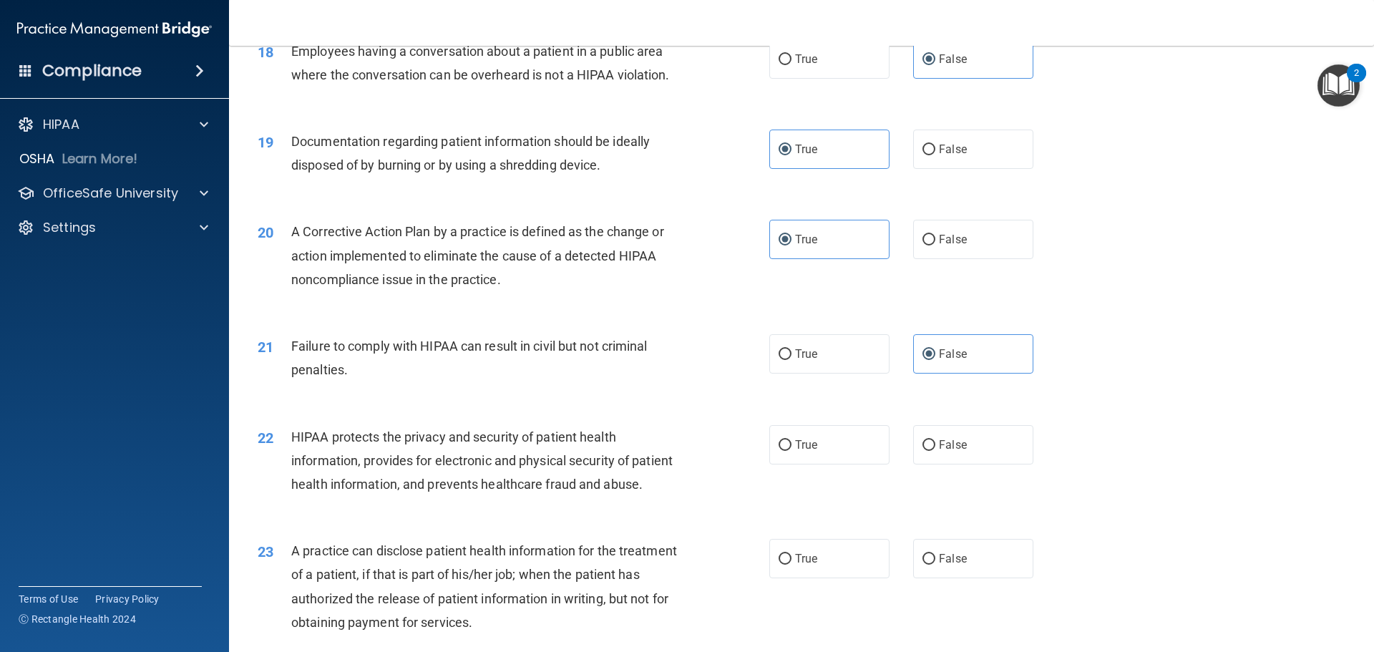
scroll to position [1861, 0]
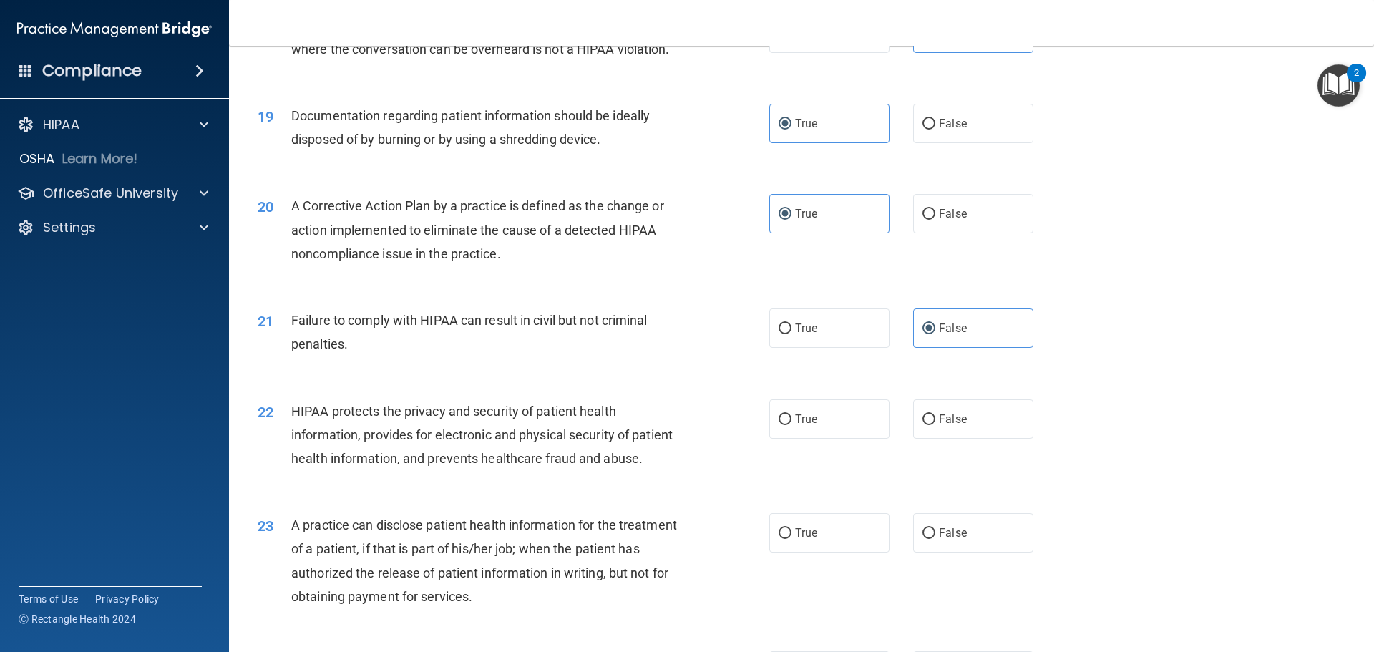
click at [413, 464] on span "HIPAA protects the privacy and security of patient health information, provides…" at bounding box center [481, 435] width 381 height 62
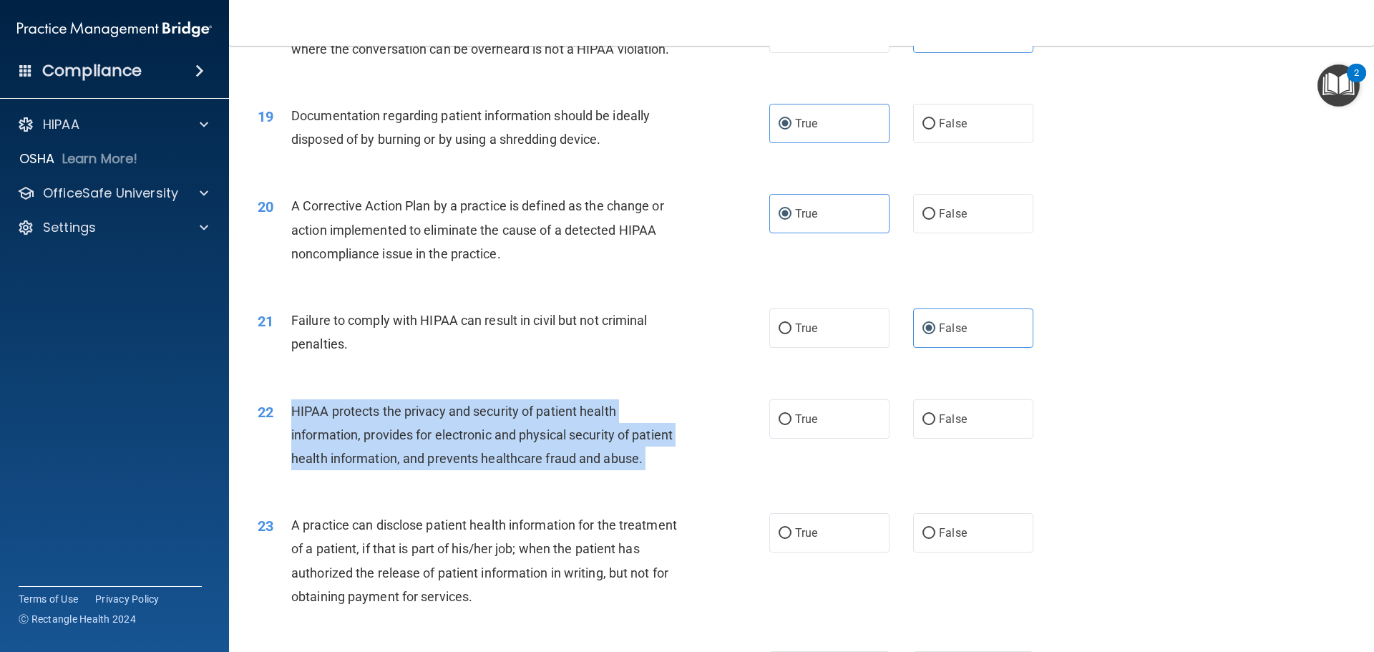
click at [413, 464] on span "HIPAA protects the privacy and security of patient health information, provides…" at bounding box center [481, 435] width 381 height 62
copy ng-form "HIPAA protects the privacy and security of patient health information, provides…"
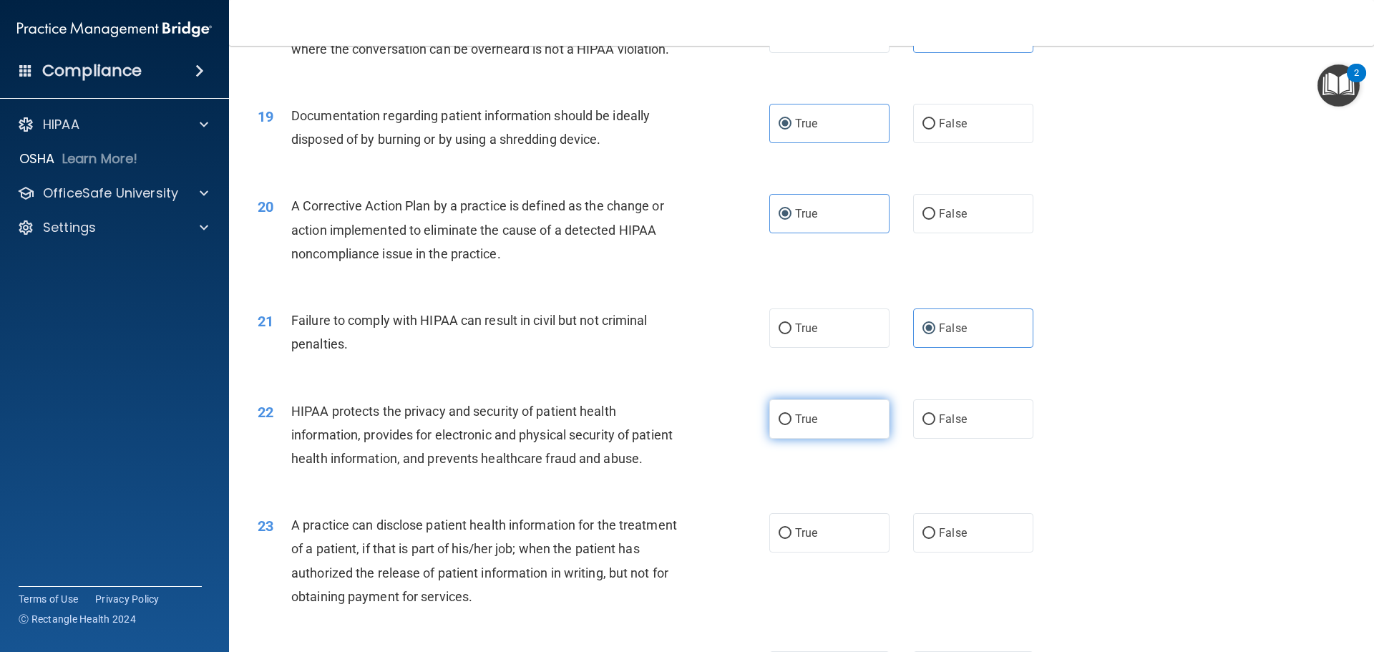
click at [820, 438] on label "True" at bounding box center [829, 418] width 120 height 39
click at [792, 425] on input "True" at bounding box center [785, 419] width 13 height 11
radio input "true"
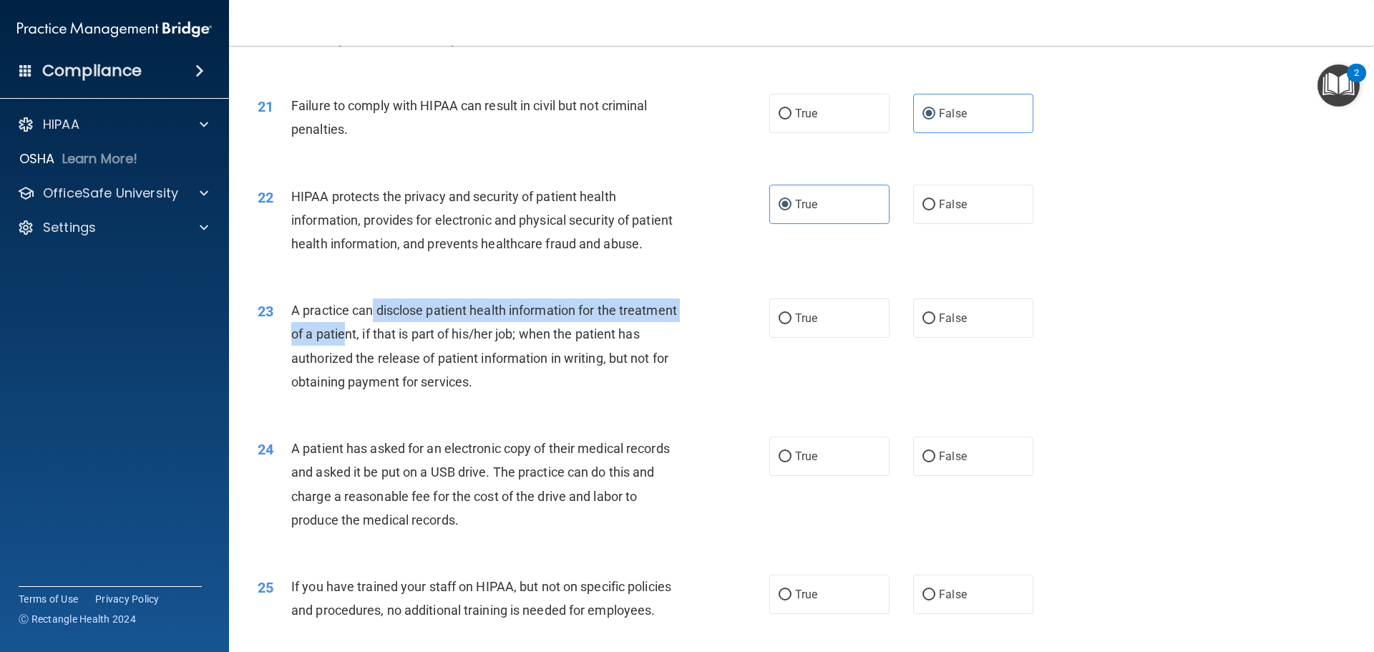
drag, startPoint x: 379, startPoint y: 359, endPoint x: 409, endPoint y: 378, distance: 35.7
click at [409, 377] on span "A practice can disclose patient health information for the treatment of a patie…" at bounding box center [484, 346] width 386 height 87
click at [424, 387] on span "A practice can disclose patient health information for the treatment of a patie…" at bounding box center [484, 346] width 386 height 87
click at [453, 389] on span "A practice can disclose patient health information for the treatment of a patie…" at bounding box center [484, 346] width 386 height 87
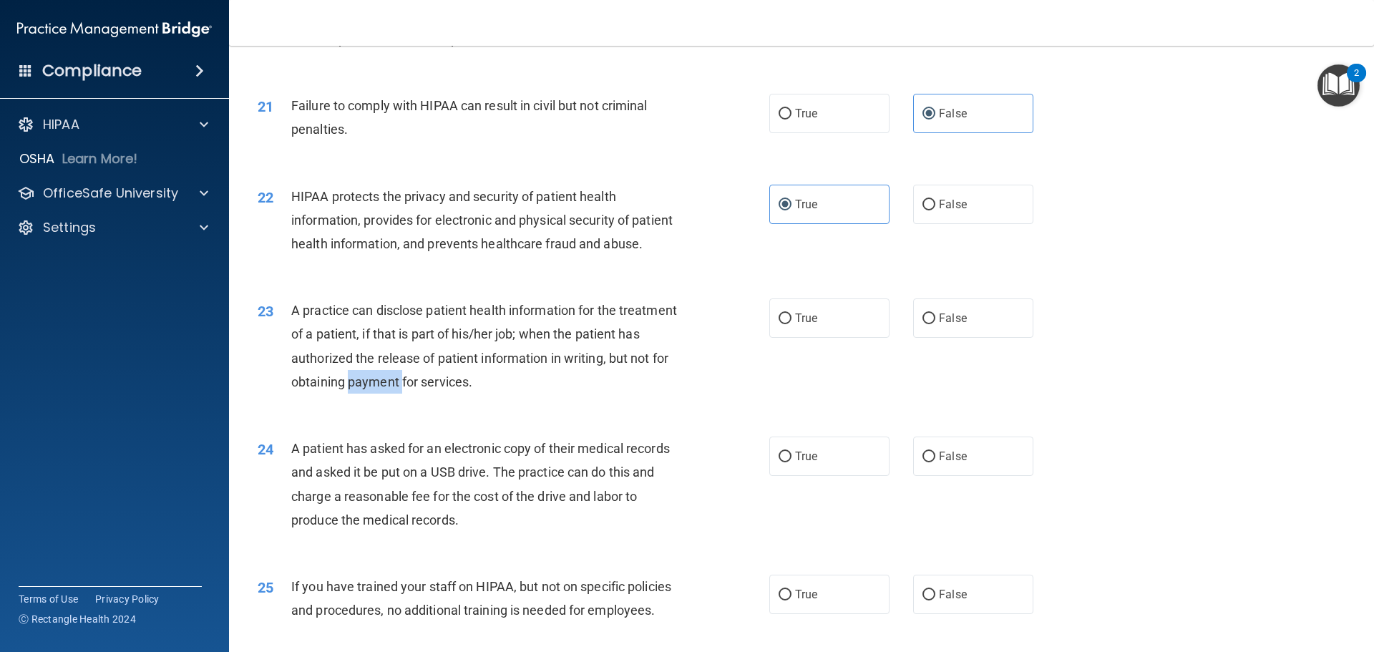
click at [453, 389] on span "A practice can disclose patient health information for the treatment of a patie…" at bounding box center [484, 346] width 386 height 87
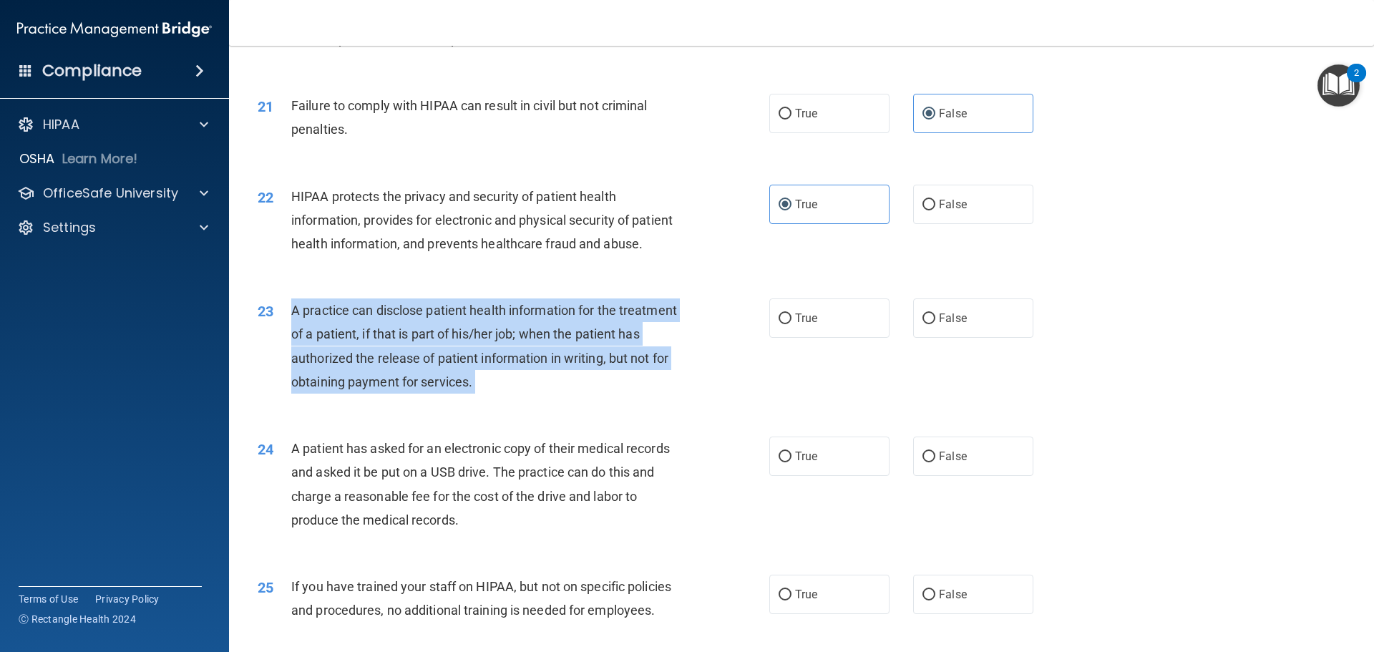
click at [453, 389] on span "A practice can disclose patient health information for the treatment of a patie…" at bounding box center [484, 346] width 386 height 87
copy ng-form "A practice can disclose patient health information for the treatment of a patie…"
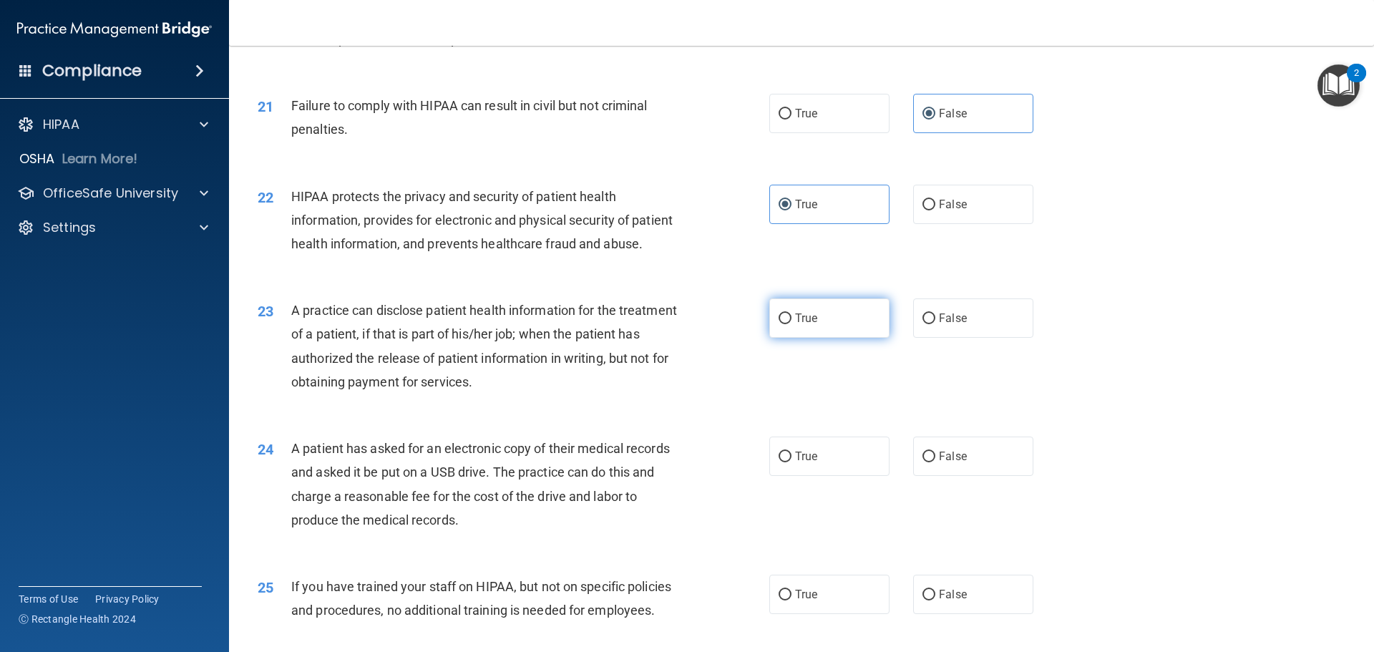
click at [810, 338] on label "True" at bounding box center [829, 317] width 120 height 39
click at [792, 324] on input "True" at bounding box center [785, 318] width 13 height 11
radio input "true"
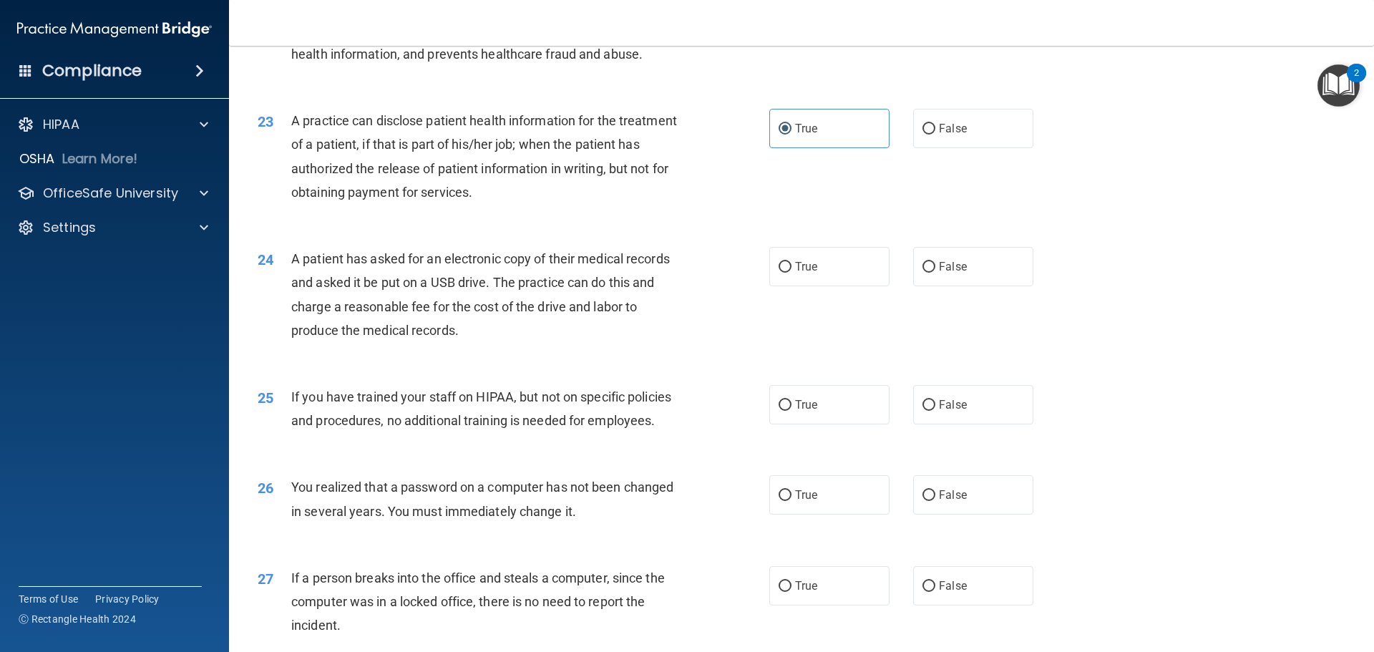
scroll to position [2290, 0]
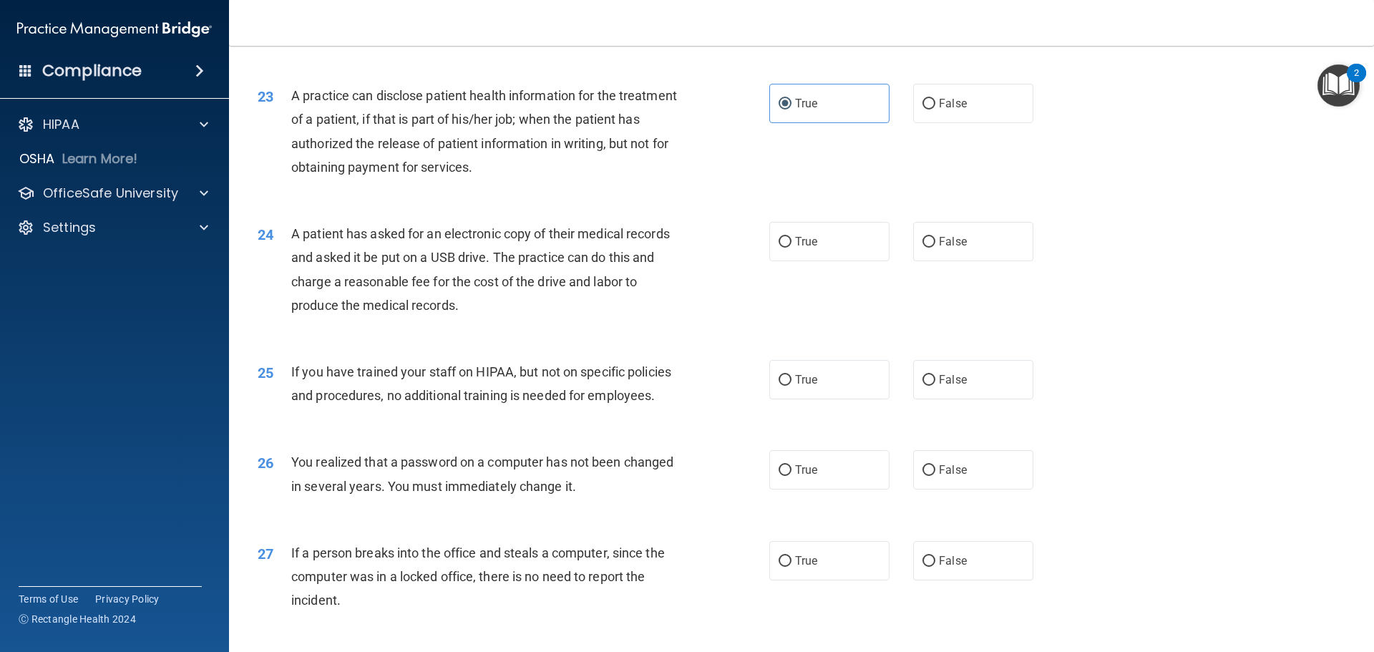
click at [400, 306] on span "A patient has asked for an electronic copy of their medical records and asked i…" at bounding box center [480, 269] width 379 height 87
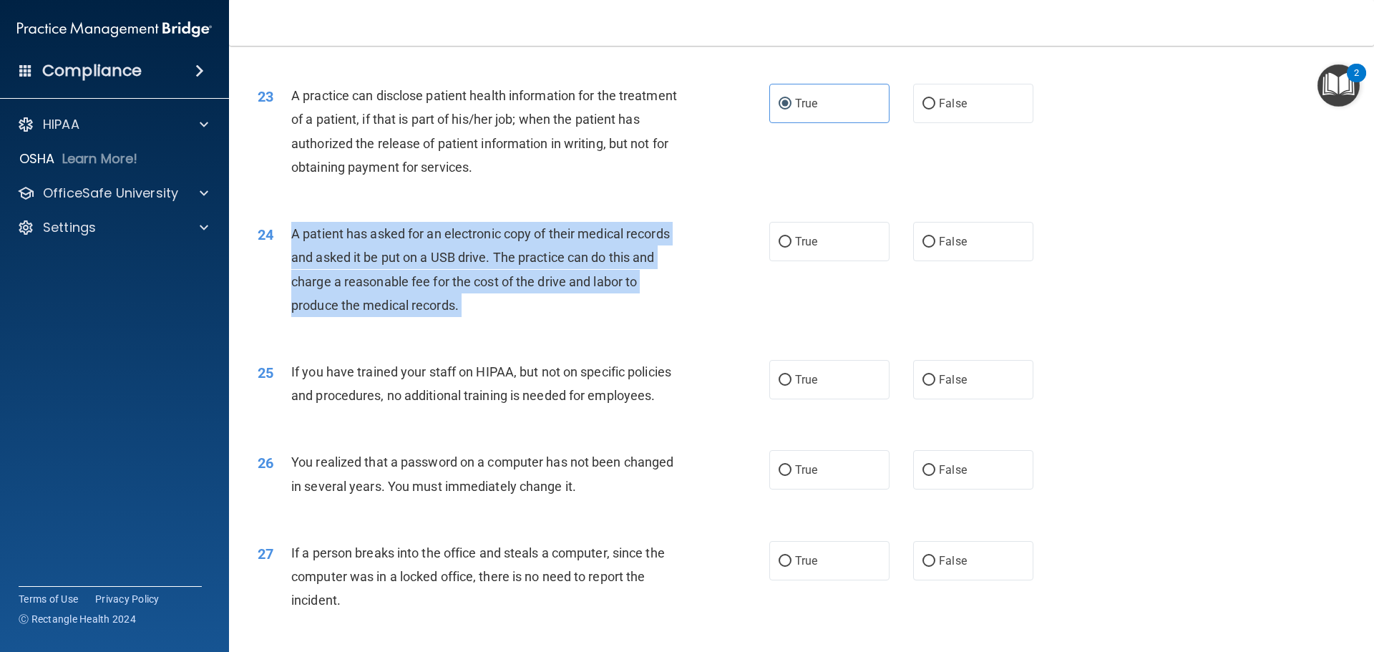
click at [400, 306] on span "A patient has asked for an electronic copy of their medical records and asked i…" at bounding box center [480, 269] width 379 height 87
copy ng-form "A patient has asked for an electronic copy of their medical records and asked i…"
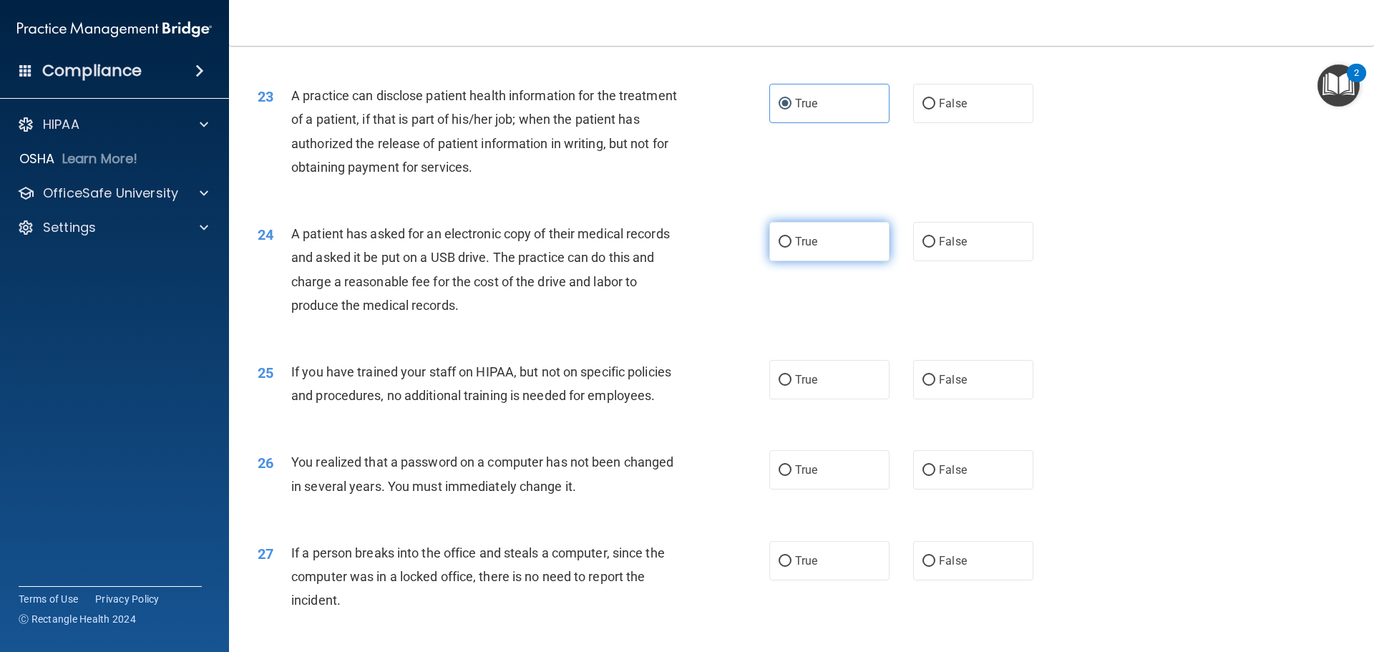
click at [833, 261] on label "True" at bounding box center [829, 241] width 120 height 39
click at [792, 248] on input "True" at bounding box center [785, 242] width 13 height 11
radio input "true"
click at [373, 403] on span "If you have trained your staff on HIPAA, but not on specific policies and proce…" at bounding box center [481, 383] width 380 height 39
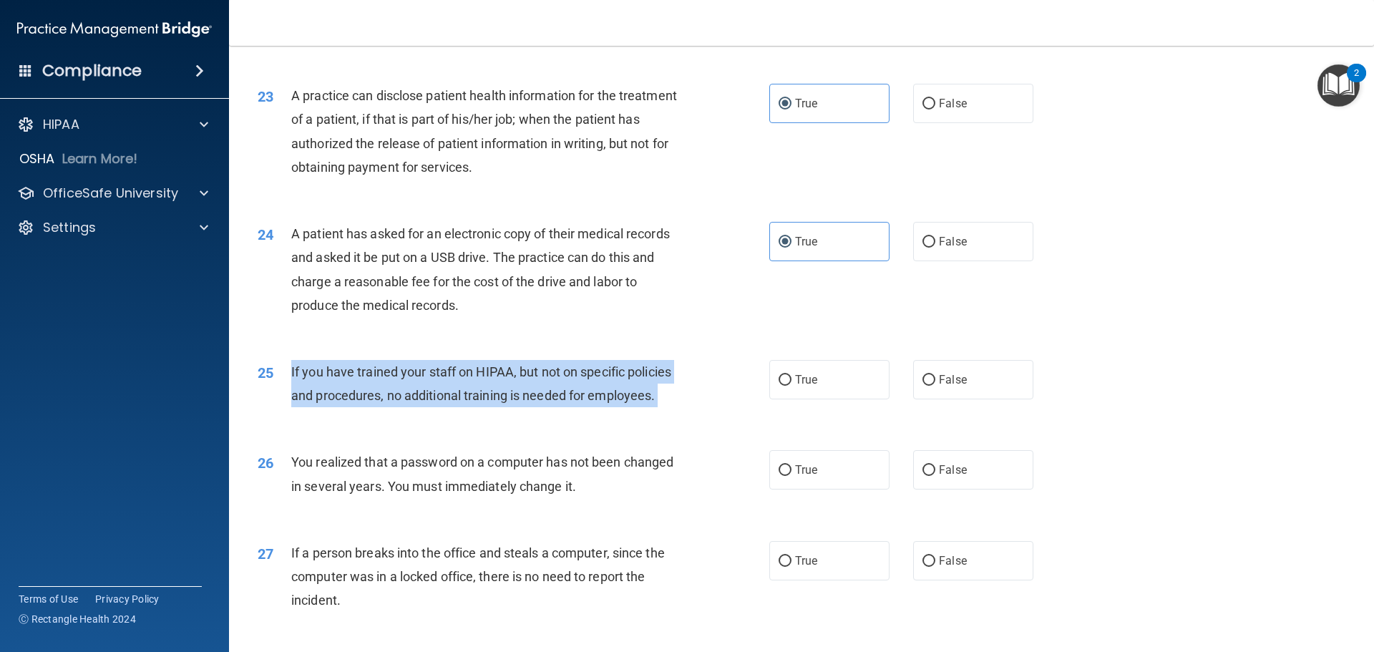
click at [373, 403] on span "If you have trained your staff on HIPAA, but not on specific policies and proce…" at bounding box center [481, 383] width 380 height 39
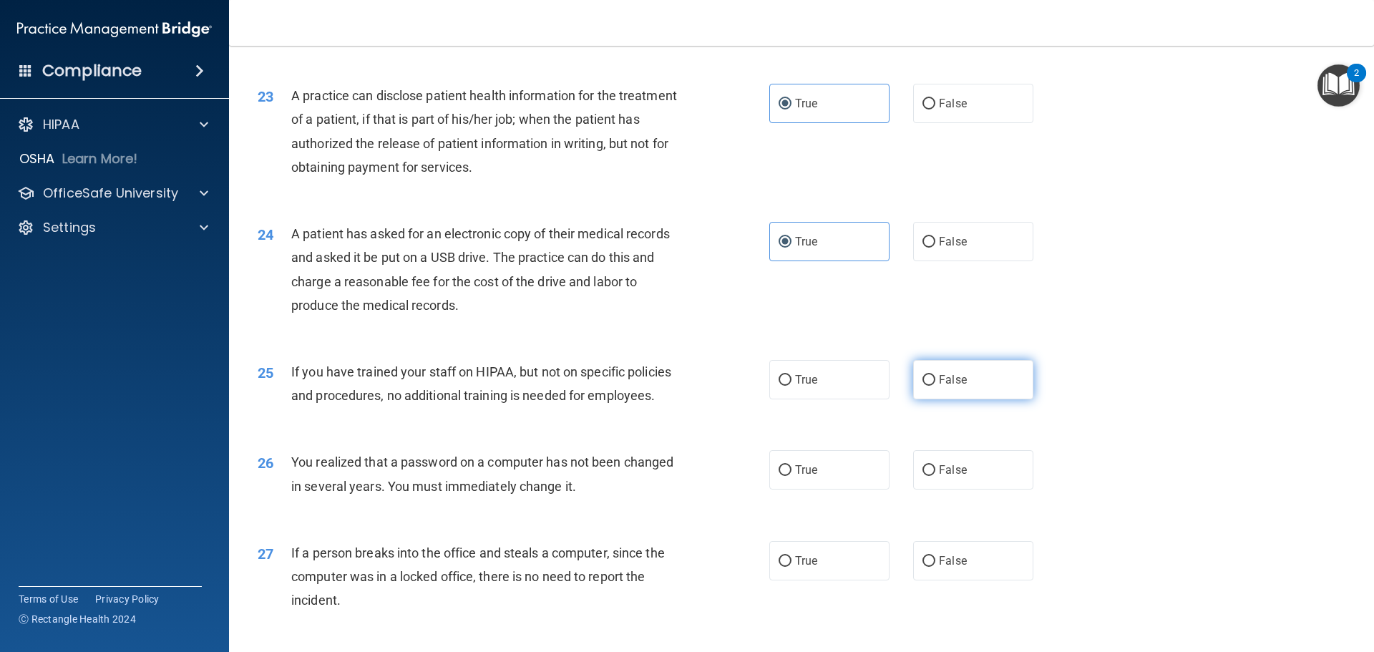
click at [973, 399] on label "False" at bounding box center [973, 379] width 120 height 39
click at [935, 386] on input "False" at bounding box center [929, 380] width 13 height 11
radio input "true"
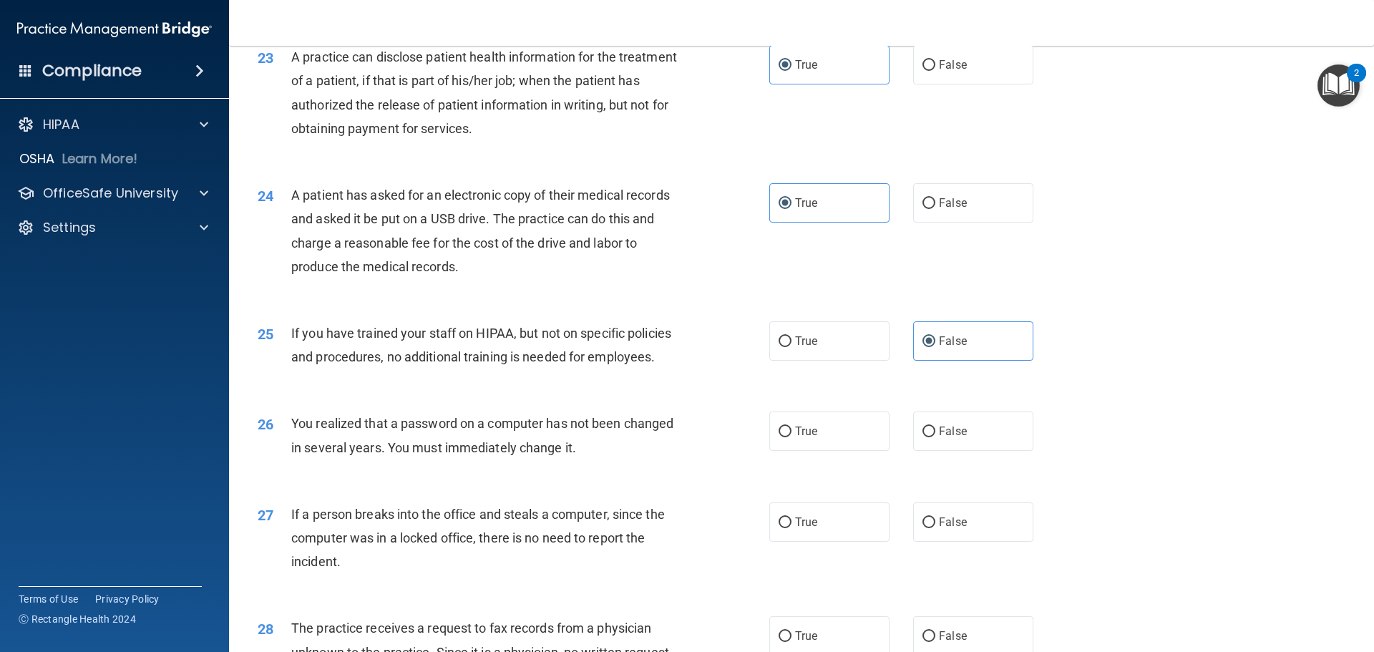
scroll to position [2433, 0]
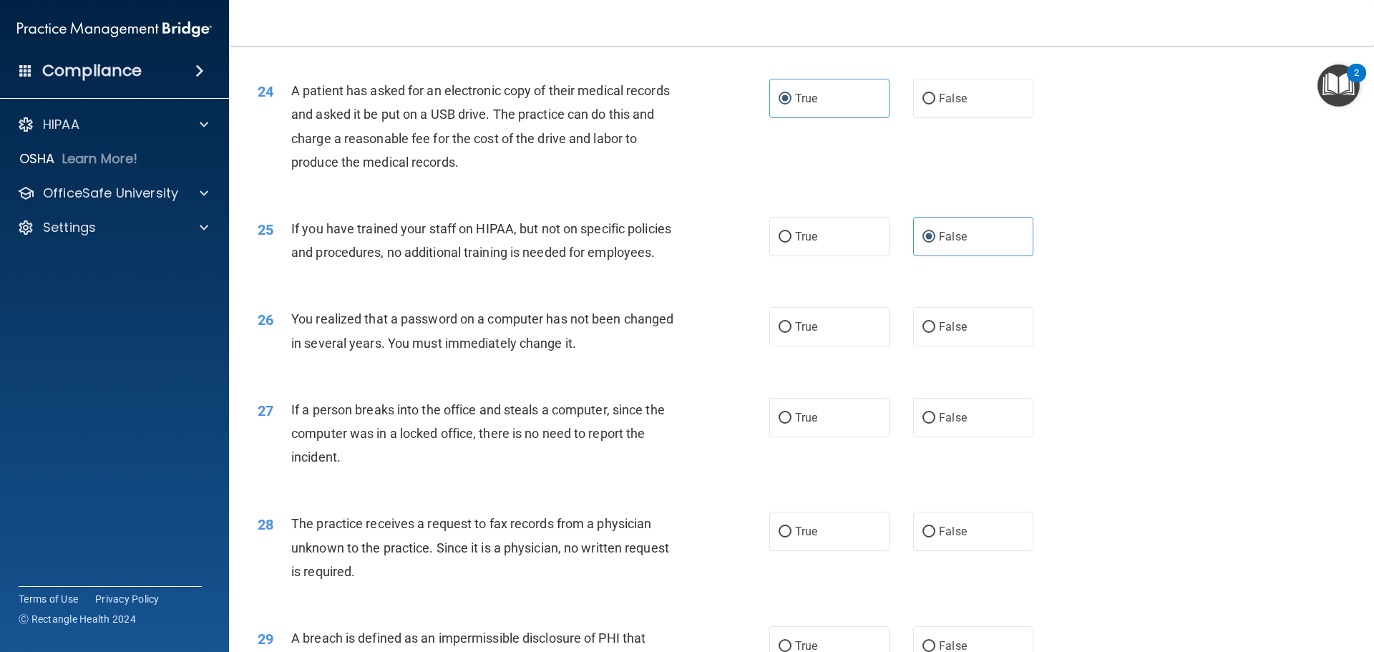
click at [458, 354] on div "You realized that a password on a computer has not been changed in several year…" at bounding box center [491, 330] width 400 height 47
click at [798, 334] on span "True" at bounding box center [806, 327] width 22 height 14
click at [792, 333] on input "True" at bounding box center [785, 327] width 13 height 11
radio input "true"
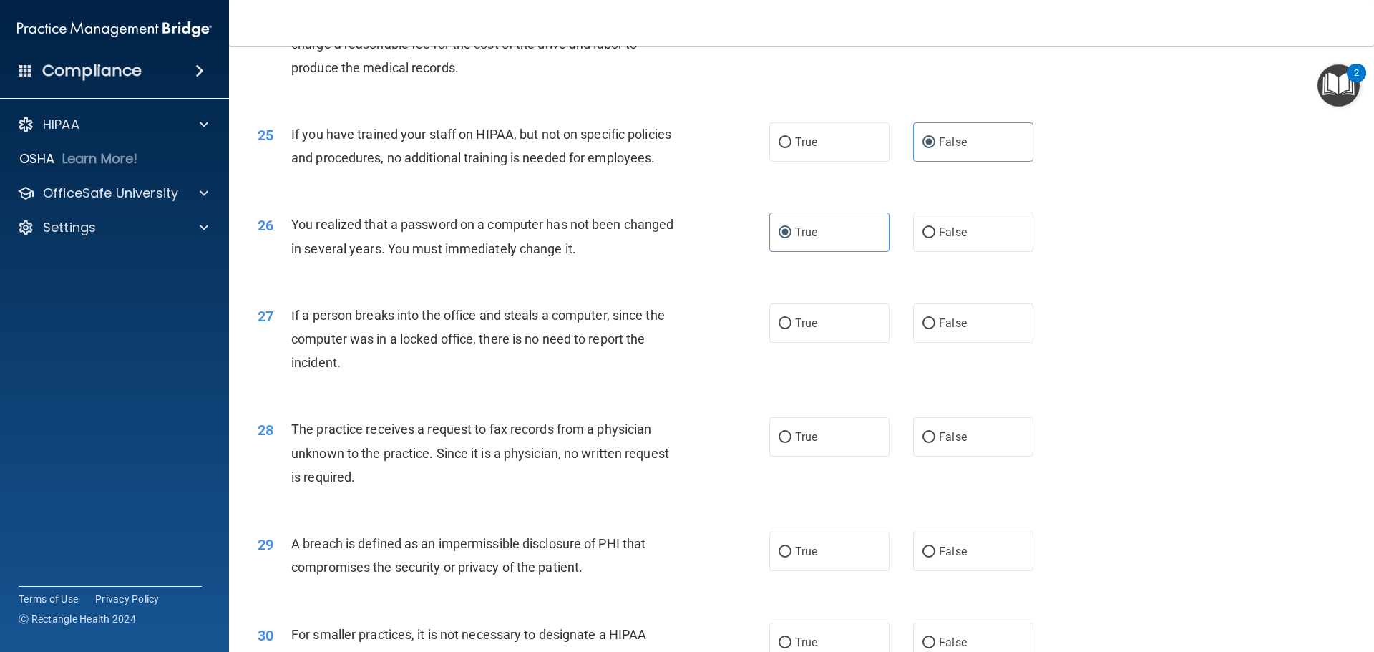
scroll to position [2648, 0]
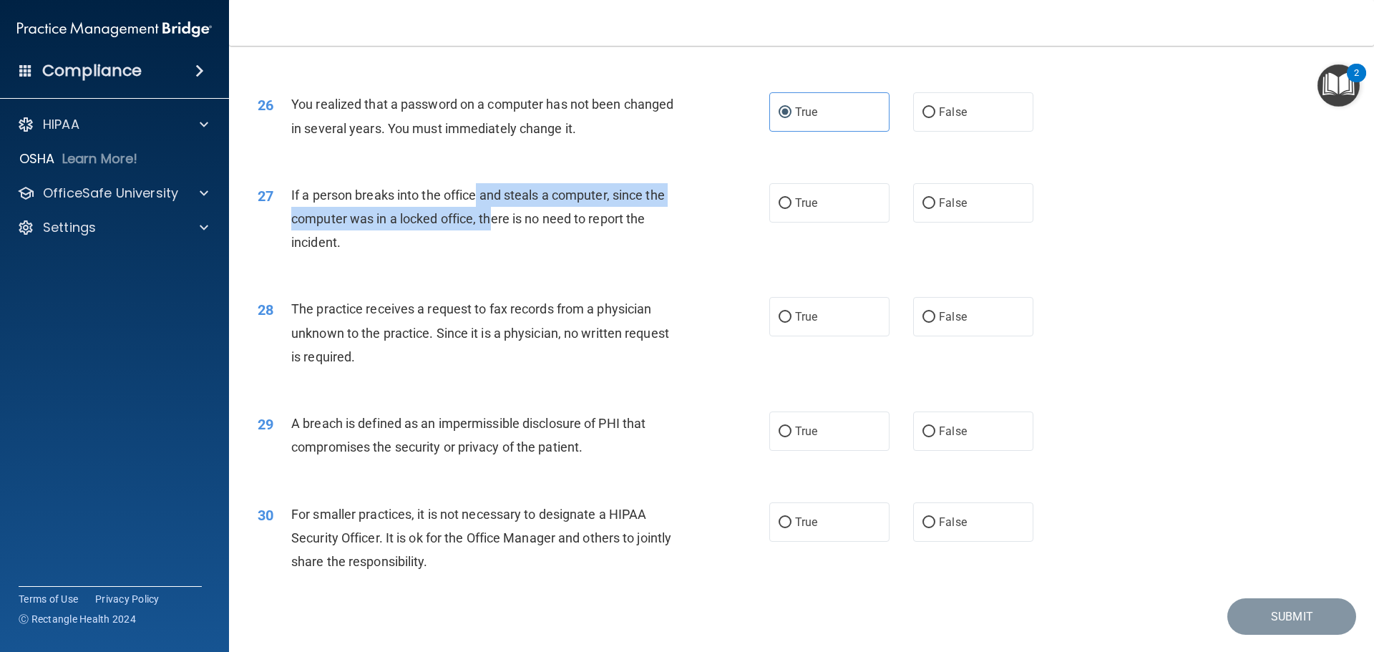
drag, startPoint x: 479, startPoint y: 242, endPoint x: 490, endPoint y: 263, distance: 24.3
click at [490, 250] on span "If a person breaks into the office and steals a computer, since the computer wa…" at bounding box center [478, 219] width 374 height 62
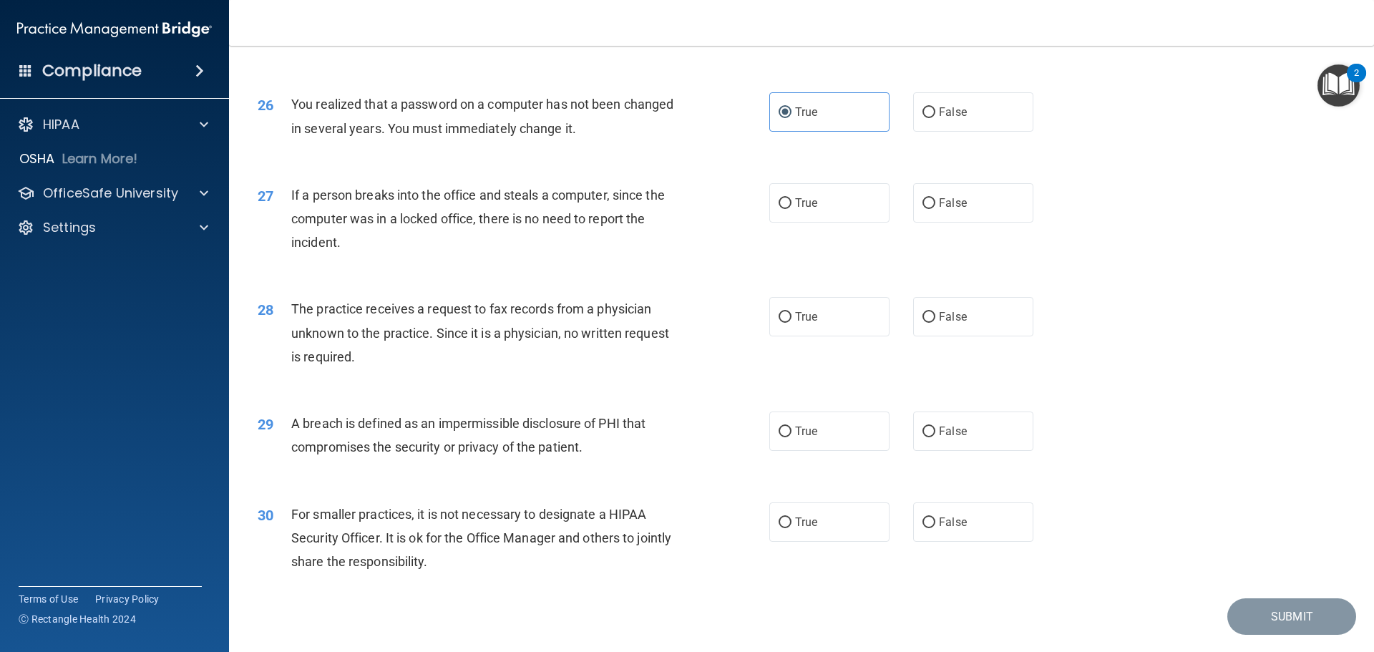
click at [548, 255] on div "If a person breaks into the office and steals a computer, since the computer wa…" at bounding box center [491, 219] width 400 height 72
drag, startPoint x: 475, startPoint y: 259, endPoint x: 545, endPoint y: 287, distance: 75.5
click at [532, 255] on div "If a person breaks into the office and steals a computer, since the computer wa…" at bounding box center [491, 219] width 400 height 72
click at [452, 255] on div "If a person breaks into the office and steals a computer, since the computer wa…" at bounding box center [491, 219] width 400 height 72
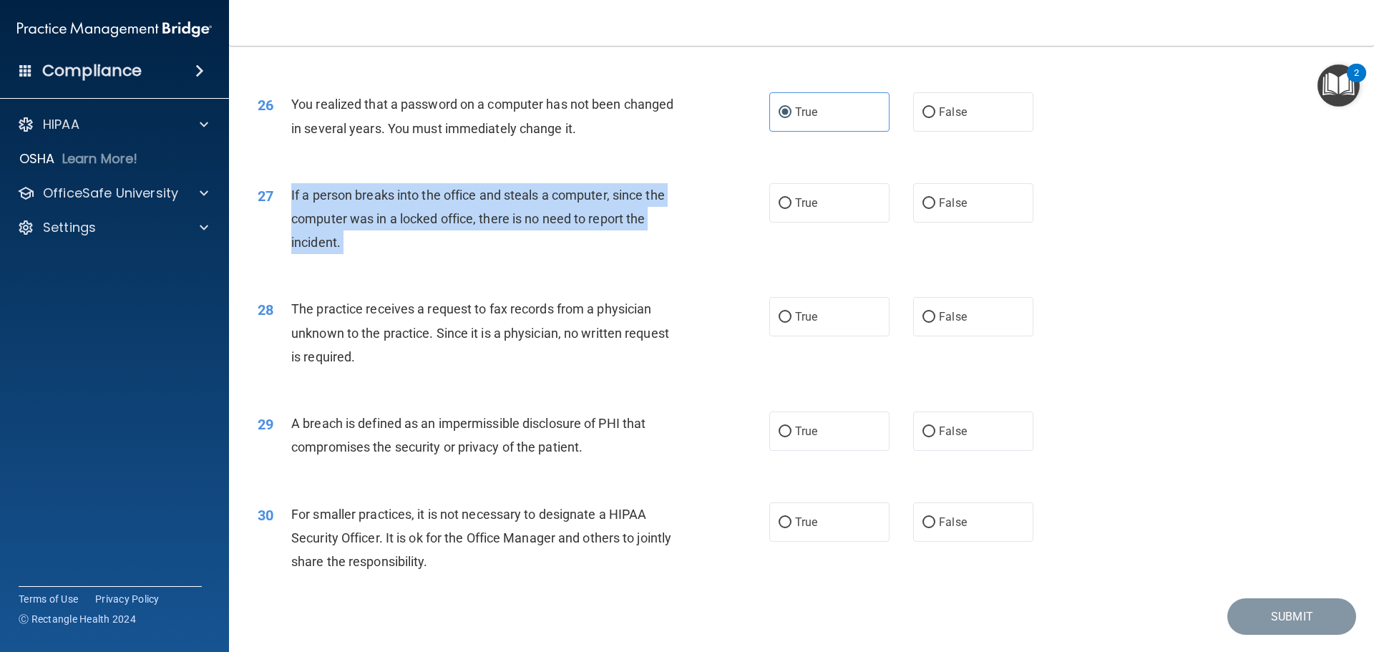
click at [452, 255] on div "If a person breaks into the office and steals a computer, since the computer wa…" at bounding box center [491, 219] width 400 height 72
copy ng-form "If a person breaks into the office and steals a computer, since the computer wa…"
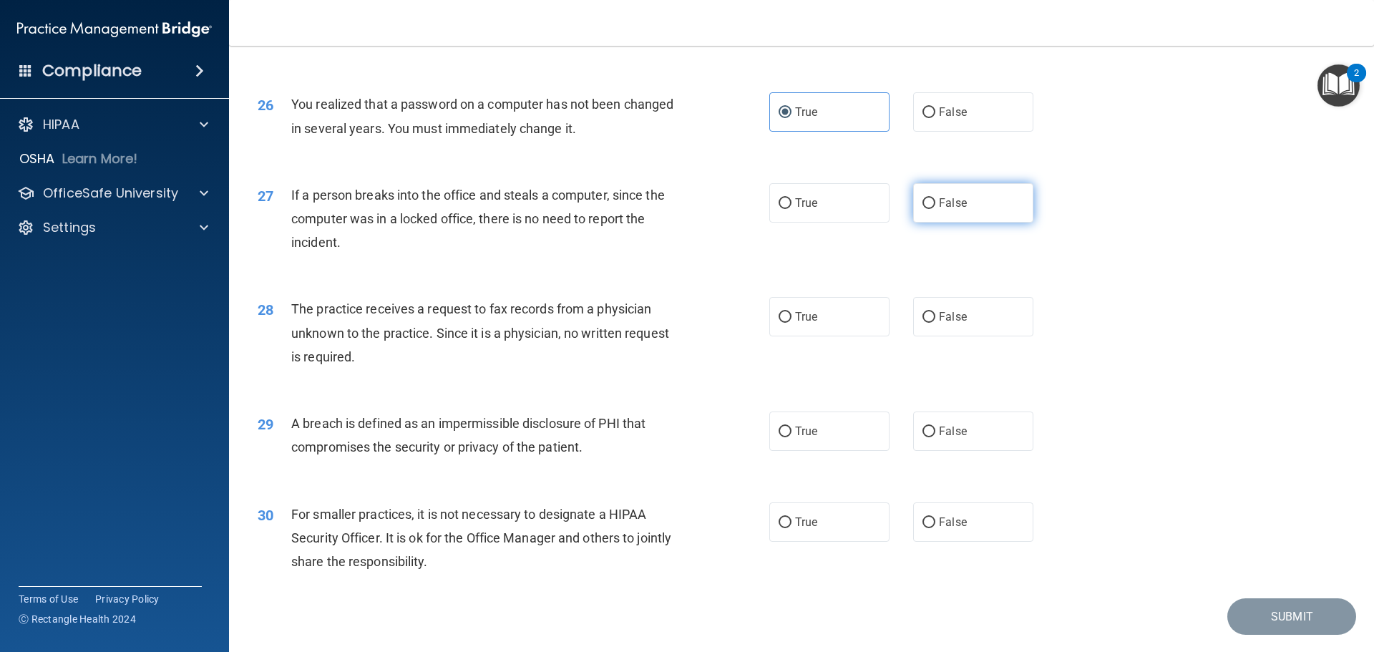
click at [964, 223] on label "False" at bounding box center [973, 202] width 120 height 39
click at [935, 209] on input "False" at bounding box center [929, 203] width 13 height 11
radio input "true"
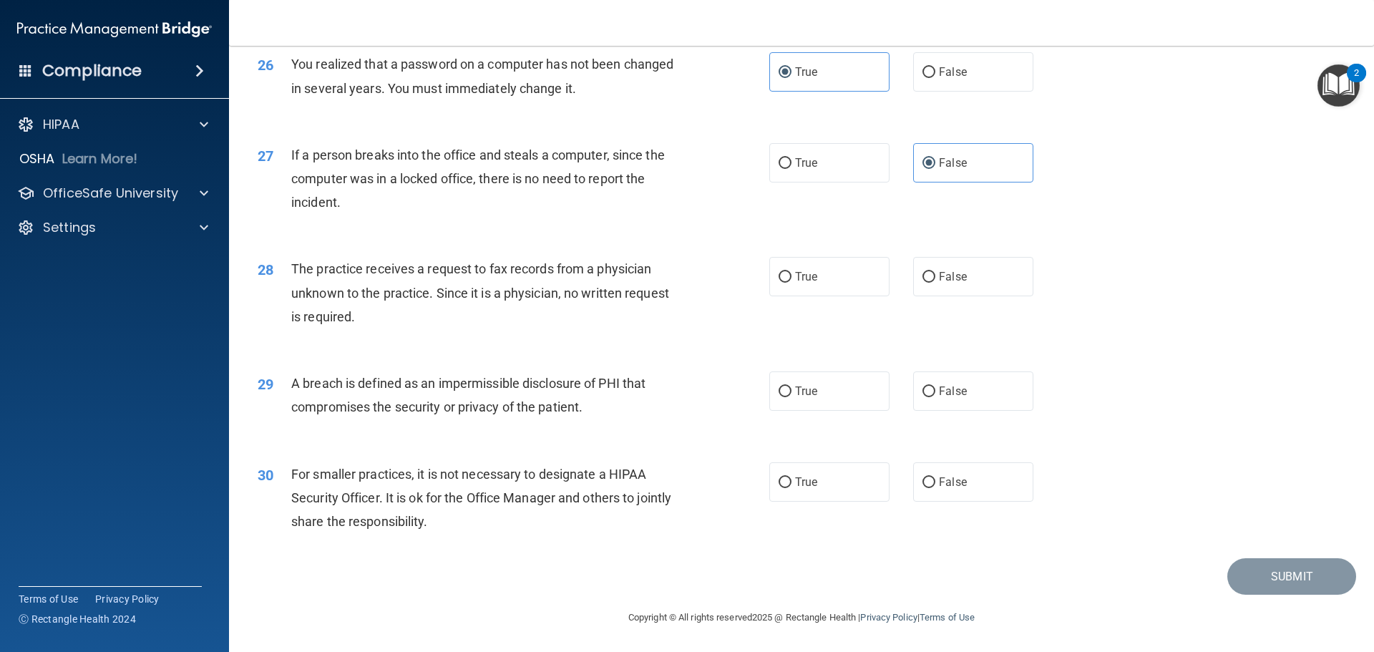
scroll to position [2735, 0]
click at [397, 288] on span "The practice receives a request to fax records from a physician unknown to the …" at bounding box center [480, 292] width 378 height 62
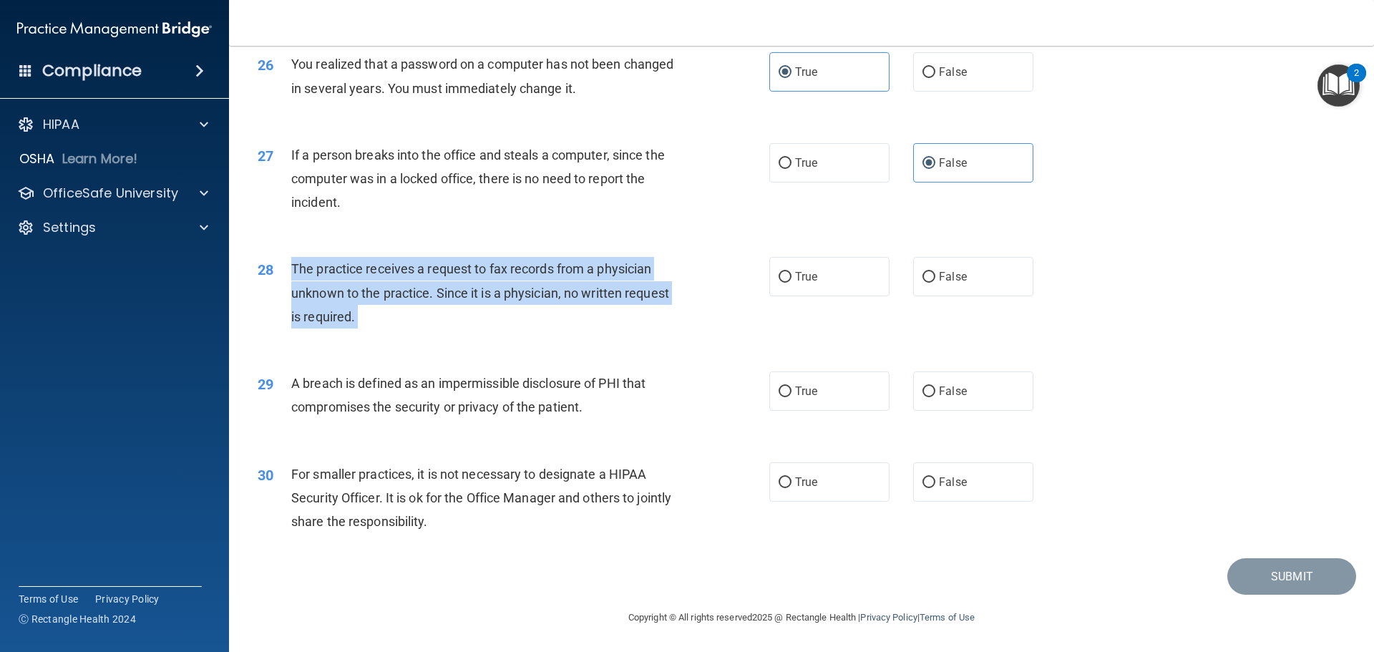
click at [397, 288] on span "The practice receives a request to fax records from a physician unknown to the …" at bounding box center [480, 292] width 378 height 62
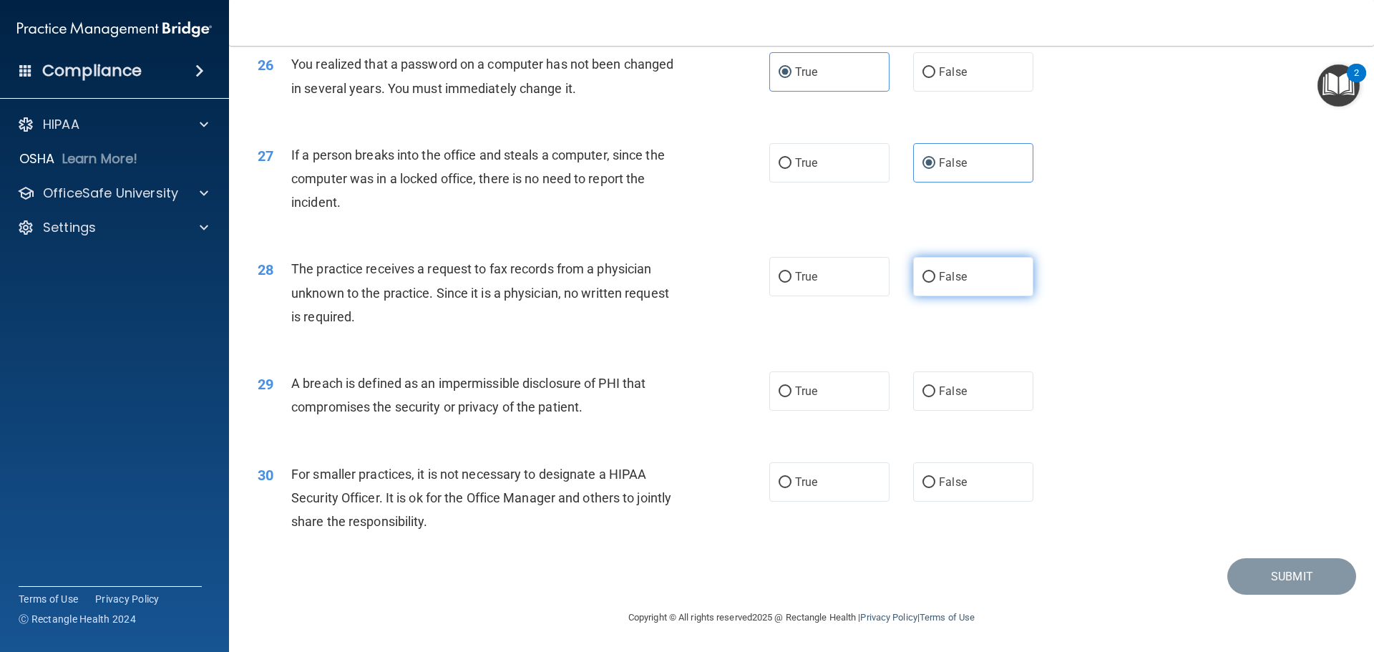
click at [923, 283] on label "False" at bounding box center [973, 276] width 120 height 39
click at [923, 283] on input "False" at bounding box center [929, 277] width 13 height 11
radio input "true"
click at [406, 399] on span "A breach is defined as an impermissible disclosure of PHI that compromises the …" at bounding box center [468, 395] width 354 height 39
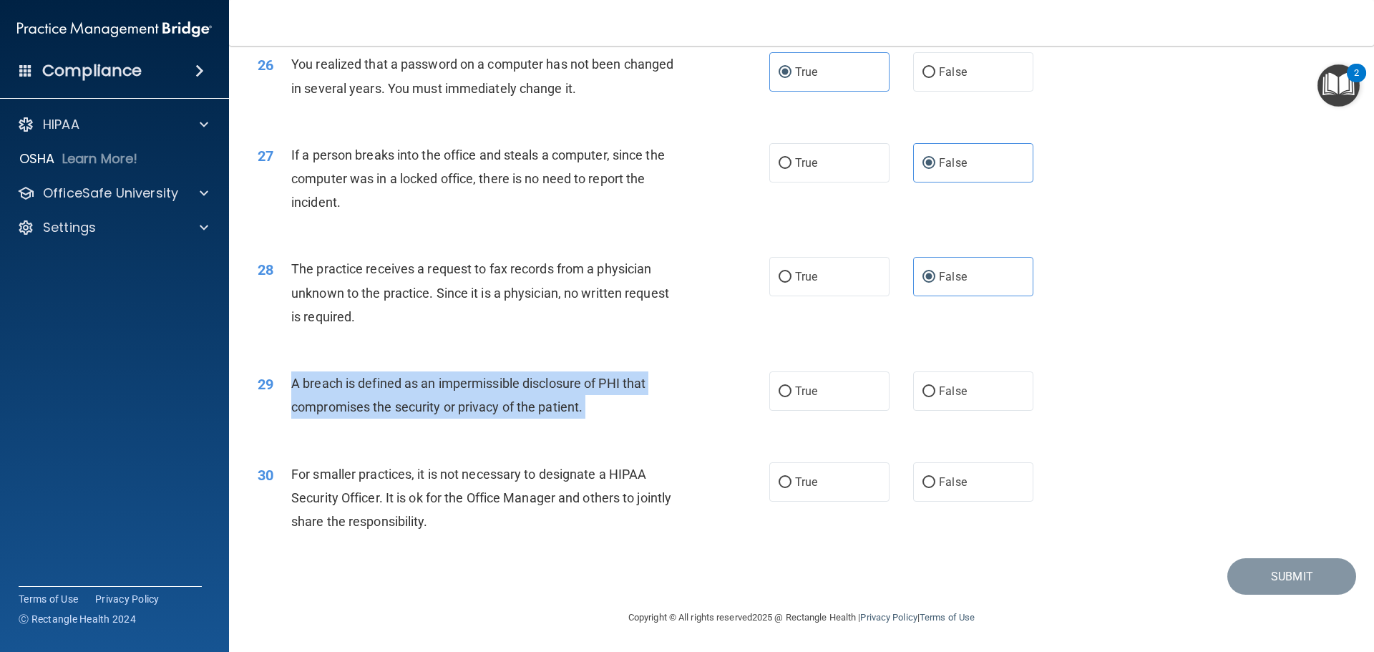
click at [406, 399] on span "A breach is defined as an impermissible disclosure of PHI that compromises the …" at bounding box center [468, 395] width 354 height 39
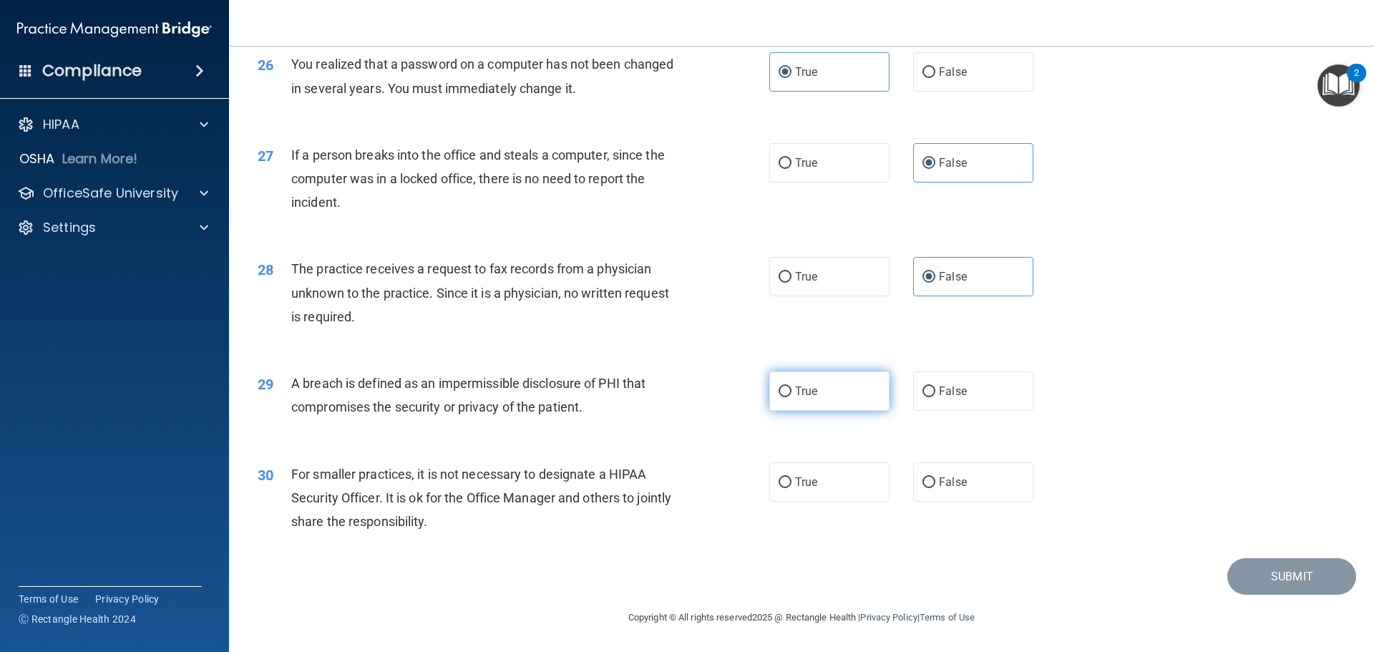
click at [814, 390] on label "True" at bounding box center [829, 390] width 120 height 39
click at [792, 390] on input "True" at bounding box center [785, 391] width 13 height 11
radio input "true"
click at [393, 474] on span "For smaller practices, it is not necessary to designate a HIPAA Security Office…" at bounding box center [481, 498] width 380 height 62
click at [402, 475] on span "For smaller practices, it is not necessary to designate a HIPAA Security Office…" at bounding box center [481, 498] width 380 height 62
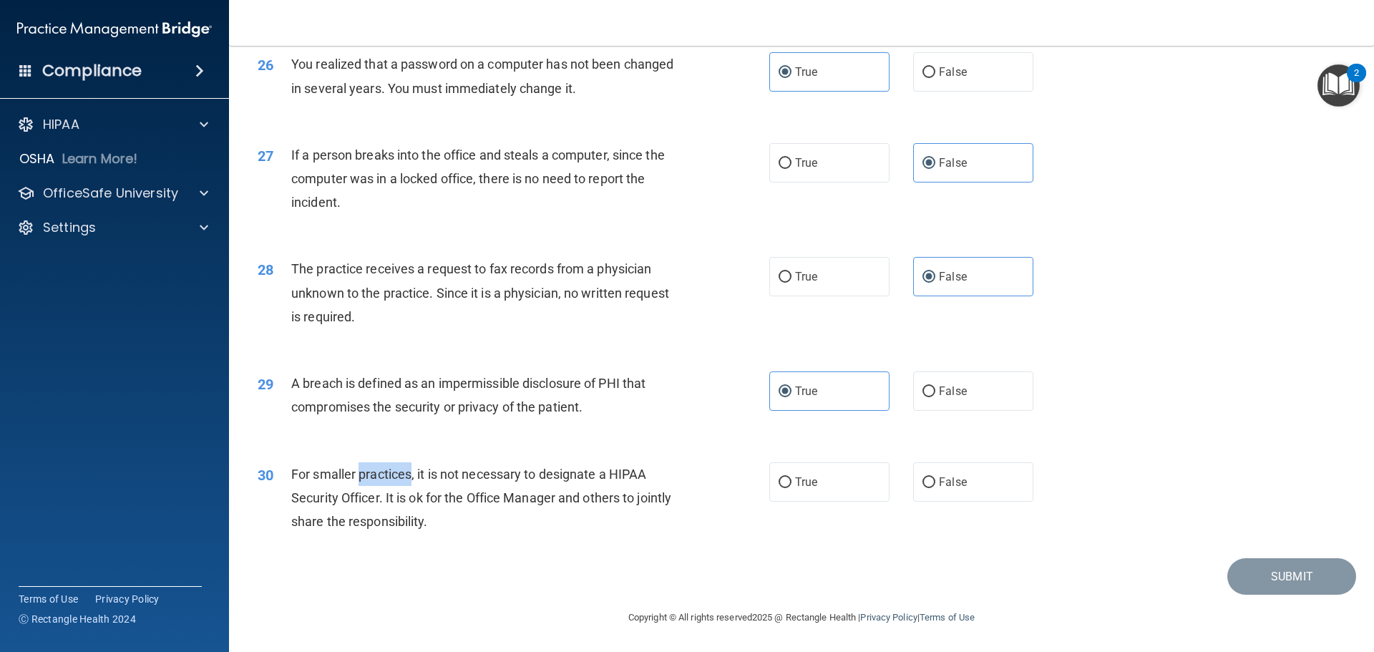
click at [402, 475] on span "For smaller practices, it is not necessary to designate a HIPAA Security Office…" at bounding box center [481, 498] width 380 height 62
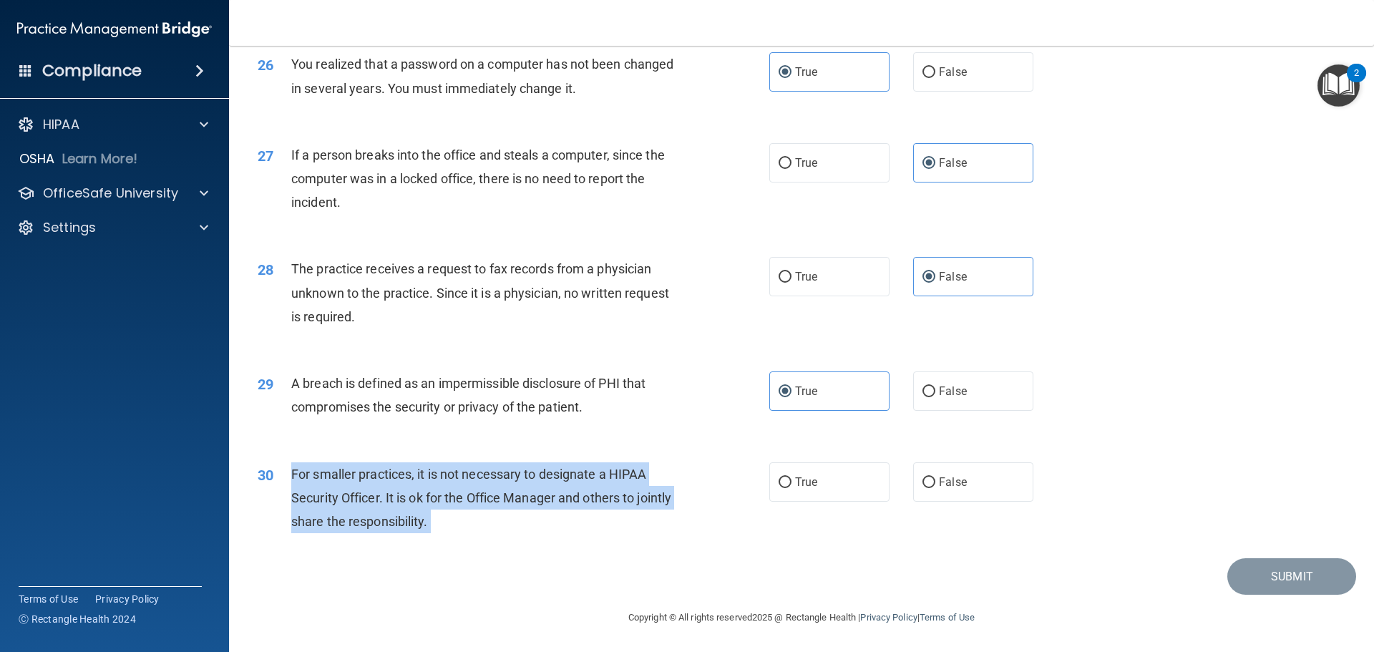
click at [402, 475] on span "For smaller practices, it is not necessary to designate a HIPAA Security Office…" at bounding box center [481, 498] width 380 height 62
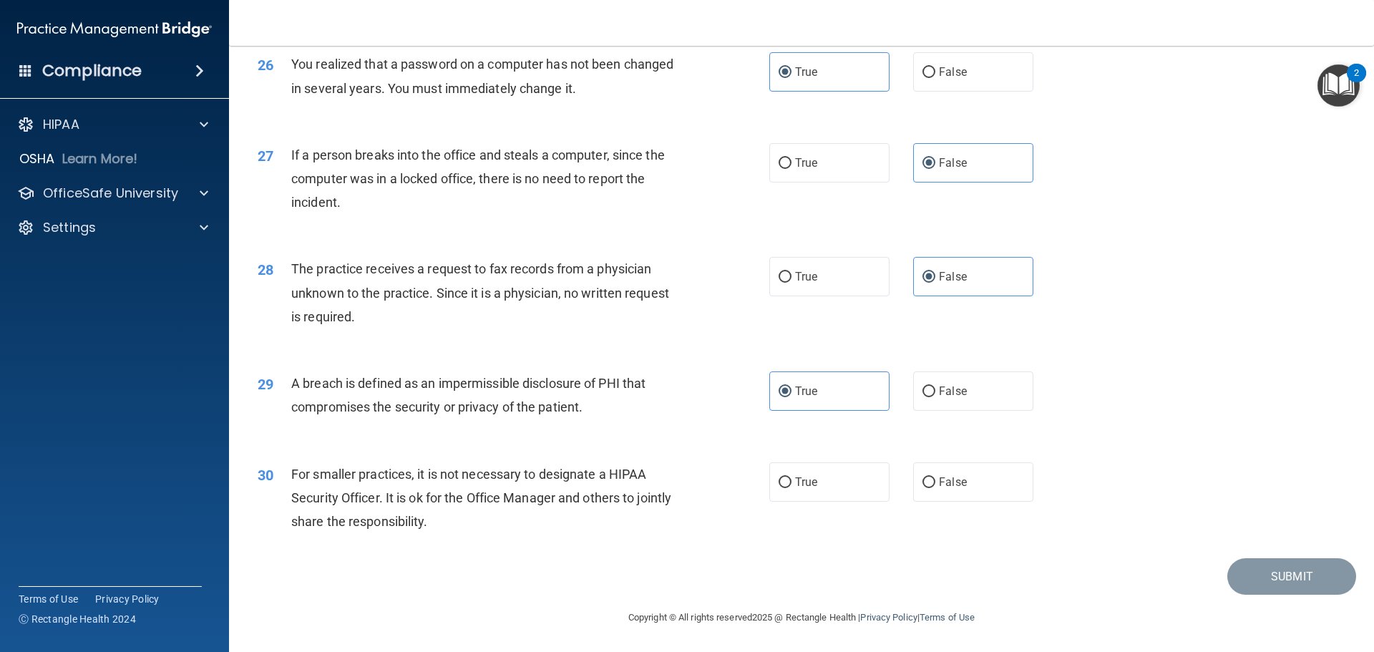
drag, startPoint x: 402, startPoint y: 475, endPoint x: 590, endPoint y: 430, distance: 192.7
click at [590, 430] on div "29 A breach is defined as an impermissible disclosure of PHI that compromises t…" at bounding box center [801, 399] width 1109 height 90
click at [971, 485] on label "False" at bounding box center [973, 481] width 120 height 39
click at [935, 485] on input "False" at bounding box center [929, 482] width 13 height 11
radio input "true"
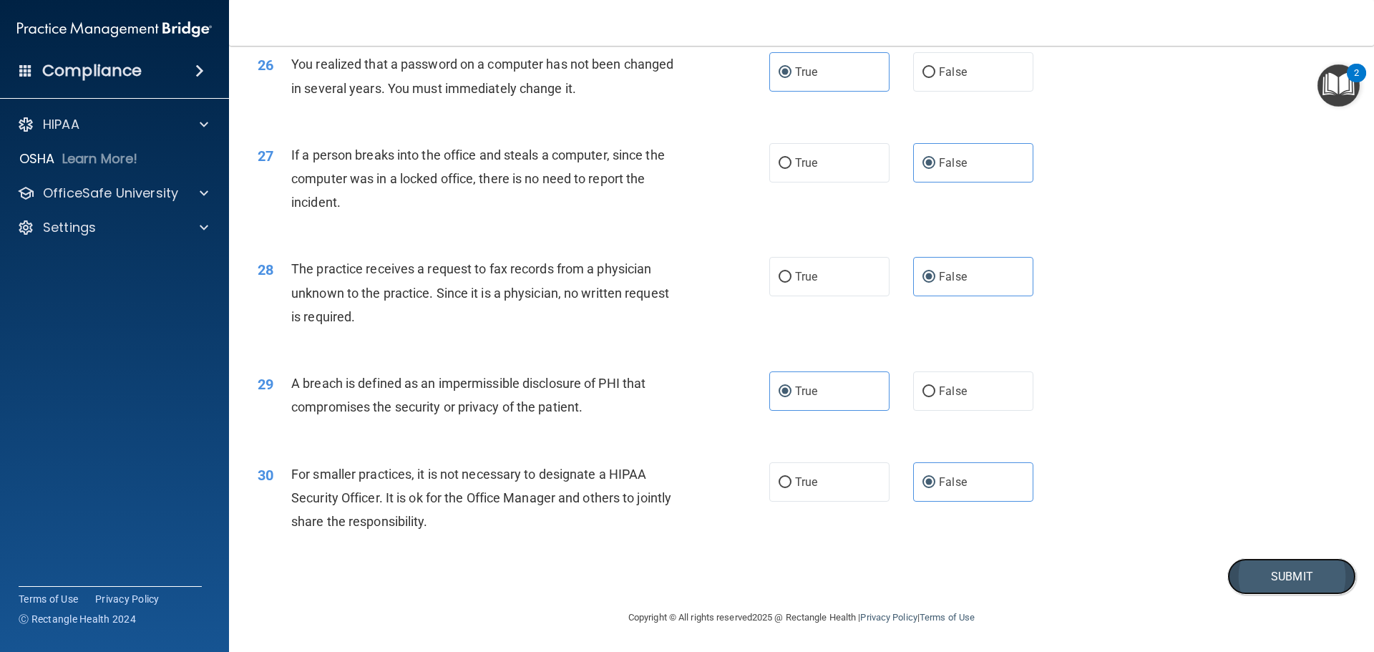
click at [1264, 574] on button "Submit" at bounding box center [1291, 576] width 129 height 37
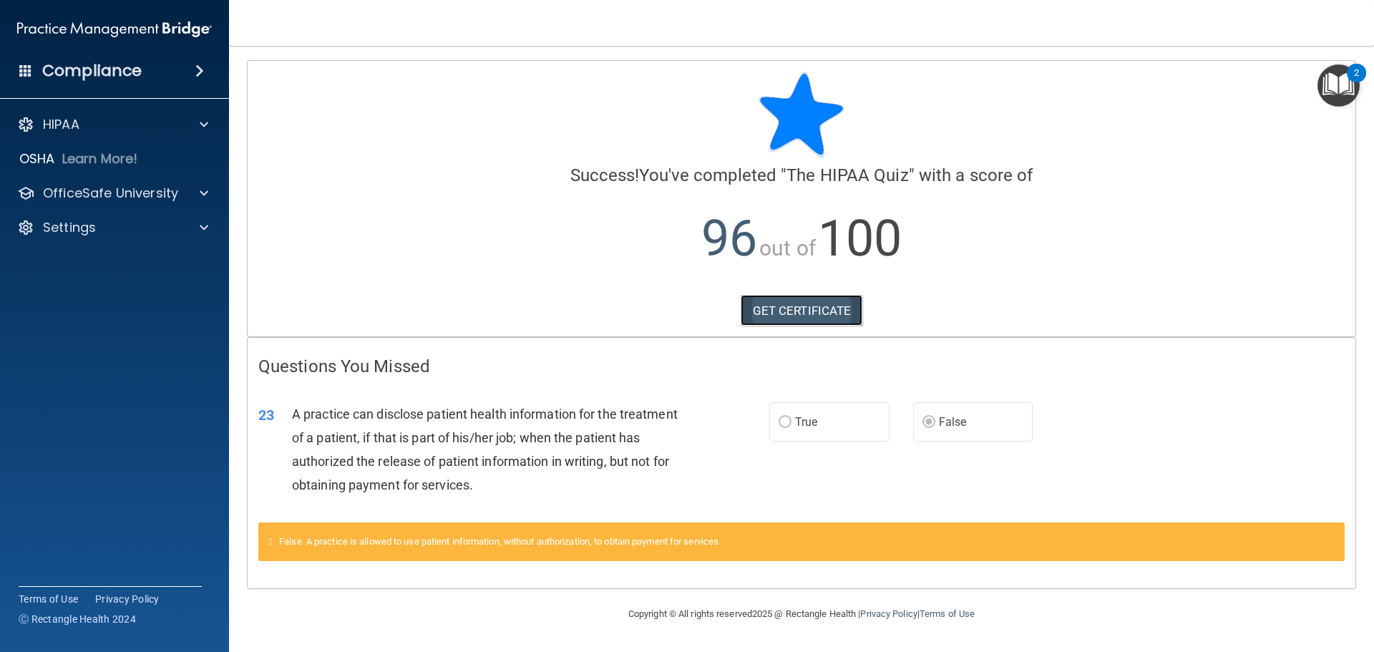
click at [791, 310] on link "GET CERTIFICATE" at bounding box center [802, 310] width 122 height 31
